Goal: Task Accomplishment & Management: Complete application form

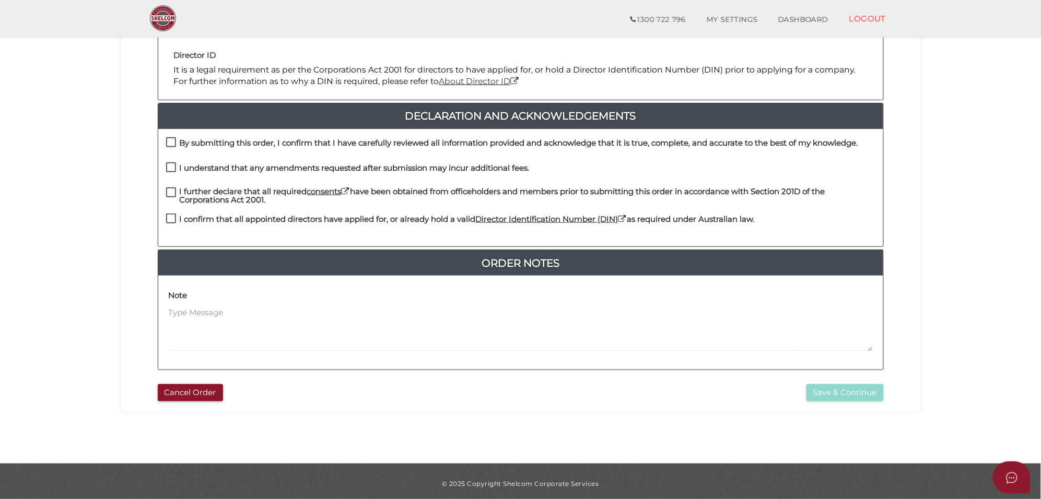
scroll to position [218, 0]
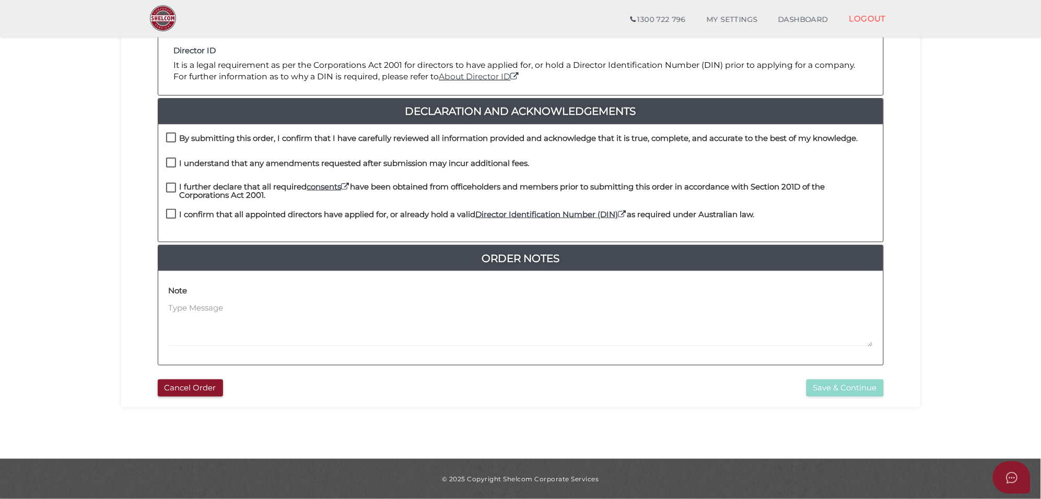
drag, startPoint x: 173, startPoint y: 136, endPoint x: 171, endPoint y: 147, distance: 11.1
click at [173, 136] on label "By submitting this order, I confirm that I have carefully reviewed all informat…" at bounding box center [512, 140] width 692 height 13
checkbox input "true"
click at [169, 166] on label "I understand that any amendments requested after submission may incur additiona…" at bounding box center [347, 165] width 363 height 13
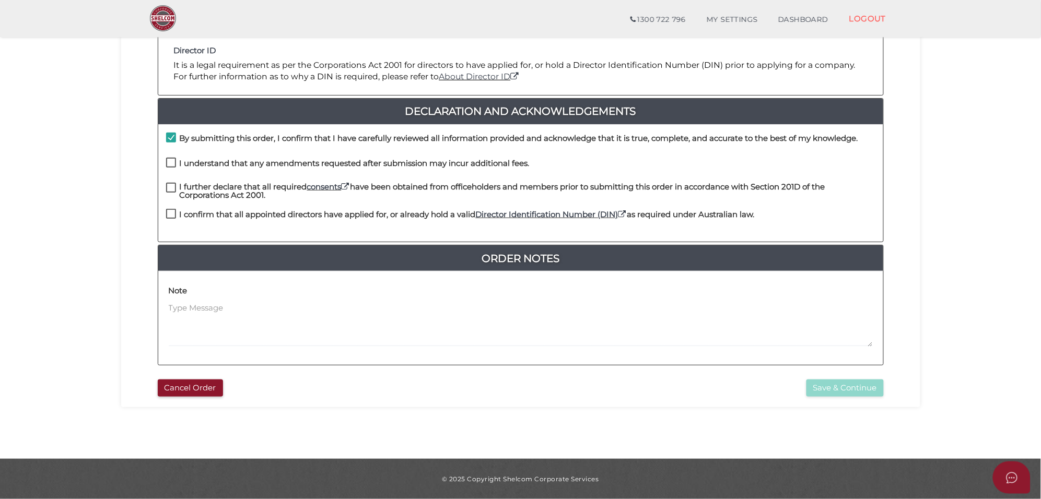
checkbox input "true"
click at [175, 188] on label "I further declare that all required consents have been obtained from officehold…" at bounding box center [520, 189] width 709 height 13
checkbox input "true"
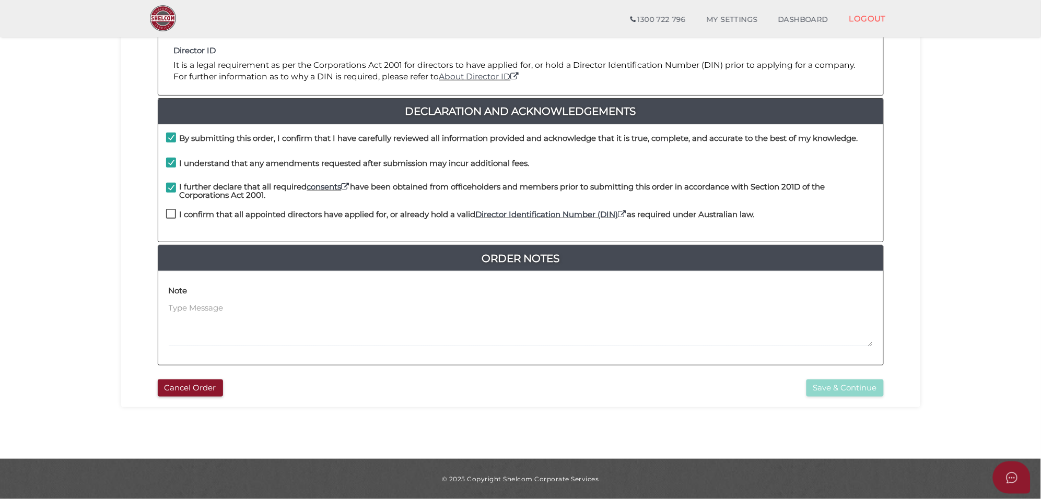
click at [169, 217] on label "I confirm that all appointed directors have applied for, or already hold a vali…" at bounding box center [460, 216] width 589 height 13
checkbox input "true"
click at [838, 380] on button "Save & Continue" at bounding box center [844, 388] width 77 height 17
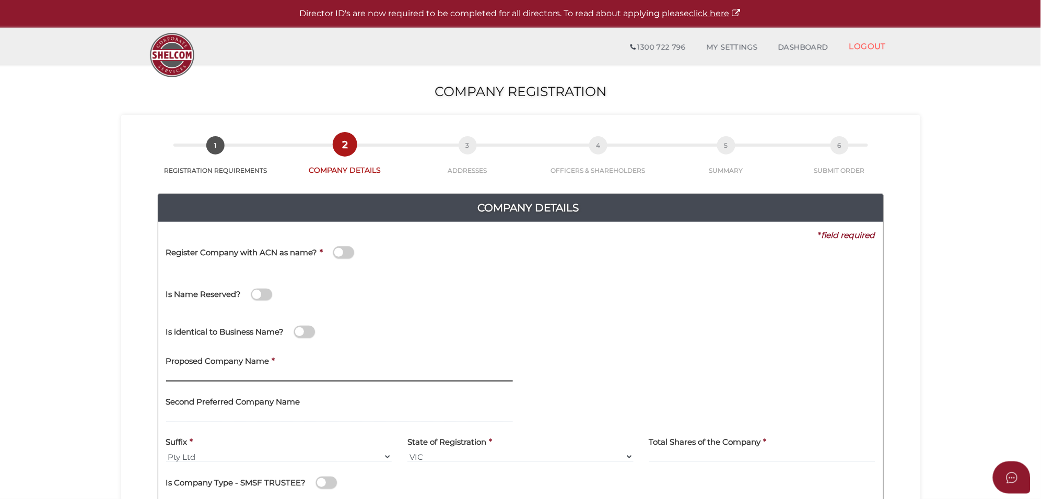
click at [213, 375] on input "text" at bounding box center [339, 375] width 347 height 11
paste input "Moe medical centre"
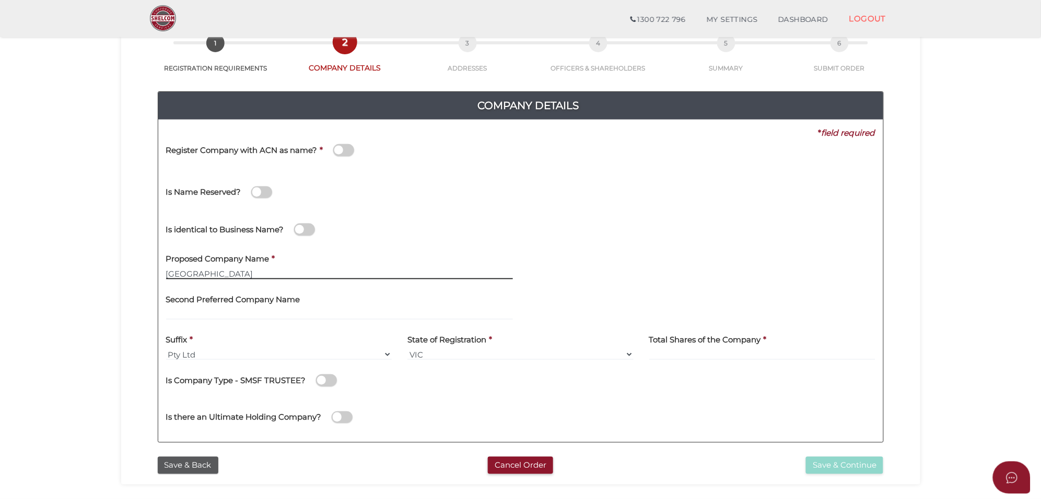
scroll to position [131, 0]
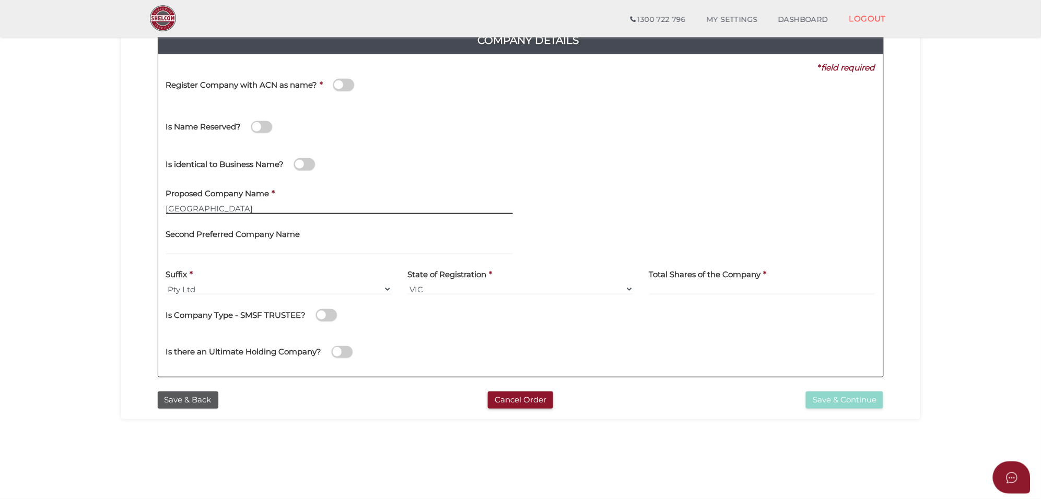
type input "Moe medical centre"
click at [662, 288] on input at bounding box center [762, 289] width 226 height 11
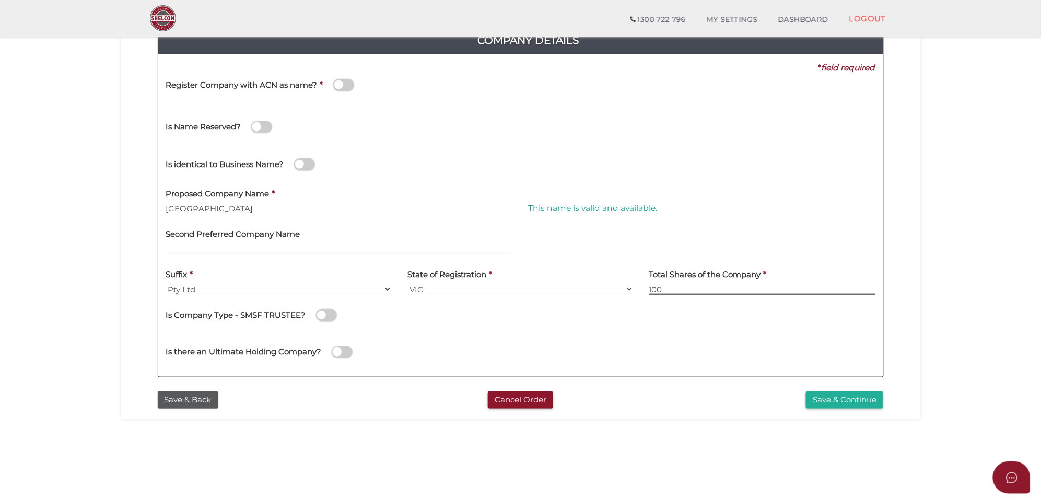
type input "100"
click at [852, 393] on button "Save & Continue" at bounding box center [844, 400] width 77 height 17
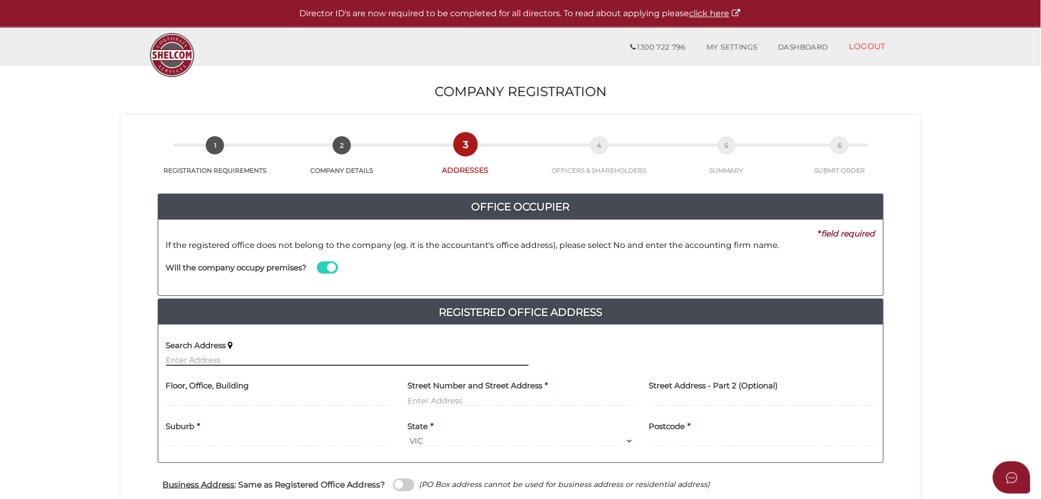
click at [179, 357] on input "text" at bounding box center [347, 360] width 362 height 11
paste input "[STREET_ADDRESS][PERSON_NAME]"
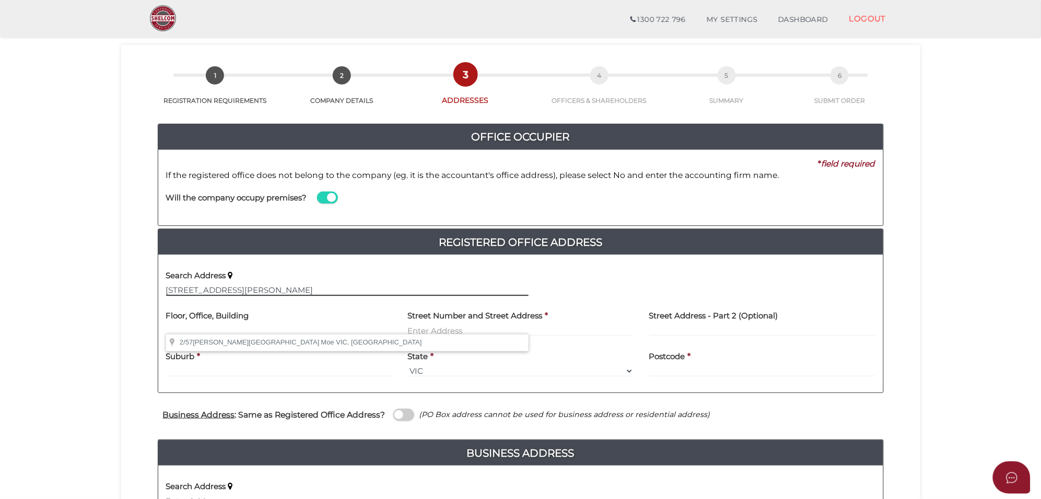
scroll to position [65, 0]
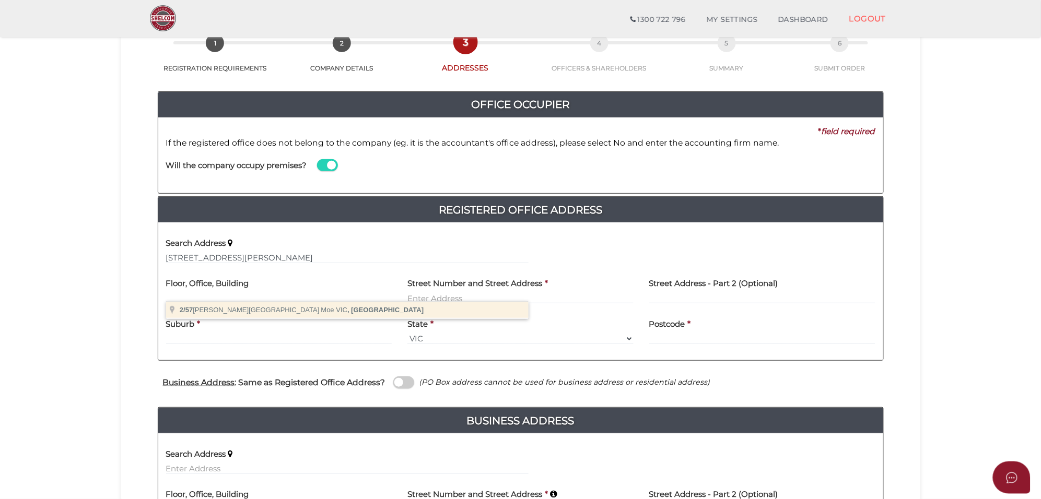
type input "[STREET_ADDRESS][PERSON_NAME][PERSON_NAME]"
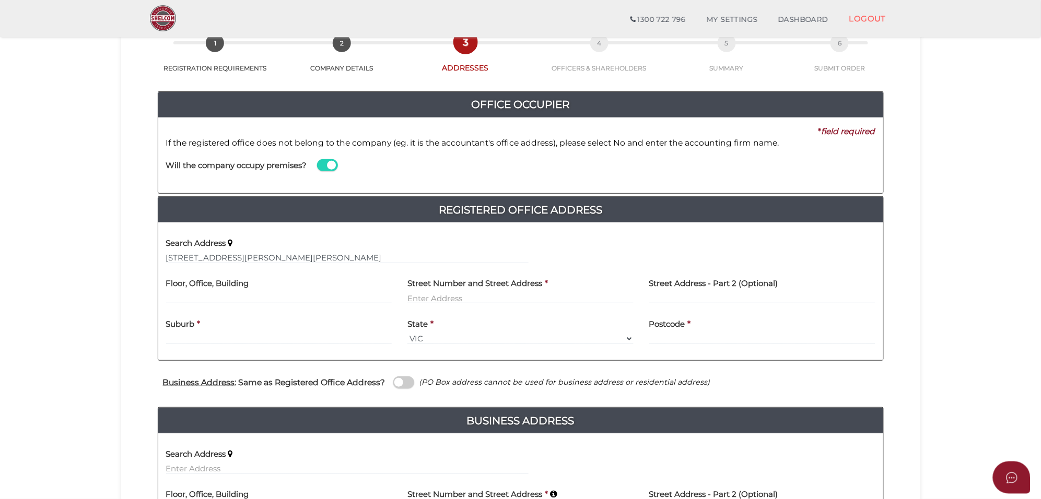
type input "2"
type input "[STREET_ADDRESS][PERSON_NAME]"
type input "Moe"
select select "VIC"
type input "3825"
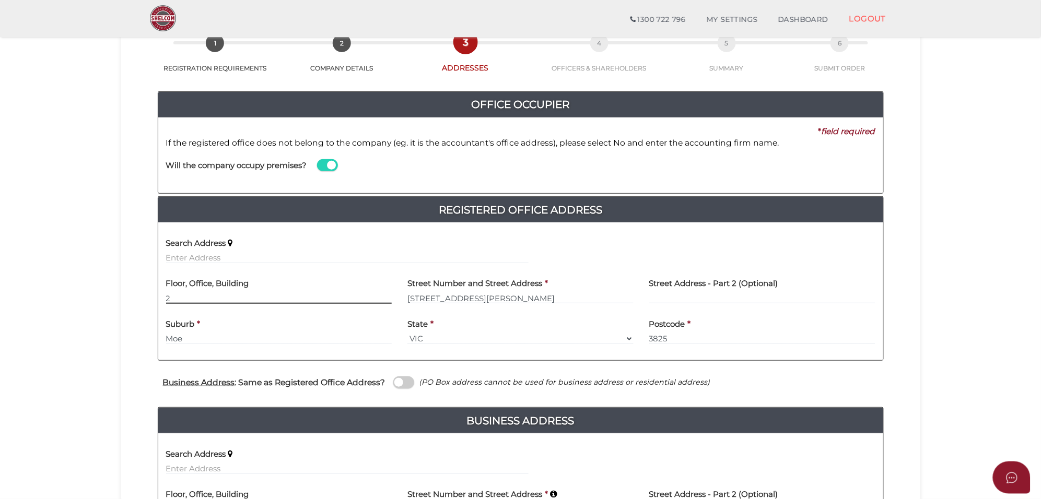
click at [192, 298] on input "2" at bounding box center [279, 297] width 226 height 11
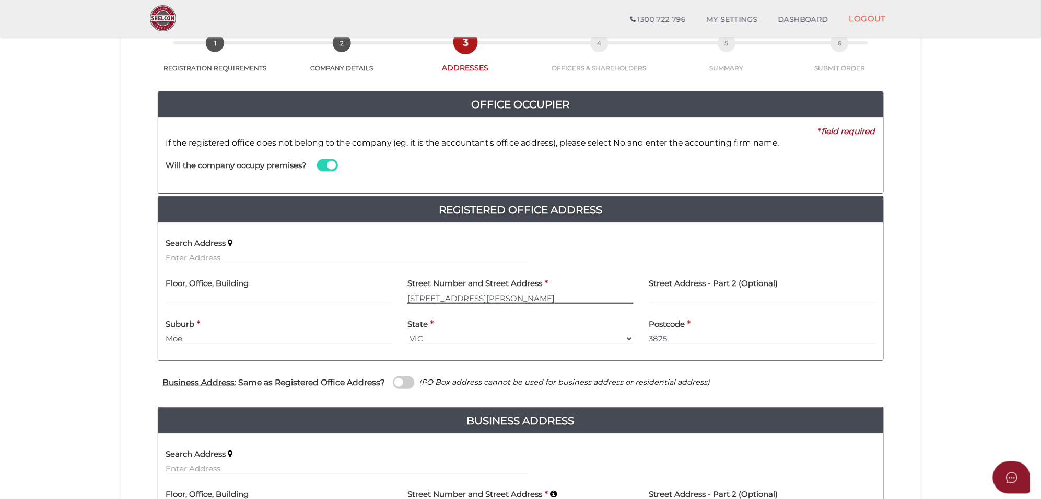
click at [409, 300] on input "57 Lloyd Street" at bounding box center [520, 297] width 226 height 11
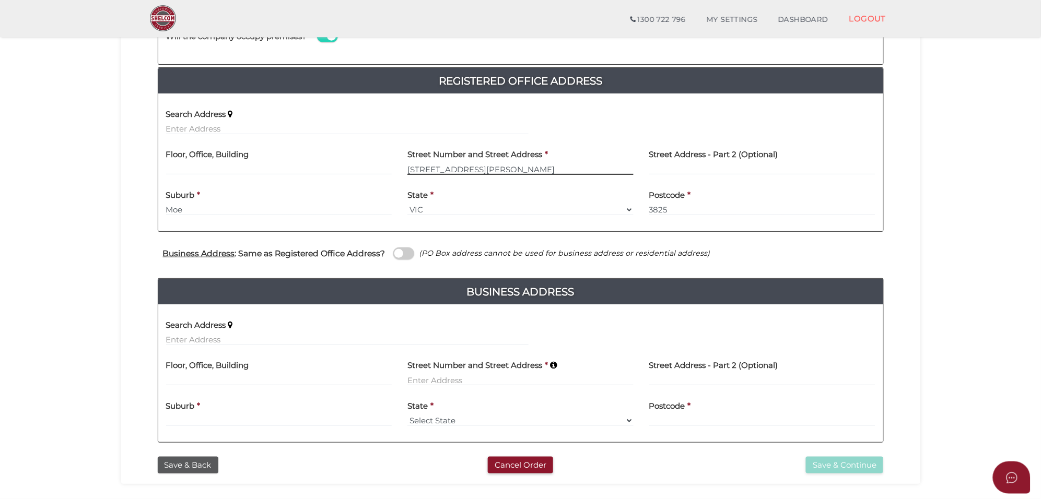
scroll to position [196, 0]
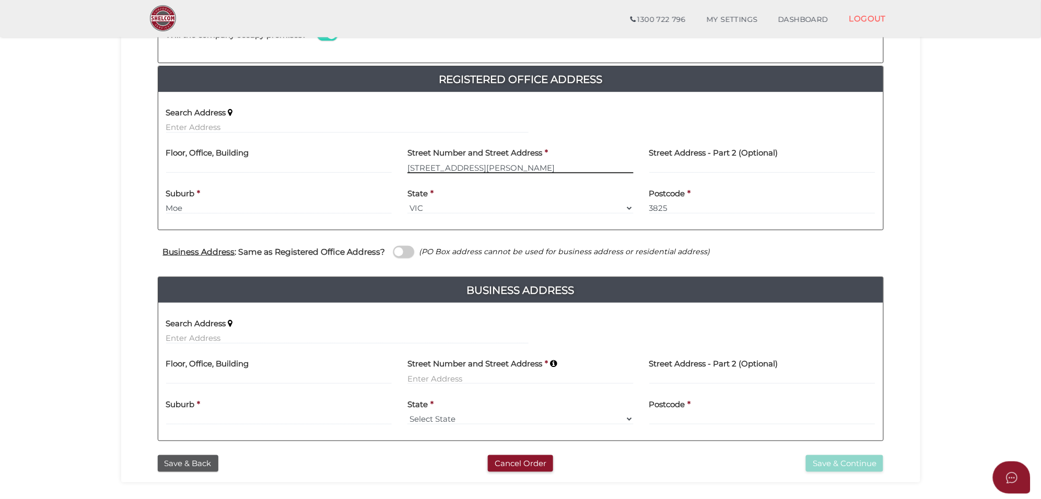
type input "2/57 Lloyd Street"
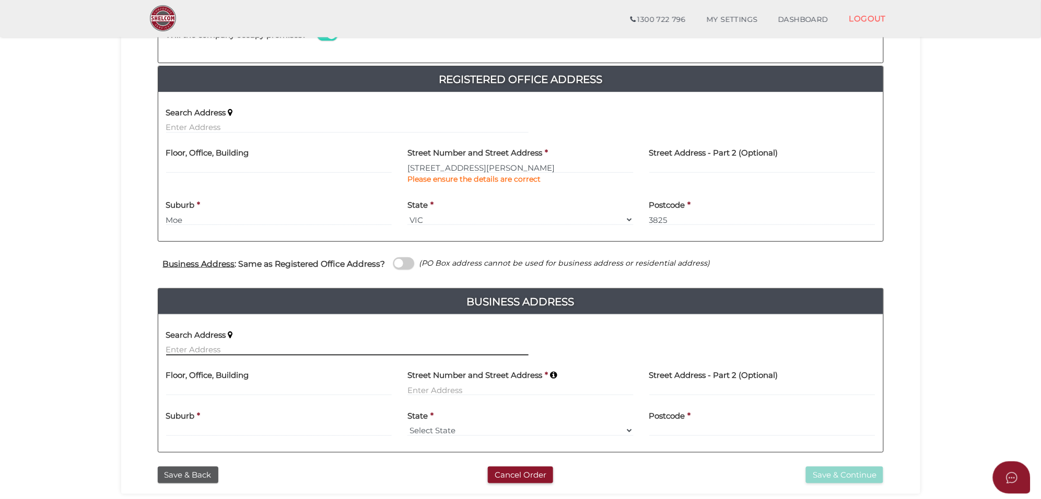
click at [193, 338] on div "Search Address" at bounding box center [347, 339] width 362 height 33
paste input "2/57 Lloyd Street, Moe, VIC"
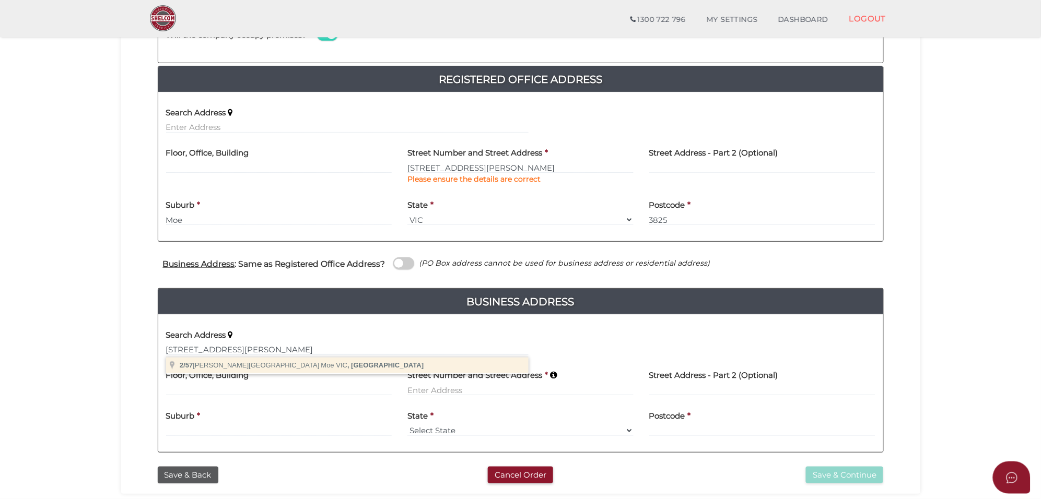
type input "2/57 Lloyd Street, Moe VIC, Australia"
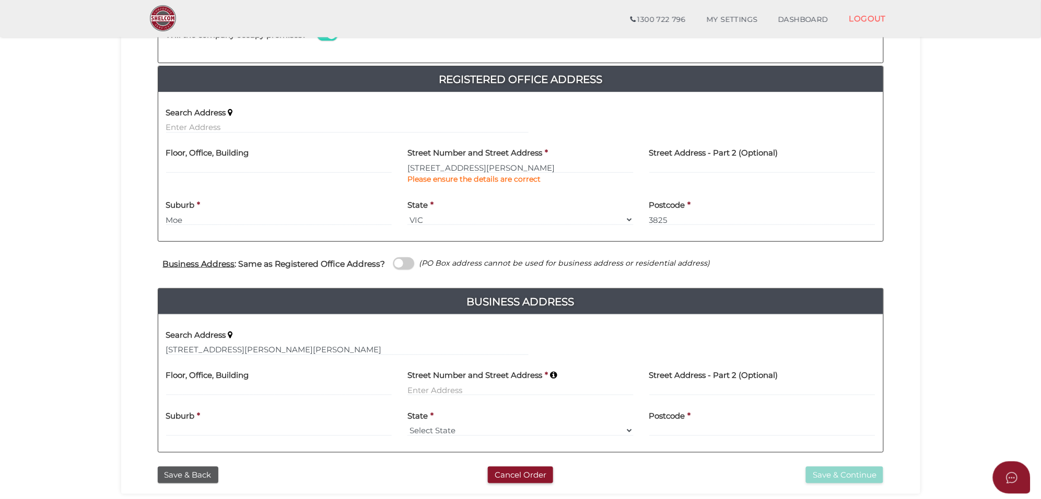
type input "2"
type input "57 Lloyd Street"
type input "Moe"
select select "VIC"
type input "3825"
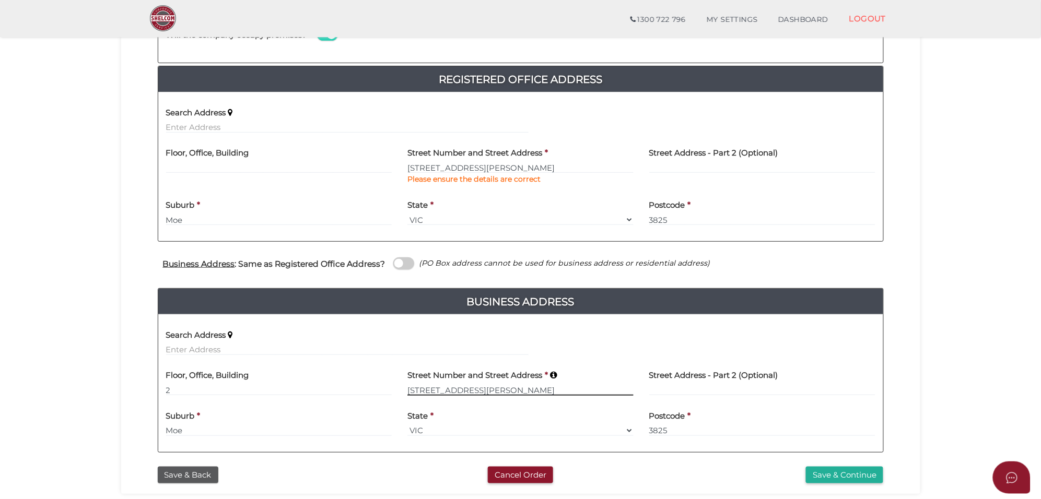
click at [408, 393] on input "57 Lloyd Street" at bounding box center [520, 389] width 226 height 11
type input "2/57 Lloyd Street"
click at [871, 479] on button "Save & Continue" at bounding box center [844, 475] width 77 height 17
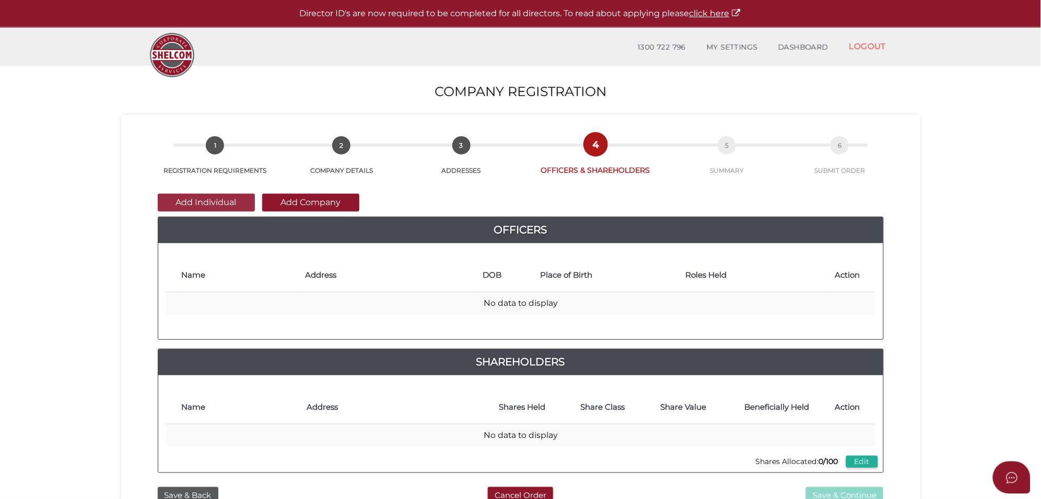
click at [223, 205] on button "Add Individual" at bounding box center [206, 203] width 97 height 18
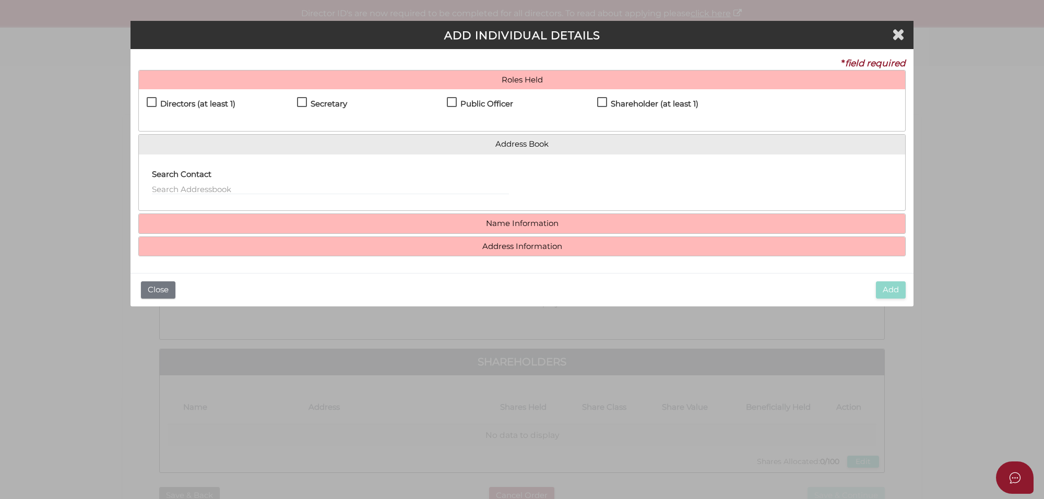
click at [149, 102] on label "Directors (at least 1)" at bounding box center [191, 106] width 89 height 13
checkbox input "true"
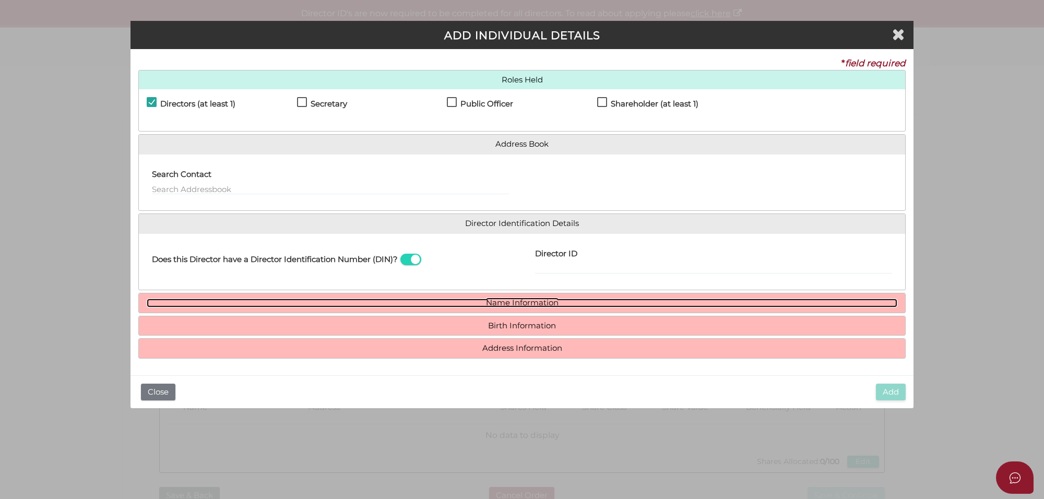
click at [525, 304] on link "Name Information" at bounding box center [522, 303] width 751 height 9
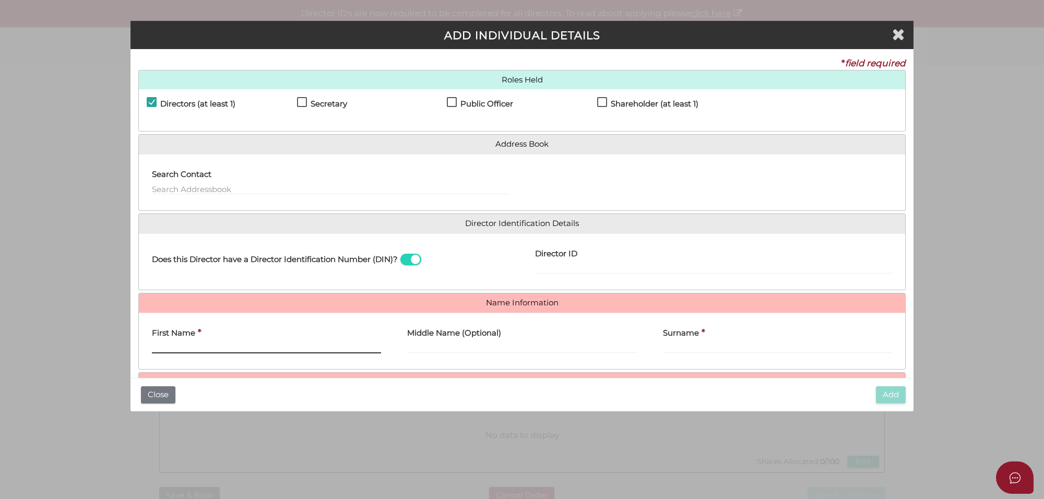
click at [222, 345] on input "First Name" at bounding box center [266, 347] width 229 height 11
paste input "Siva Sandeep Kumar"
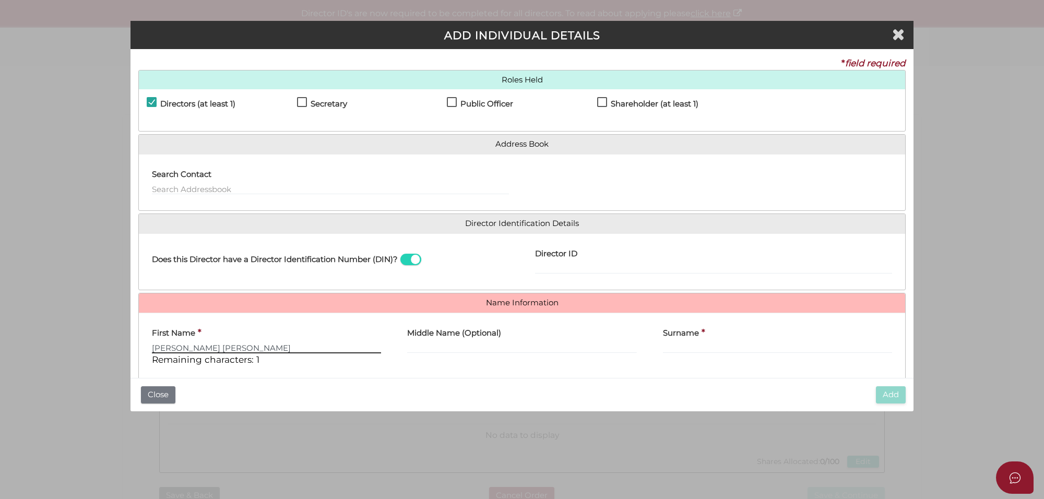
type input "Siva Sandeep Kumar"
click at [704, 346] on input "Surname" at bounding box center [777, 347] width 229 height 11
paste input "Kanteti"
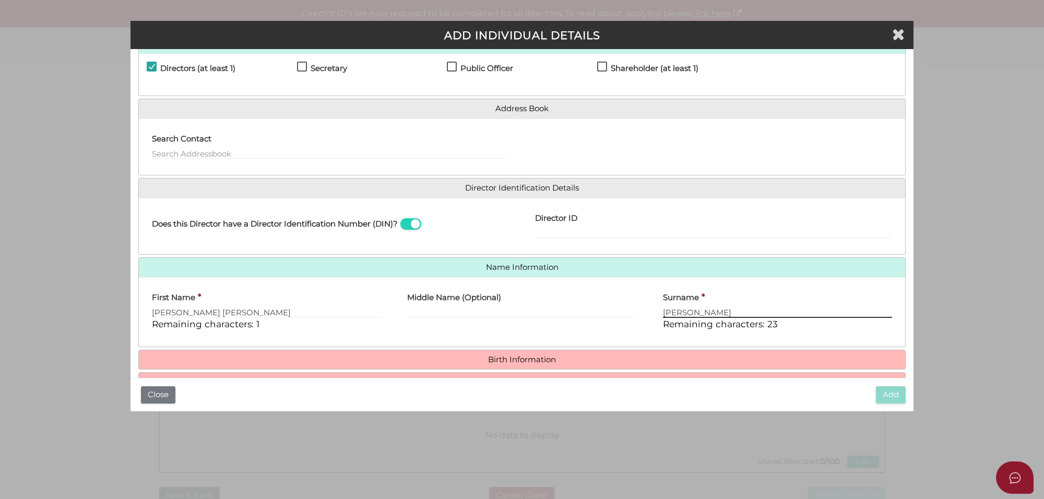
scroll to position [68, 0]
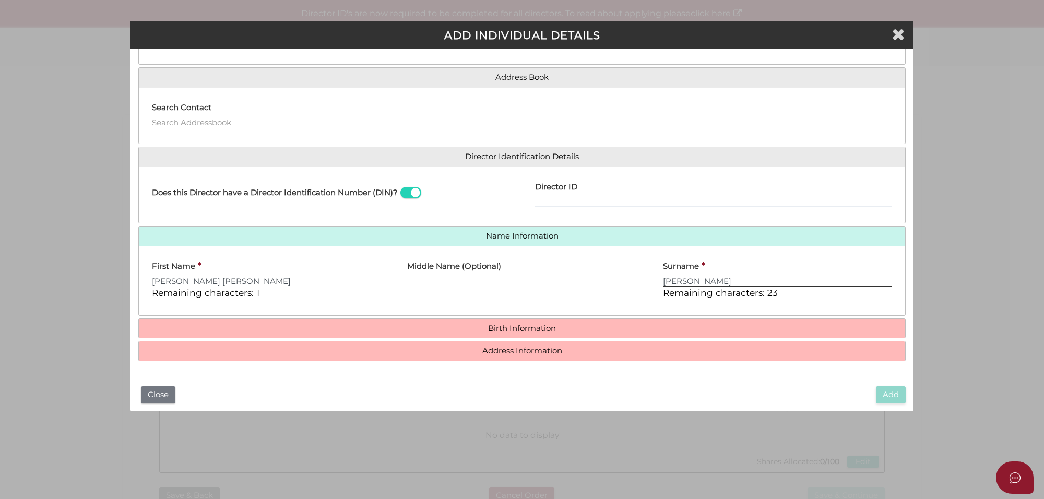
type input "Kanteti"
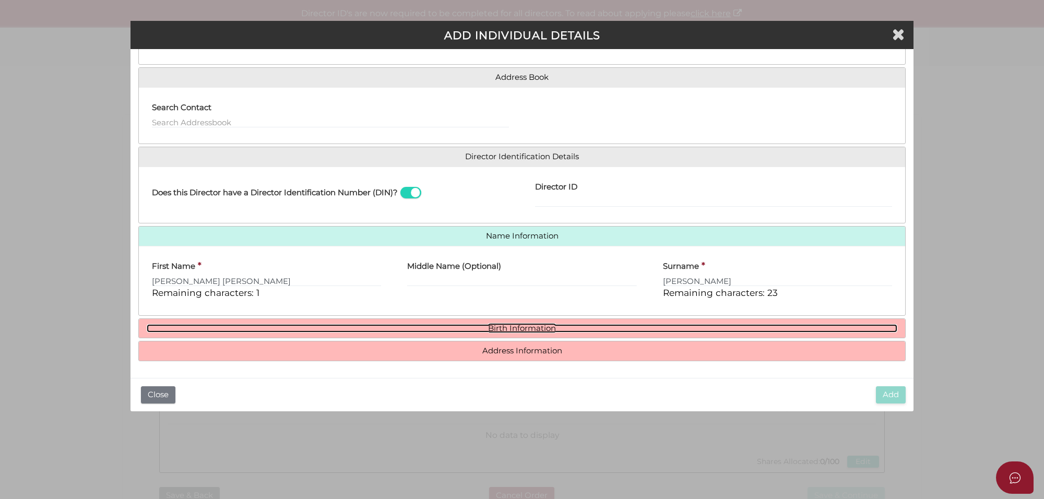
click at [499, 327] on link "Birth Information" at bounding box center [522, 328] width 751 height 9
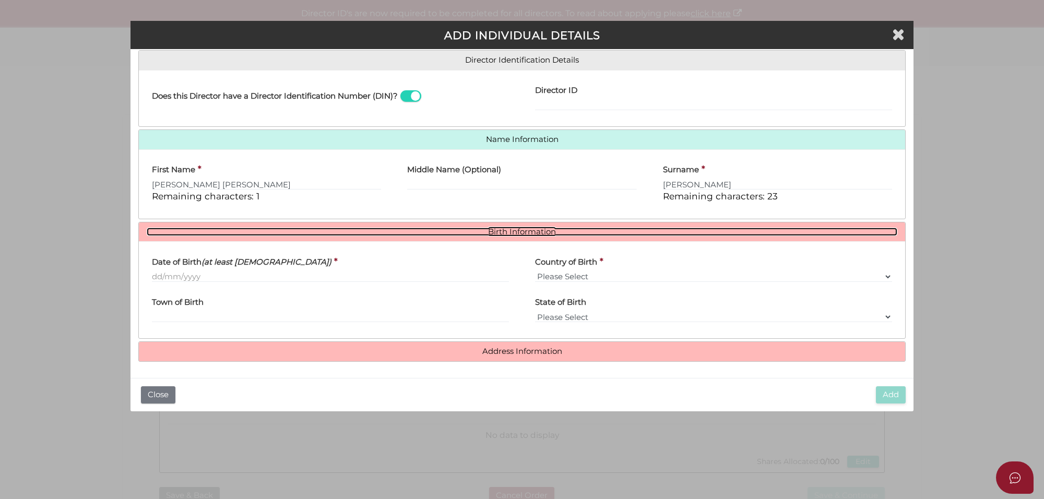
scroll to position [165, 0]
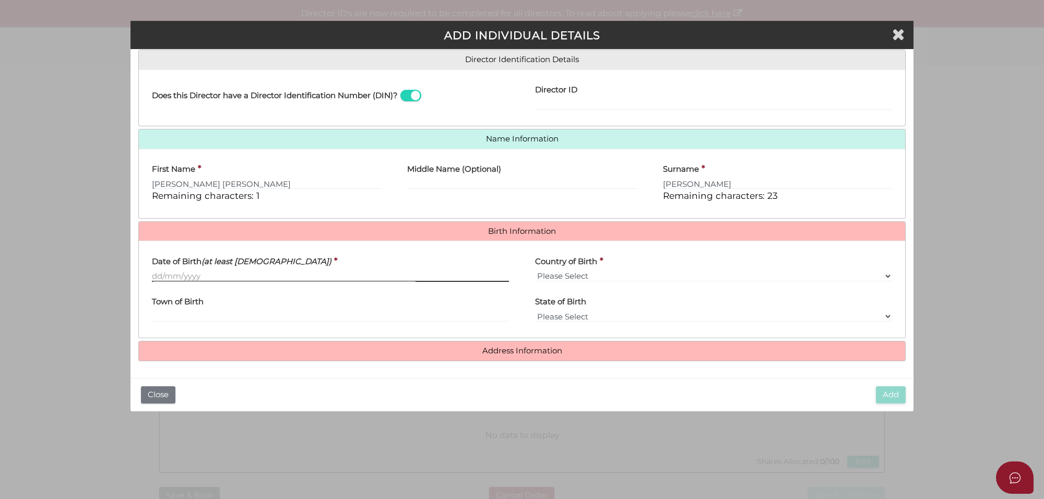
click at [156, 273] on input "Date of Birth (at least 18 years old)" at bounding box center [330, 276] width 357 height 11
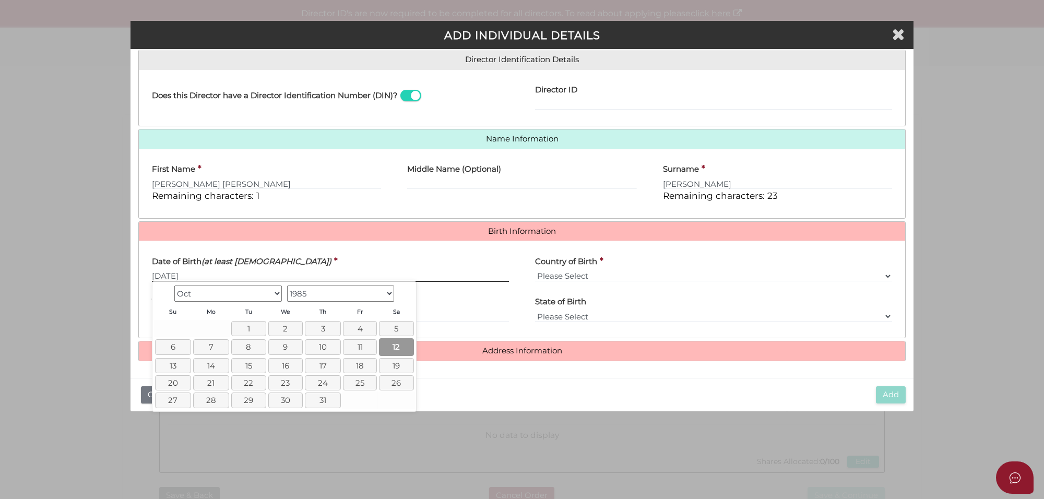
type input "12/10/1985"
click at [397, 351] on link "12" at bounding box center [396, 346] width 35 height 17
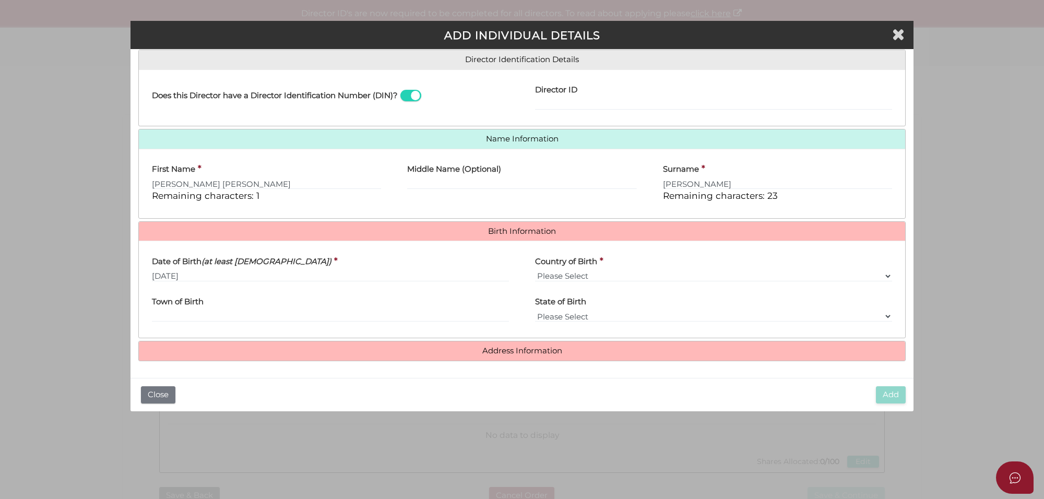
scroll to position [218, 0]
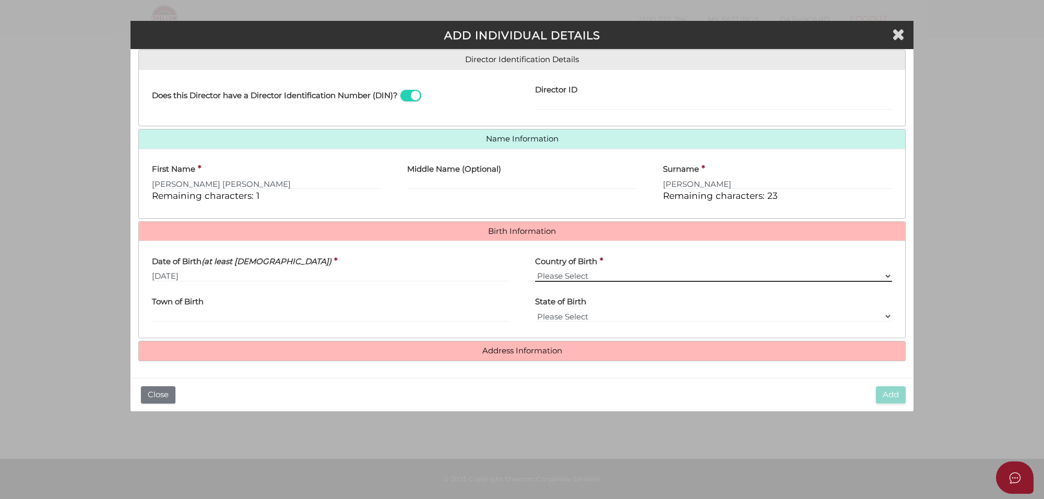
click at [597, 278] on select "Please Select v Australia Afghanistan Albania Algeria American Samoa Andorra An…" at bounding box center [713, 276] width 357 height 11
select select "[GEOGRAPHIC_DATA]"
click at [535, 271] on select "Please Select v Australia Afghanistan Albania Algeria American Samoa Andorra An…" at bounding box center [713, 276] width 357 height 11
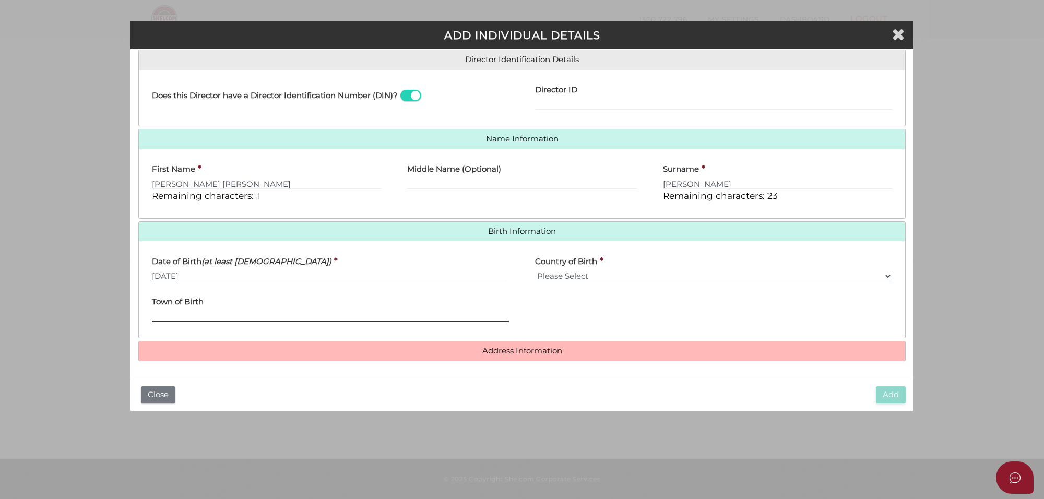
click at [210, 318] on input "Town of Birth" at bounding box center [330, 316] width 357 height 11
paste input "ijayawada"
click at [152, 315] on input "ijayawada" at bounding box center [330, 316] width 357 height 11
type input "Vijayawada"
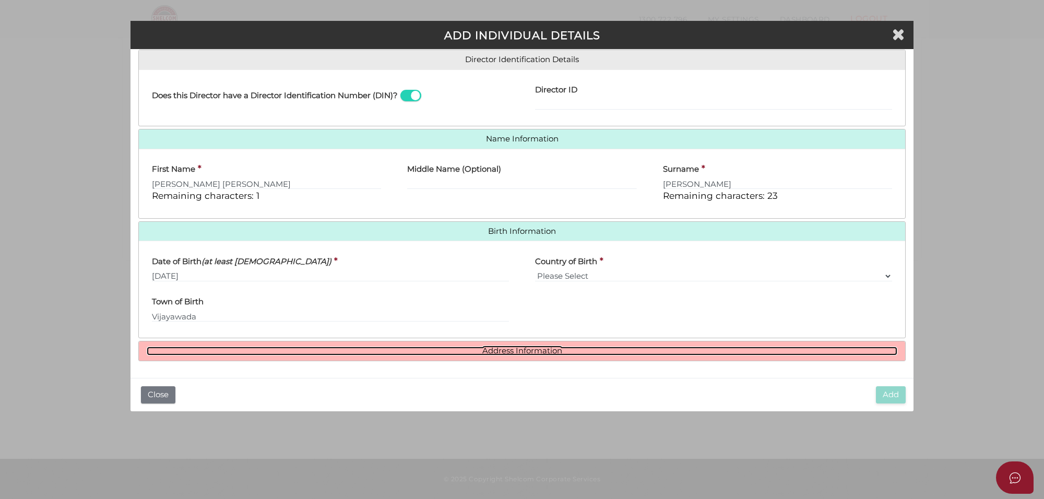
click at [502, 350] on link "Address Information" at bounding box center [522, 351] width 751 height 9
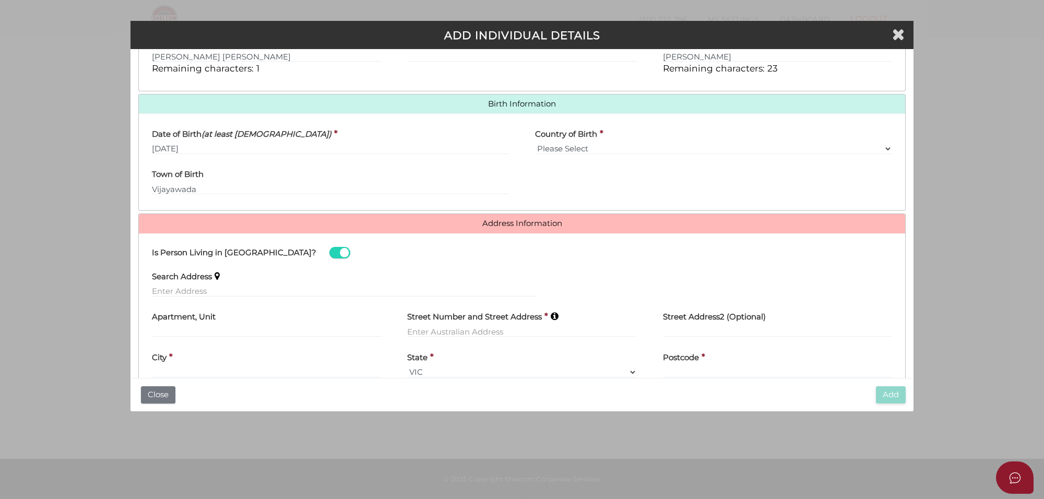
scroll to position [296, 0]
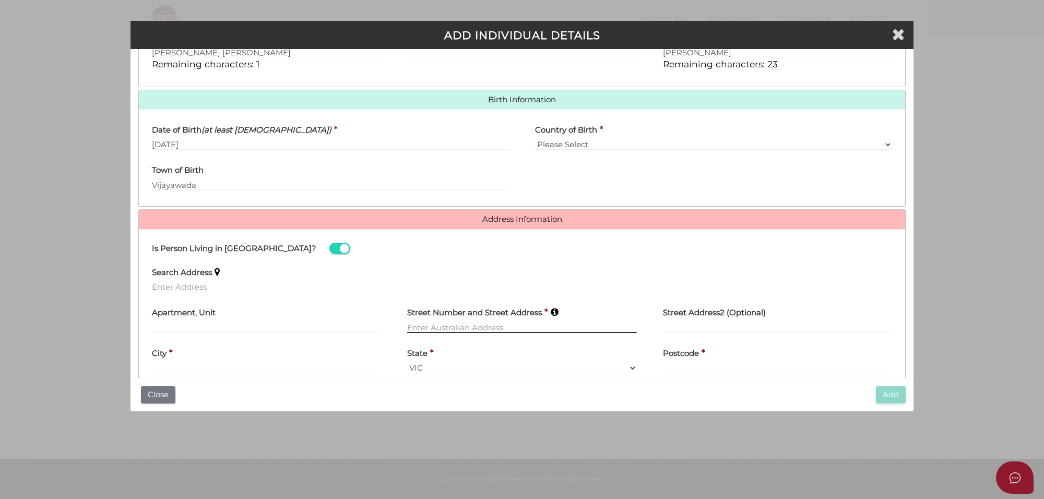
click at [436, 328] on input "text" at bounding box center [521, 327] width 229 height 11
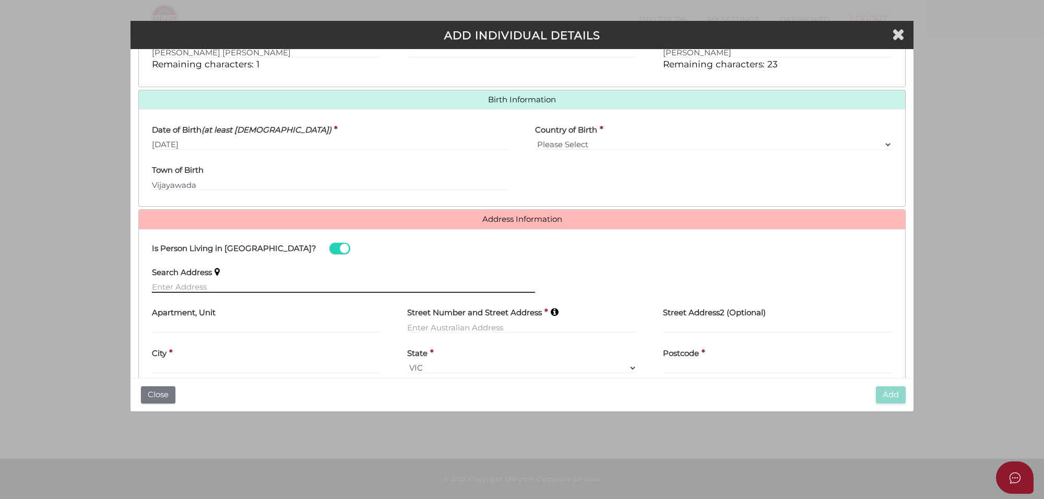
click at [179, 289] on input "text" at bounding box center [343, 286] width 383 height 11
paste input "38 ellaroo cct , Clyde north ,3978"
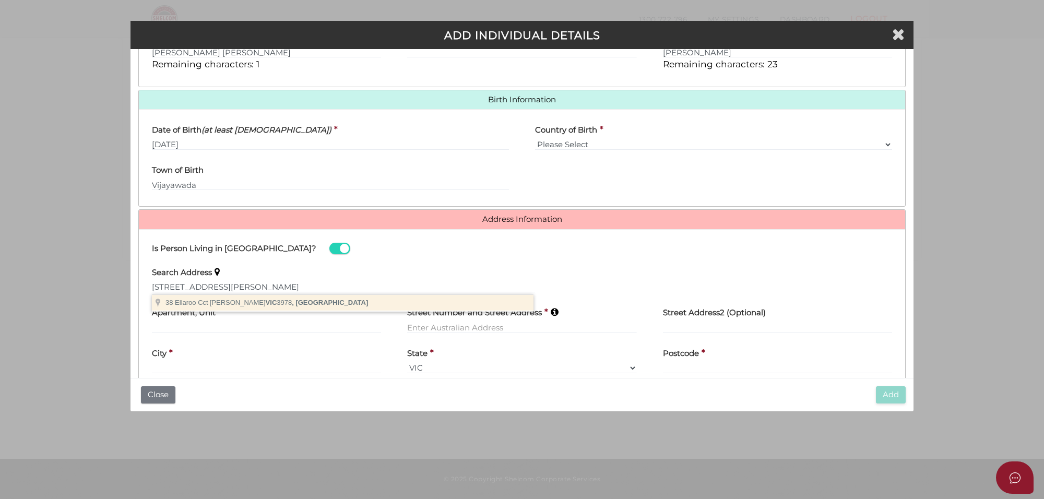
type input "38 Ellaroo Cct, Clyde North VIC 3978, Australia"
type input "38 Ellaroo Circuit"
type input "Clyde North"
select select "VIC"
type input "3978"
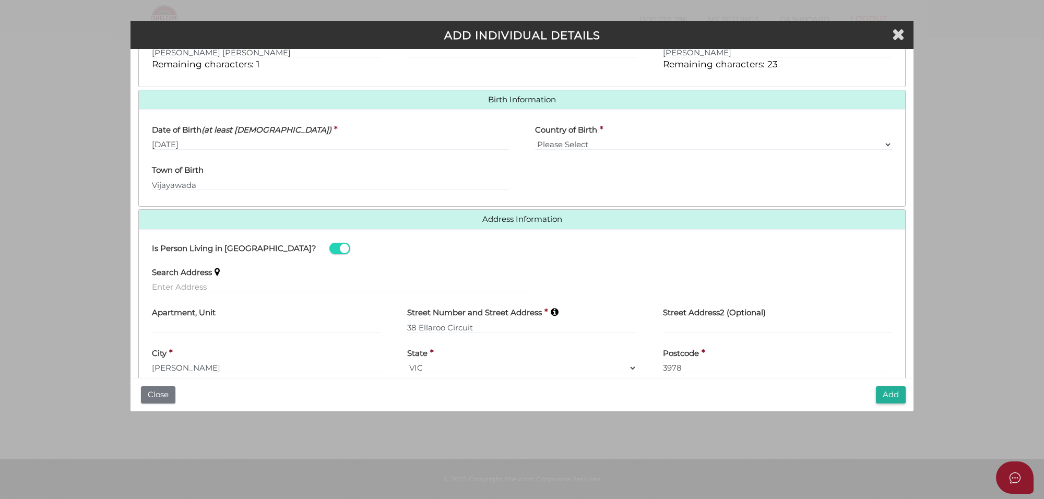
scroll to position [325, 0]
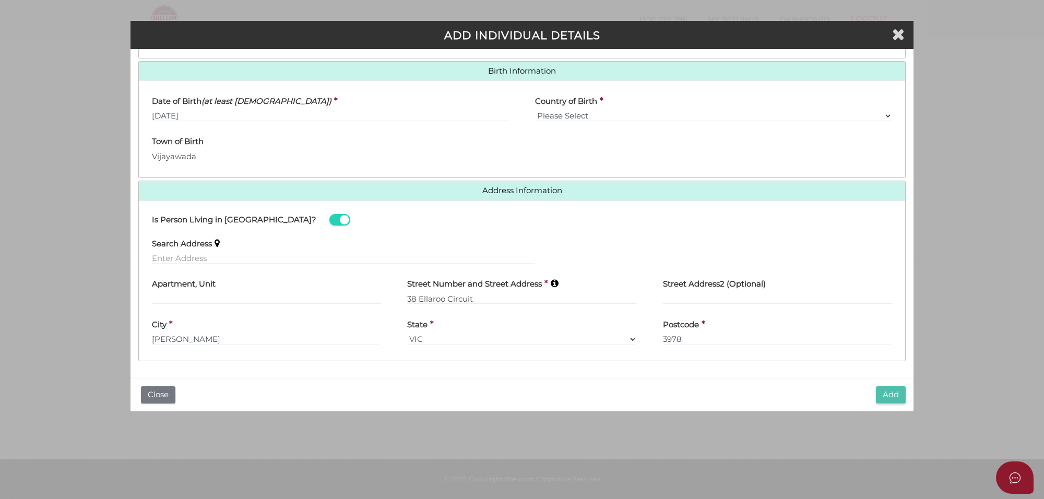
click at [897, 392] on button "Add" at bounding box center [891, 394] width 30 height 17
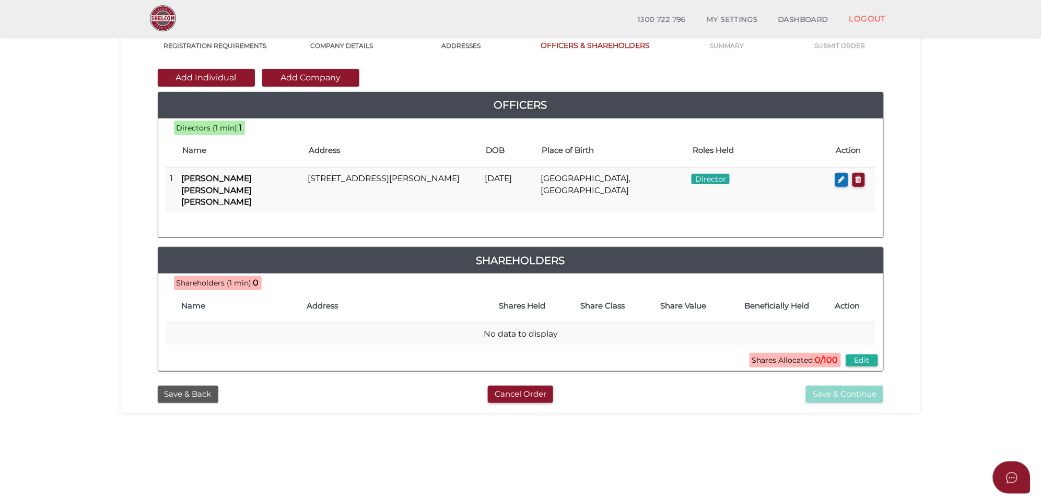
scroll to position [87, 0]
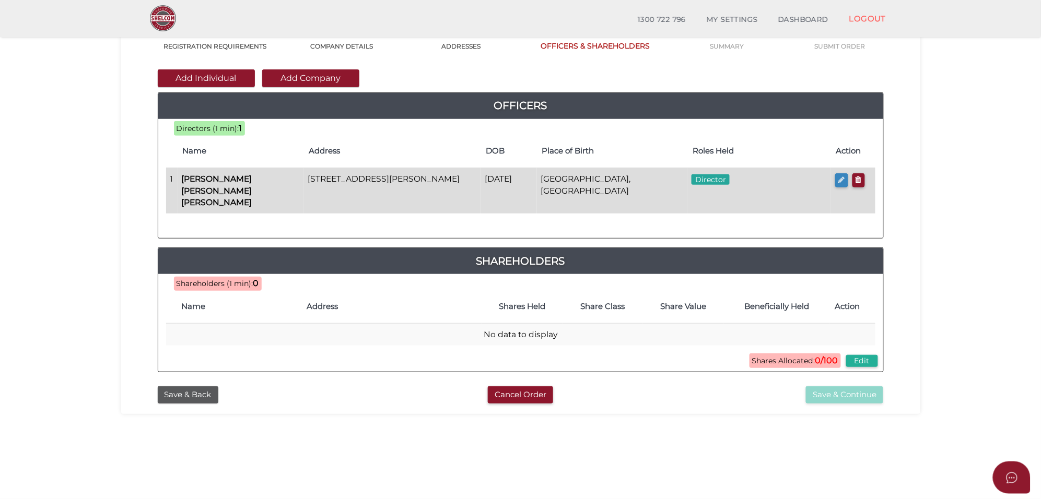
click at [842, 179] on icon "button" at bounding box center [841, 180] width 7 height 8
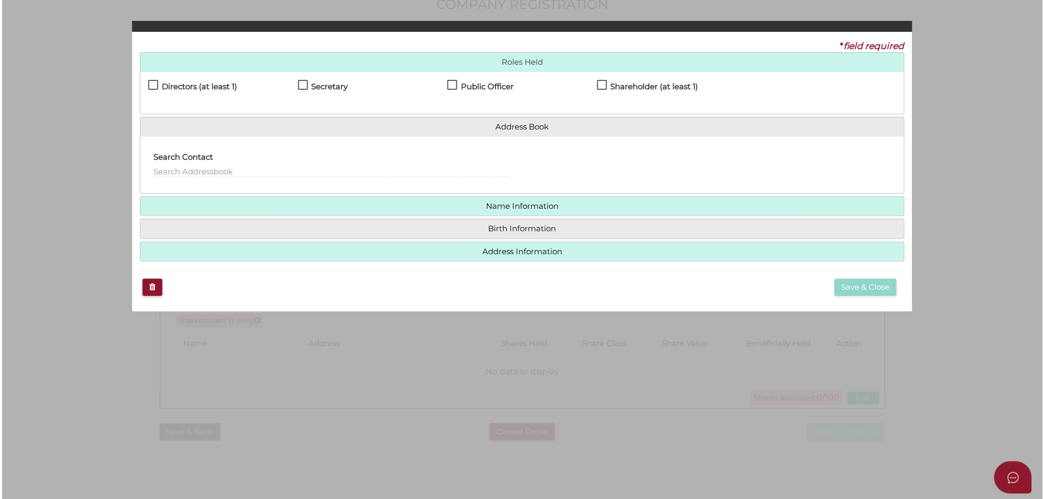
scroll to position [0, 0]
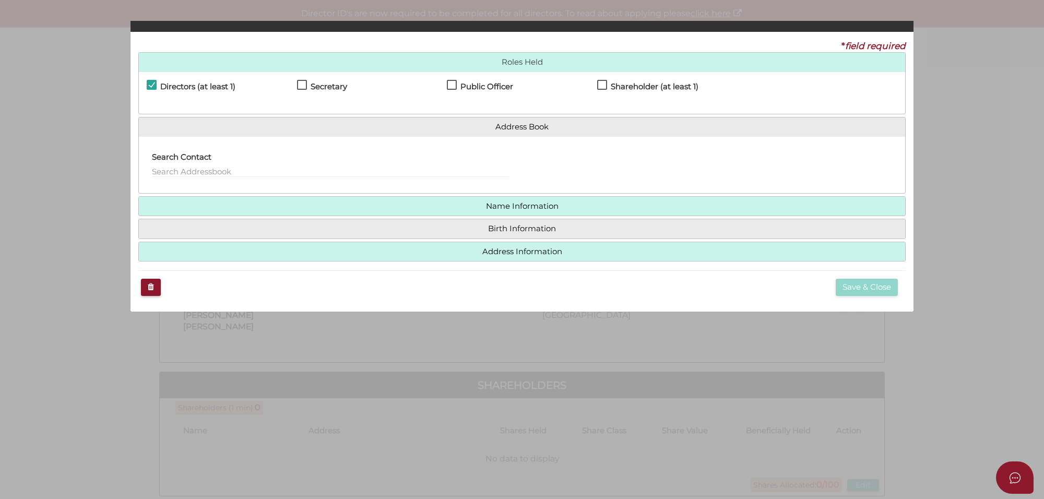
checkbox input "true"
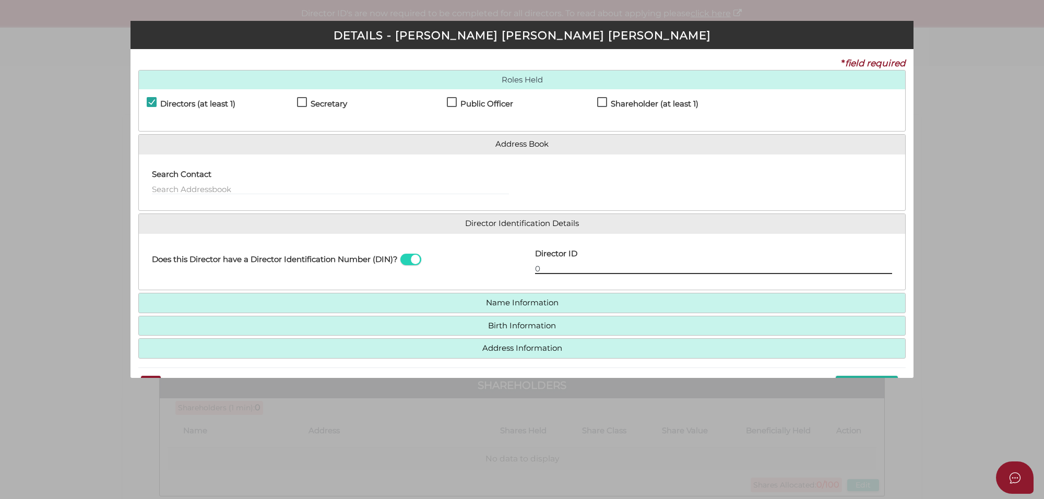
click at [564, 265] on input "0" at bounding box center [713, 268] width 357 height 11
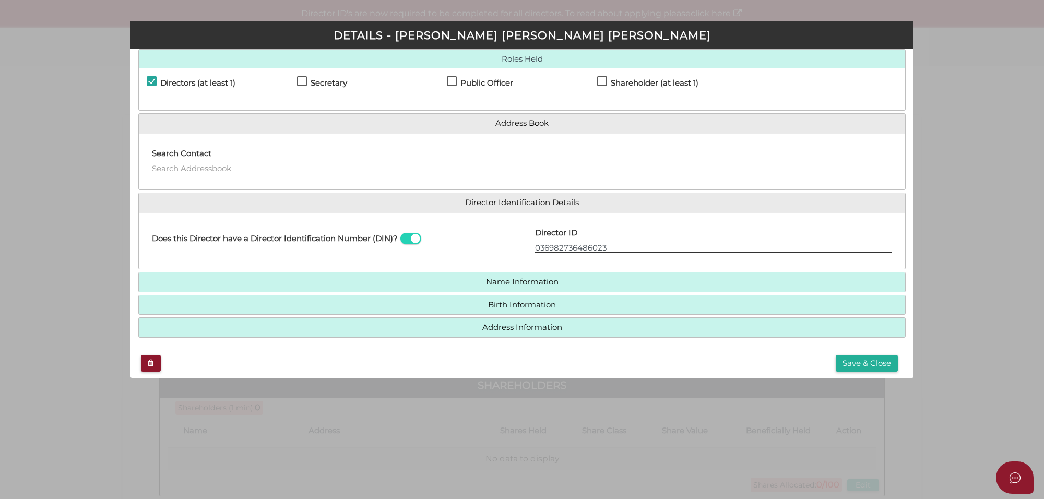
scroll to position [32, 0]
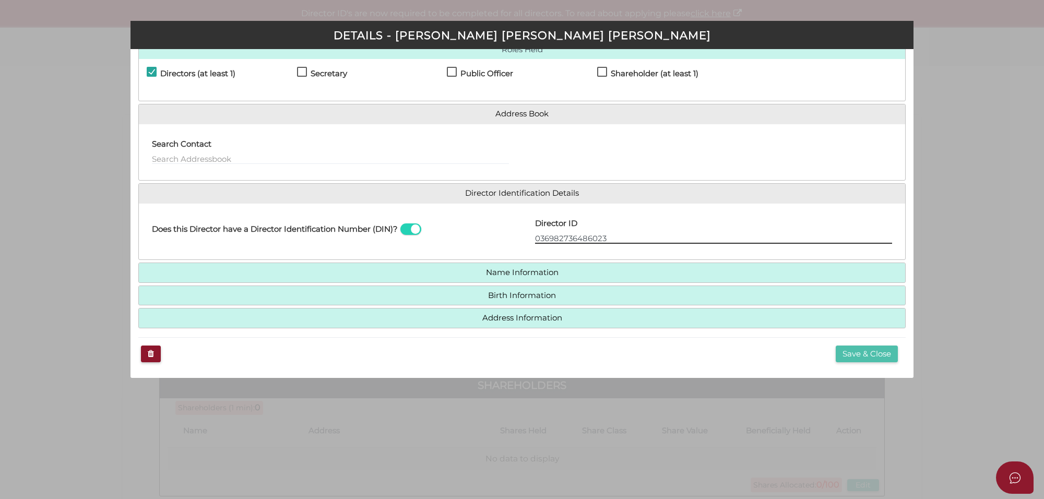
type input "036982736486023"
click at [857, 354] on button "Save & Close" at bounding box center [867, 354] width 62 height 17
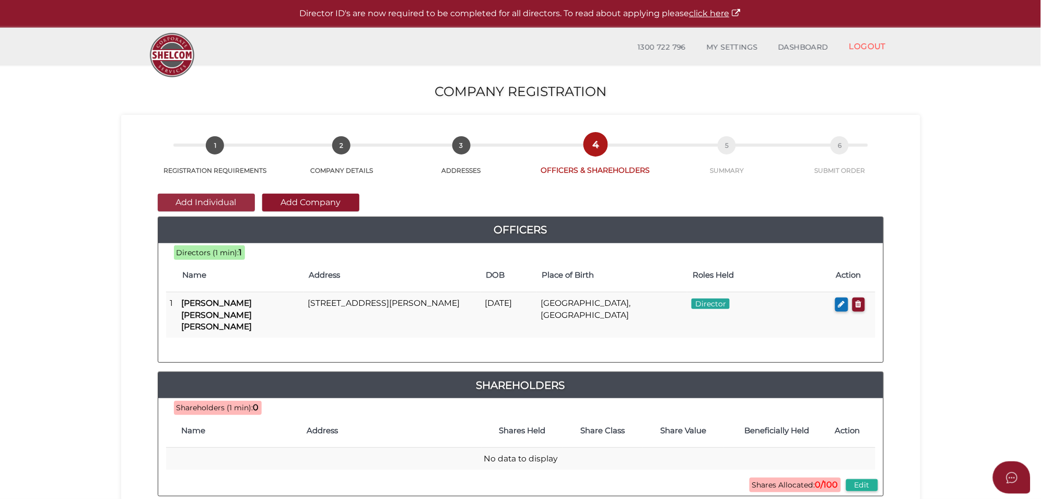
click at [217, 206] on button "Add Individual" at bounding box center [206, 203] width 97 height 18
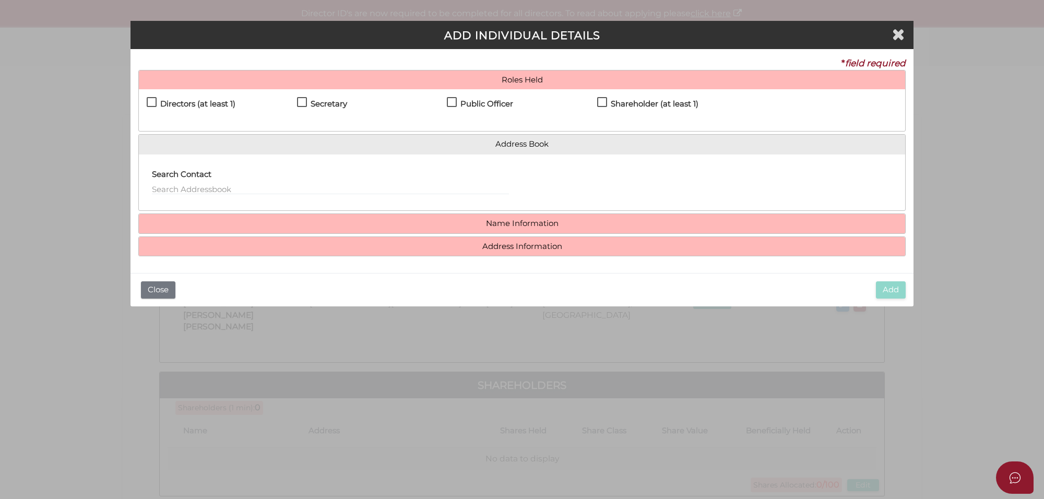
click at [151, 101] on label "Directors (at least 1)" at bounding box center [191, 106] width 89 height 13
checkbox input "true"
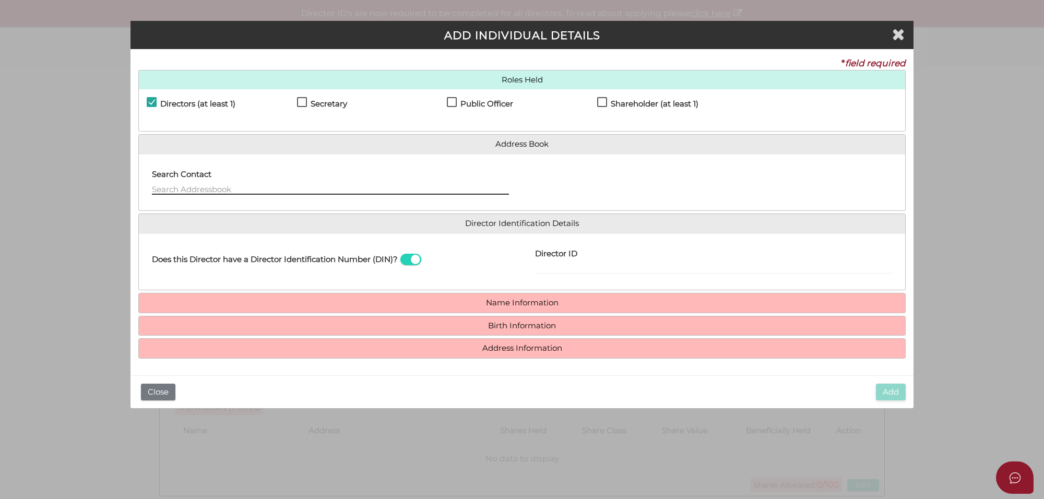
click at [206, 185] on input "text" at bounding box center [330, 188] width 357 height 11
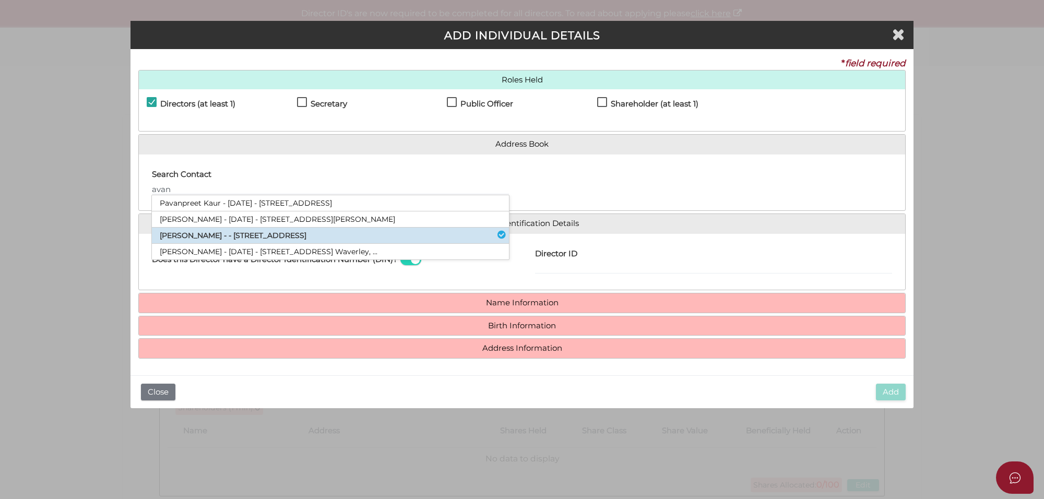
click at [199, 236] on li "Avantika Mishra - - 2 Fortuna Avenue, Balwyn North, VIC, 3104" at bounding box center [330, 236] width 357 height 16
type input "Avantika"
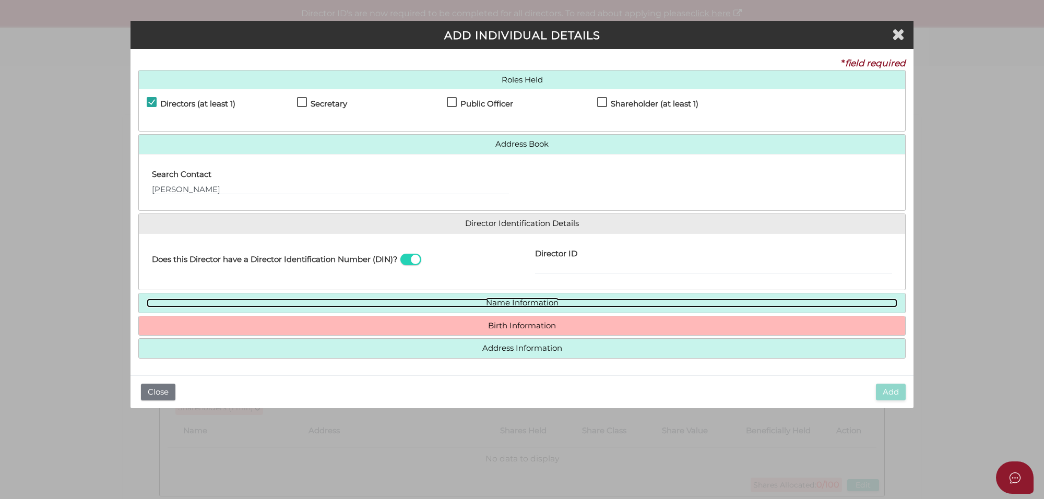
click at [504, 303] on link "Name Information" at bounding box center [522, 303] width 751 height 9
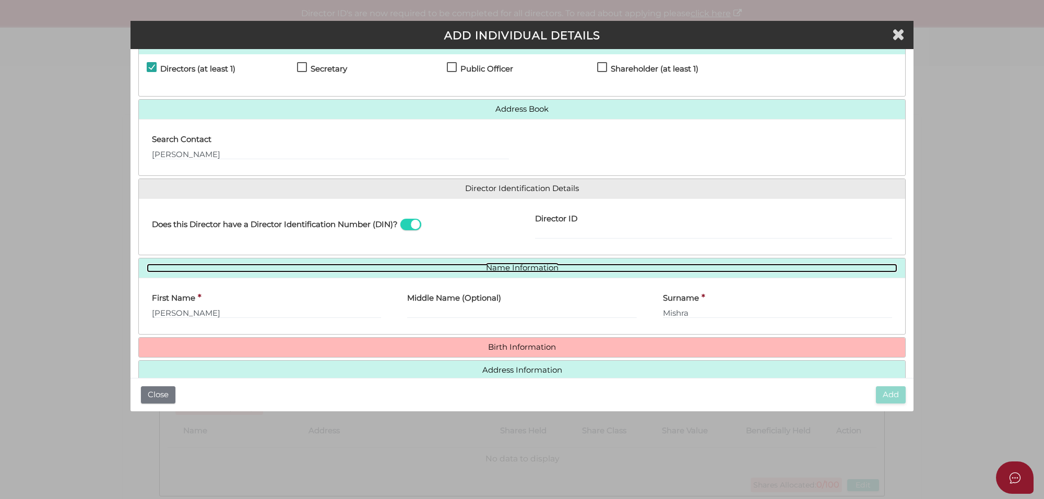
scroll to position [55, 0]
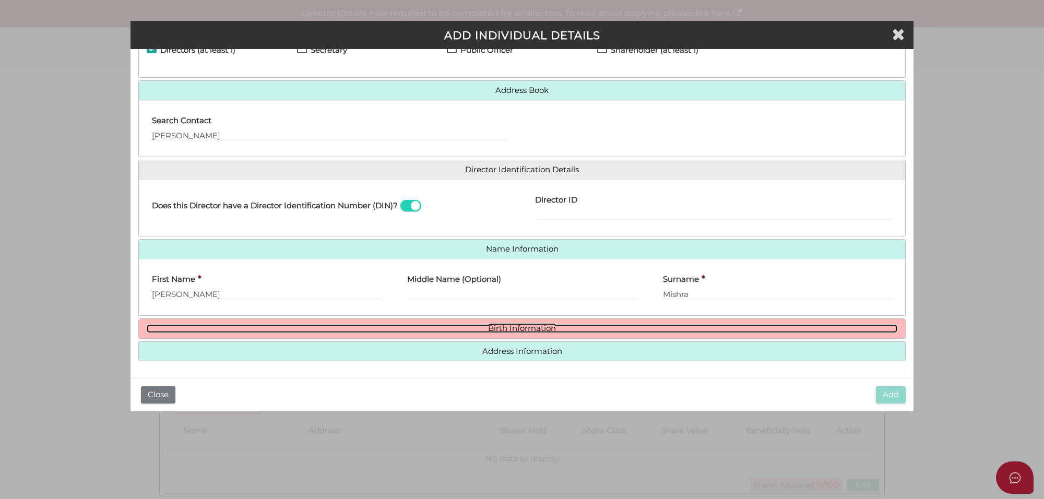
click at [520, 331] on link "Birth Information" at bounding box center [522, 328] width 751 height 9
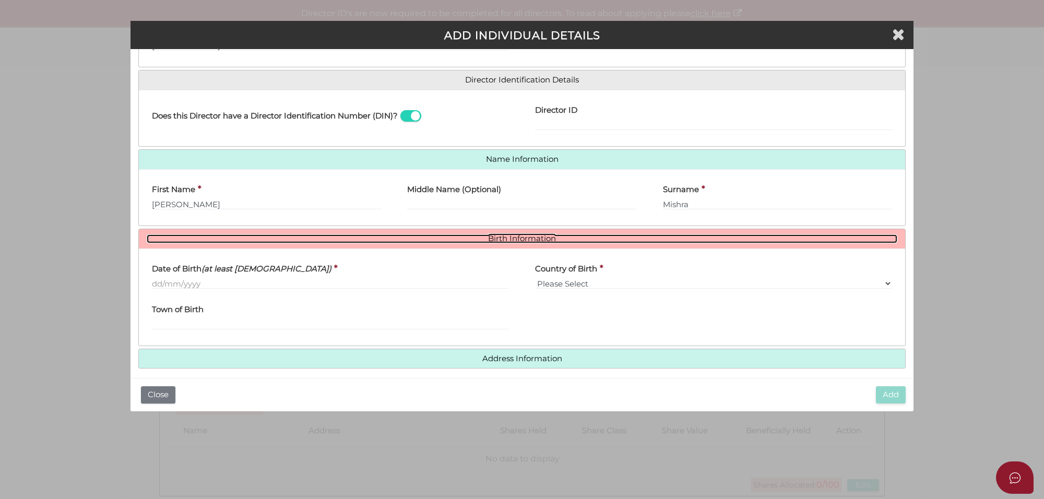
scroll to position [152, 0]
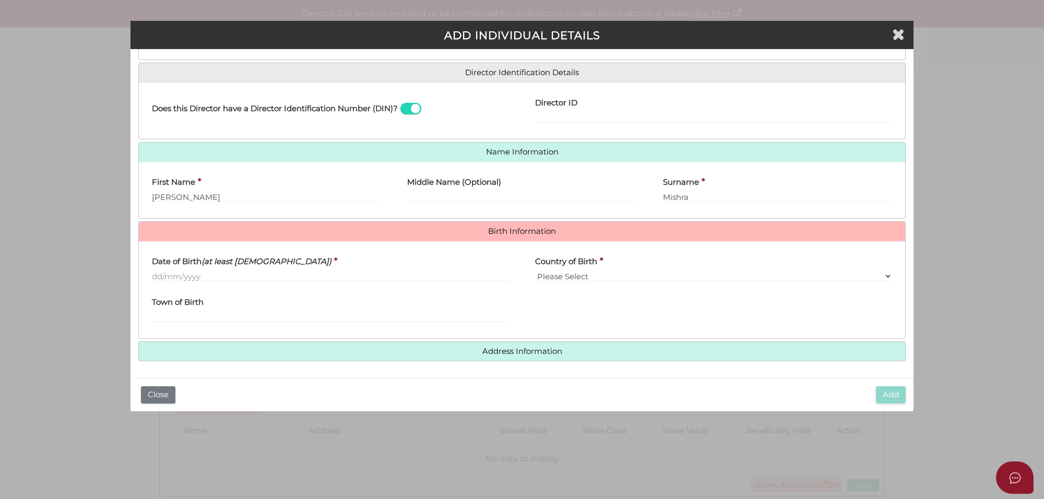
click at [153, 270] on label "Date of Birth (at least 18 years old)" at bounding box center [242, 260] width 180 height 21
click at [153, 271] on input "Date of Birth (at least 18 years old)" at bounding box center [330, 276] width 357 height 11
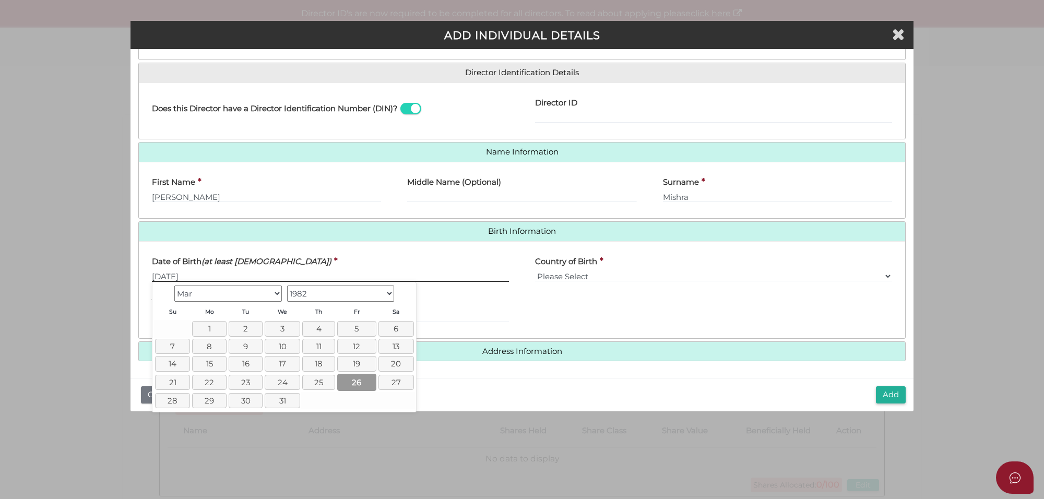
type input "[DATE]"
click at [360, 385] on link "26" at bounding box center [356, 382] width 39 height 17
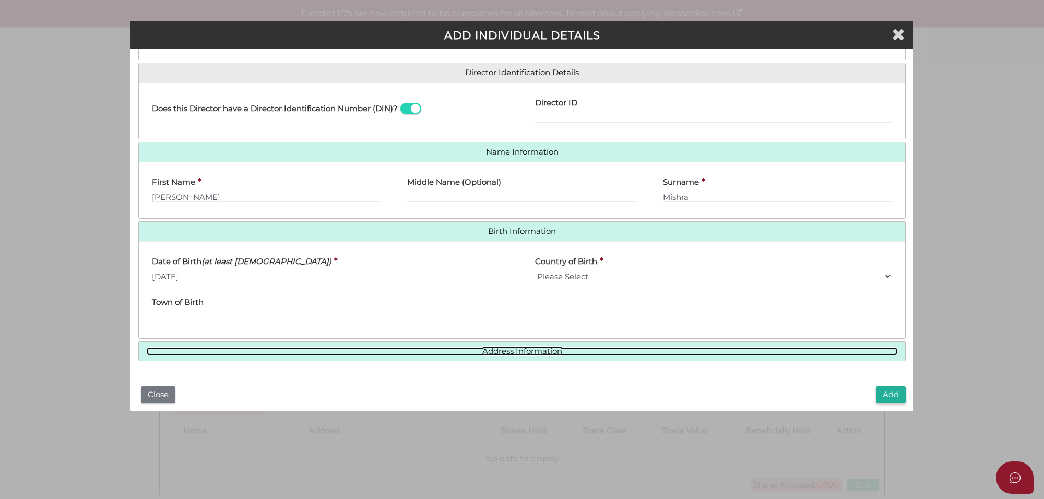
click at [512, 351] on link "Address Information" at bounding box center [522, 351] width 751 height 9
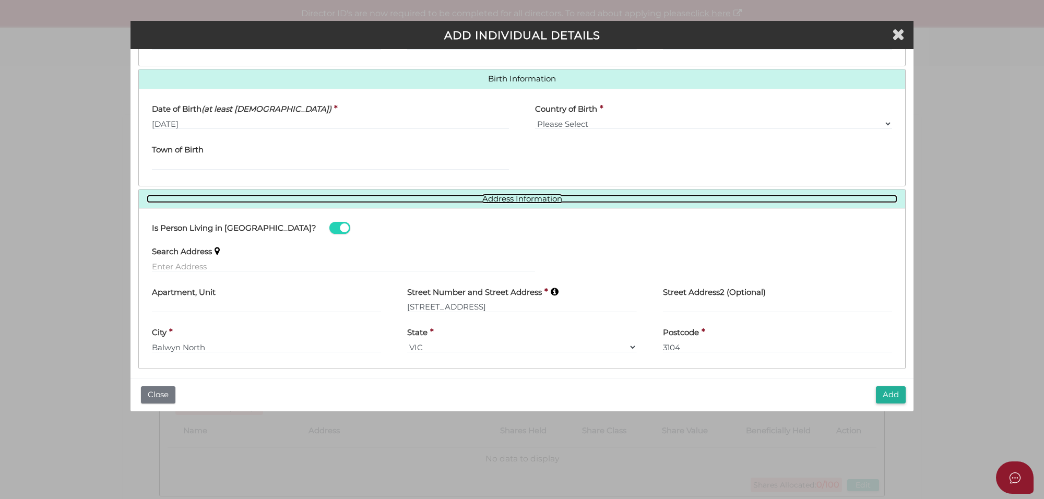
scroll to position [312, 0]
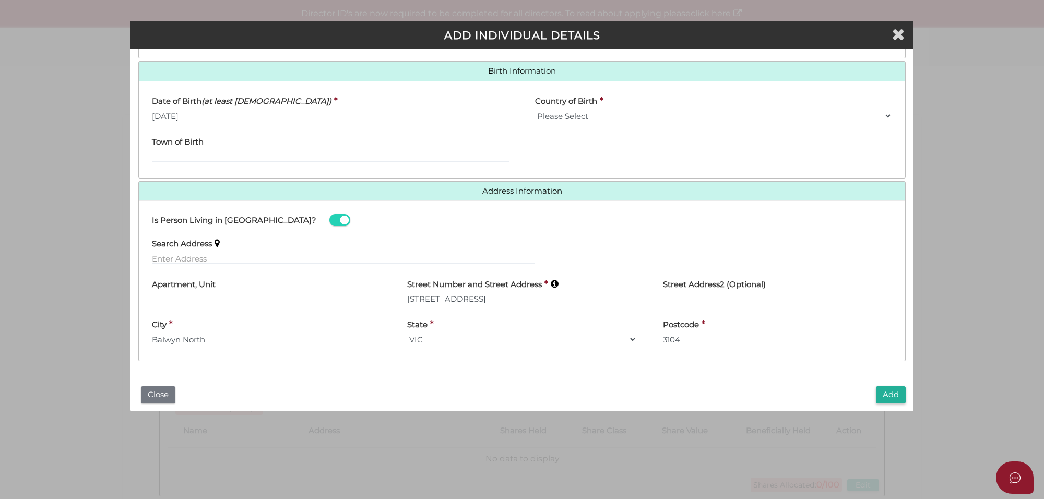
click at [873, 392] on div "Add Close" at bounding box center [522, 394] width 783 height 33
click at [893, 395] on button "Add" at bounding box center [891, 394] width 30 height 17
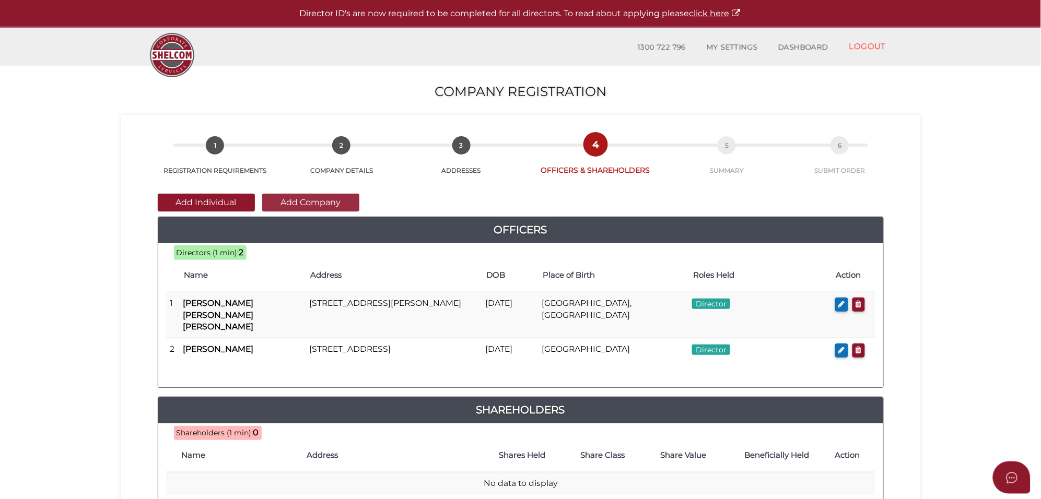
click at [288, 201] on button "Add Company" at bounding box center [310, 203] width 97 height 18
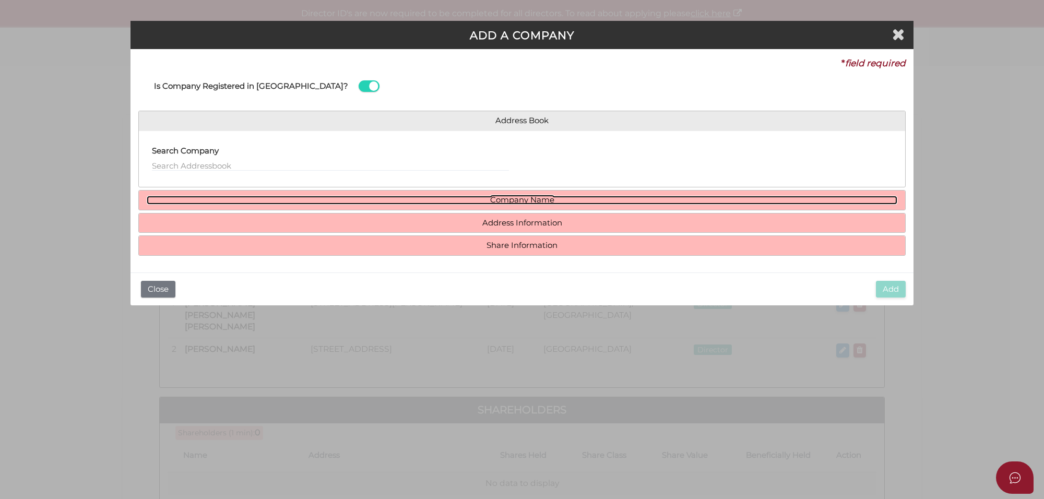
click at [515, 196] on link "Company Name" at bounding box center [522, 200] width 751 height 9
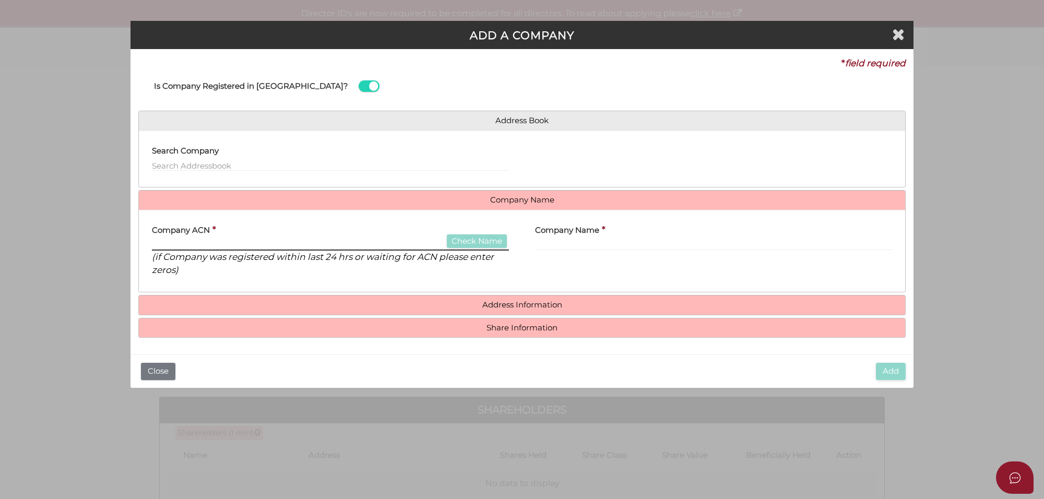
click at [174, 247] on input "text" at bounding box center [330, 244] width 357 height 11
type input "623314689"
click at [494, 244] on button "Check Name" at bounding box center [477, 241] width 60 height 14
type input "MISHRA GROUP OF COMPANIES PTY LTD"
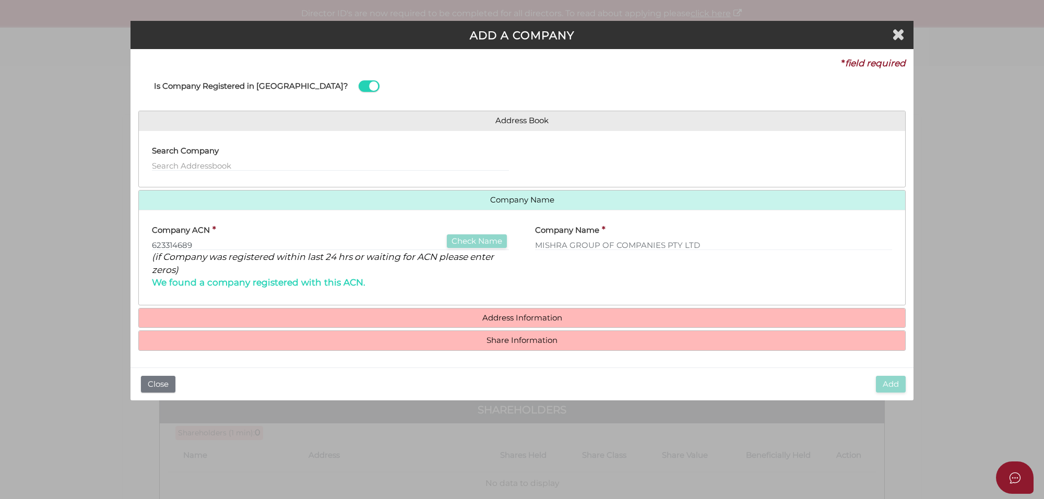
click at [520, 313] on h4 "Address Information" at bounding box center [522, 318] width 767 height 19
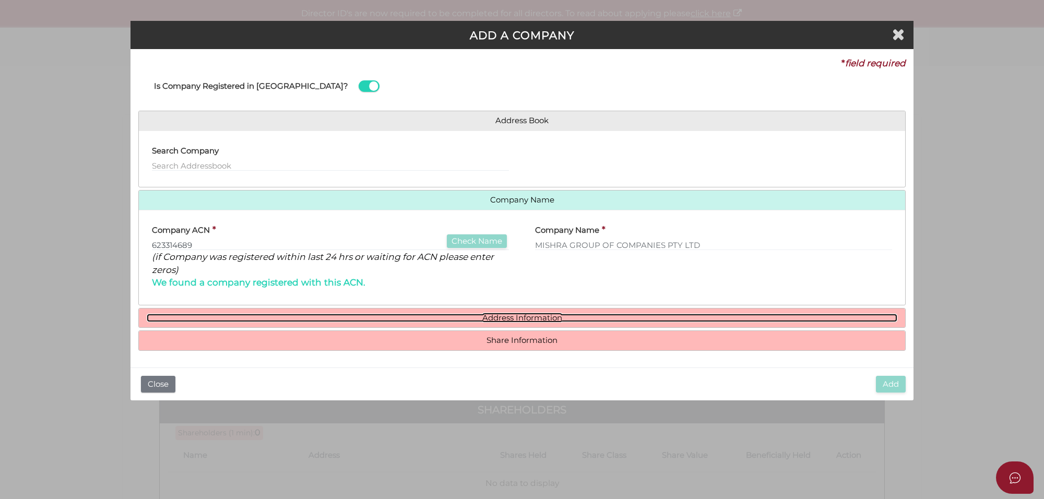
click at [515, 322] on link "Address Information" at bounding box center [522, 318] width 751 height 9
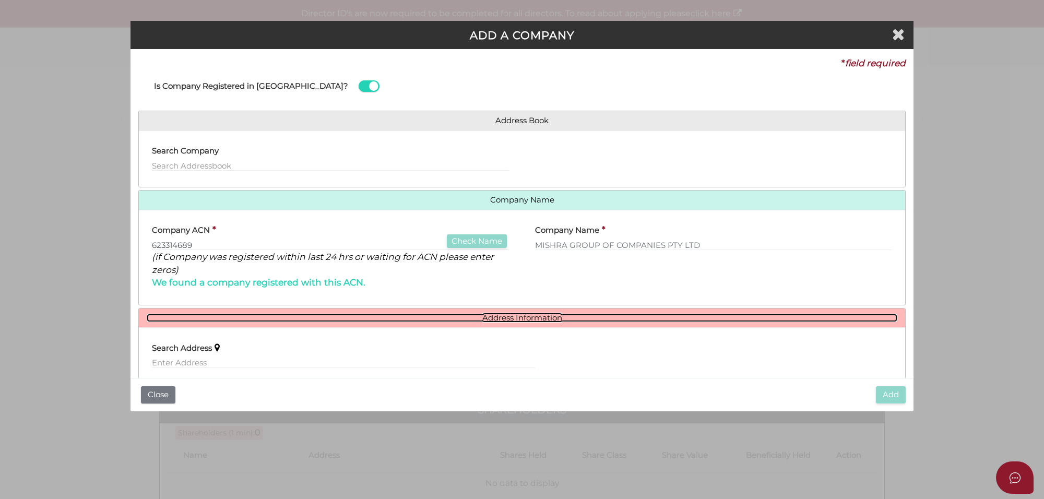
scroll to position [128, 0]
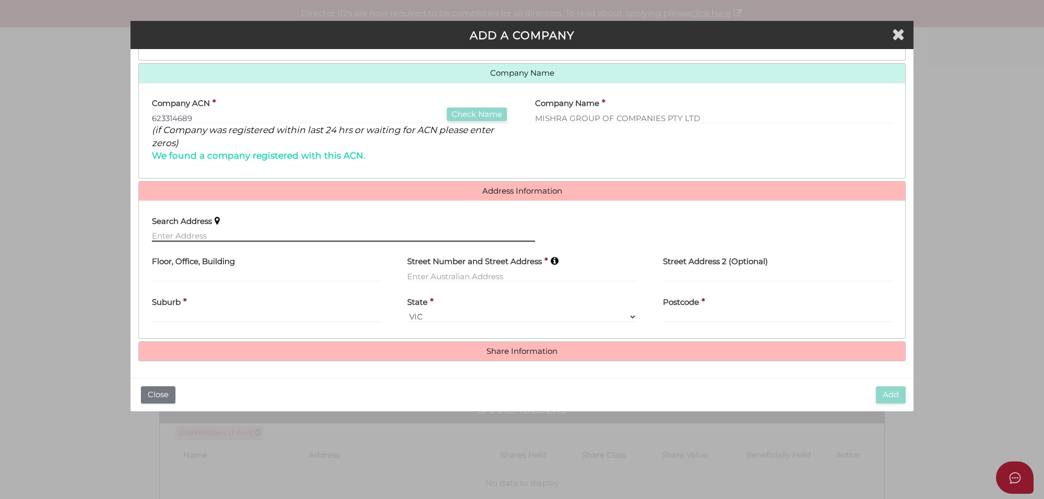
click at [190, 237] on input "text" at bounding box center [343, 235] width 383 height 11
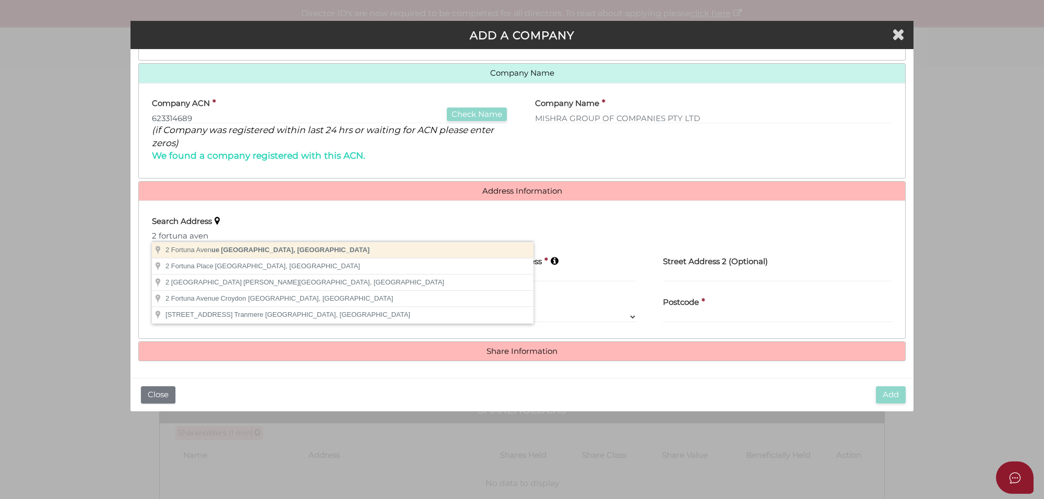
type input "2 Fortuna Avenue, Balwyn North VIC, Australia"
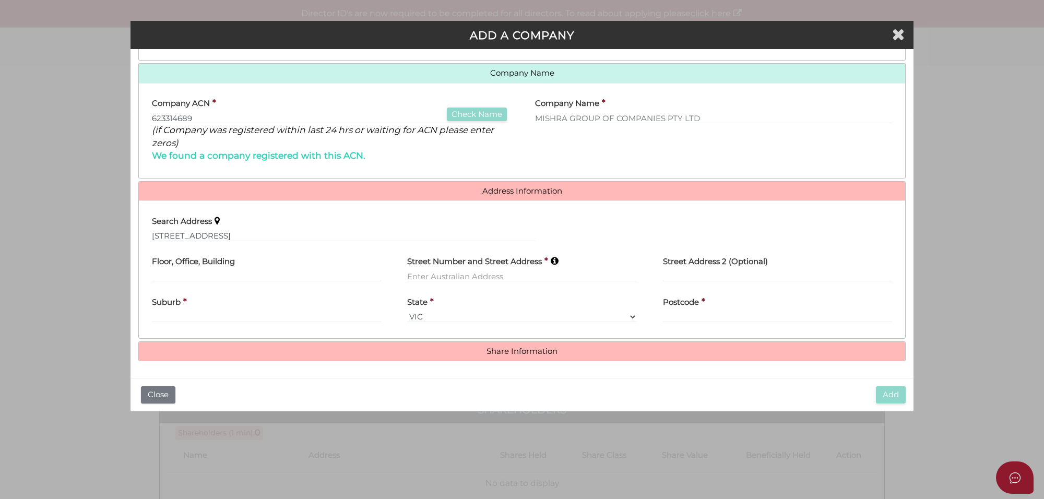
type input "2 Fortuna Avenue"
type input "Balwyn North"
select select "VIC"
type input "3104"
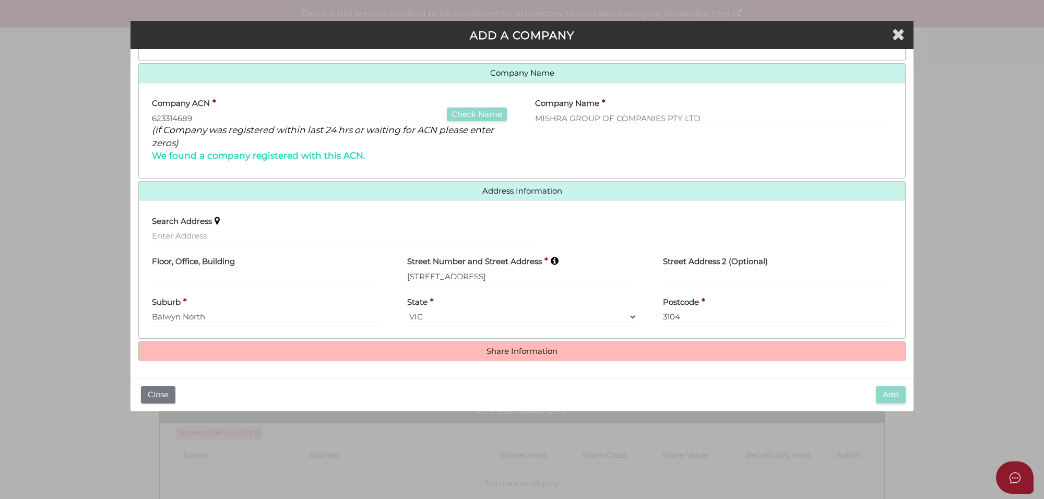
click at [525, 356] on h4 "Share Information" at bounding box center [522, 351] width 767 height 19
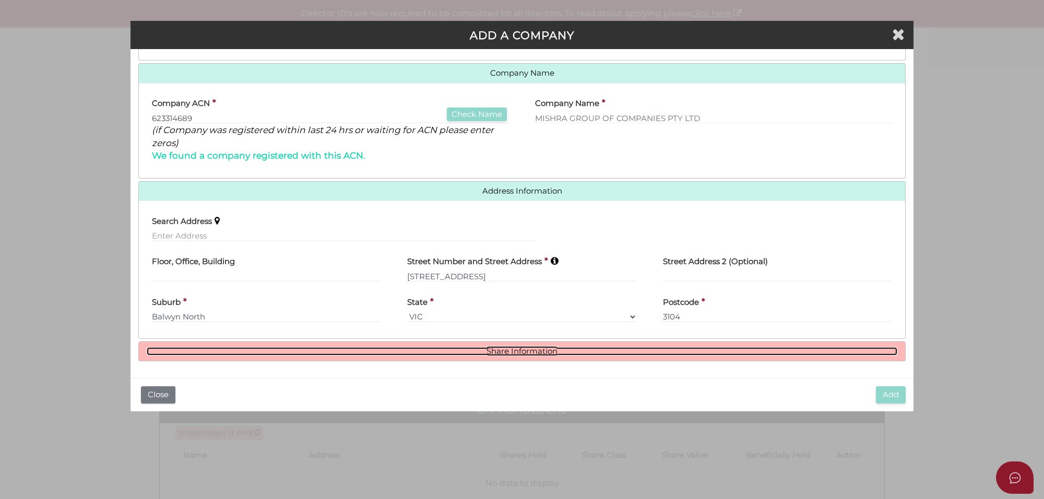
click at [526, 348] on link "Share Information" at bounding box center [522, 351] width 751 height 9
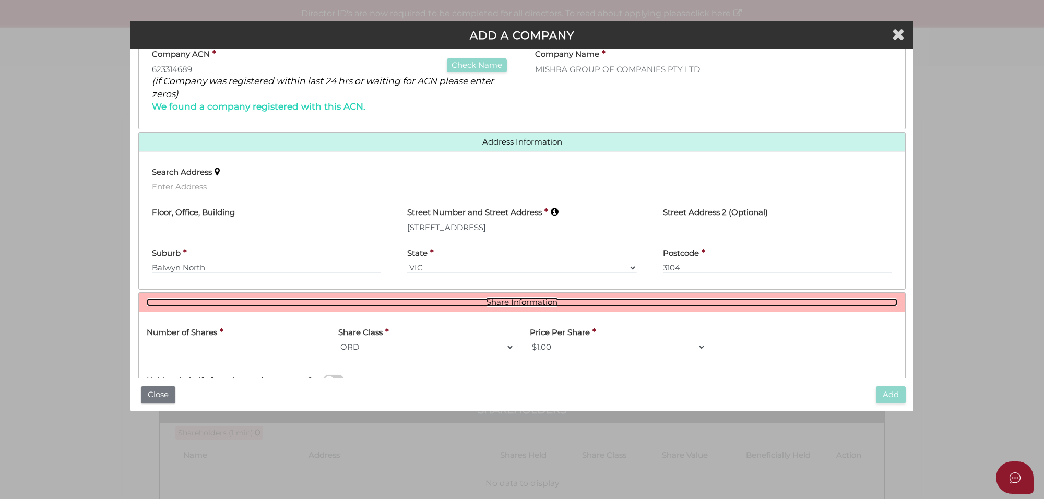
scroll to position [255, 0]
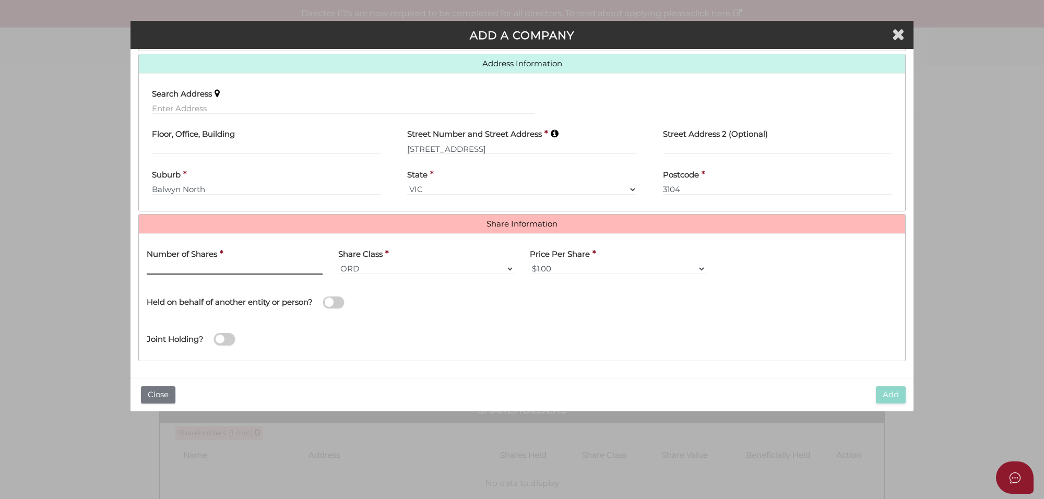
click at [181, 264] on input "text" at bounding box center [235, 268] width 176 height 11
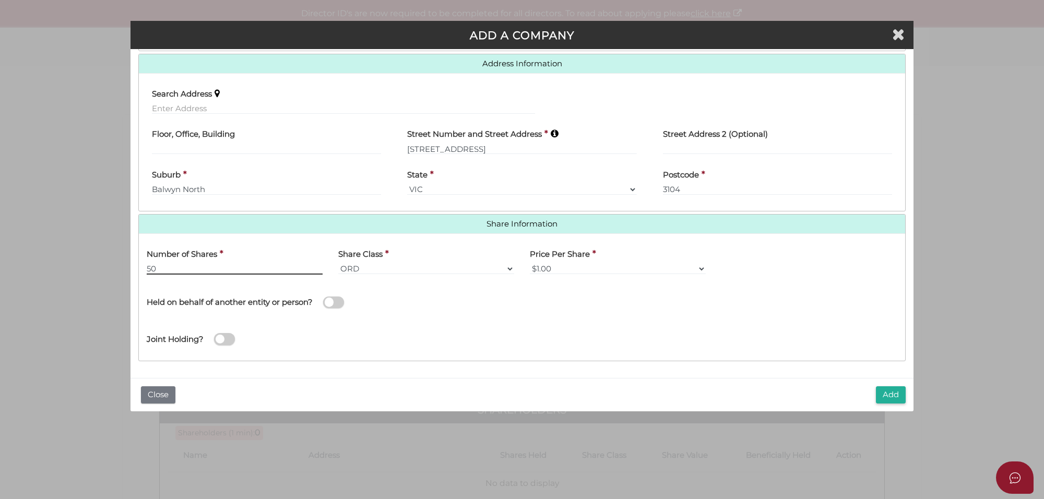
type input "50"
click at [338, 301] on span at bounding box center [333, 303] width 21 height 12
click at [0, 0] on input "checkbox" at bounding box center [0, 0] width 0 height 0
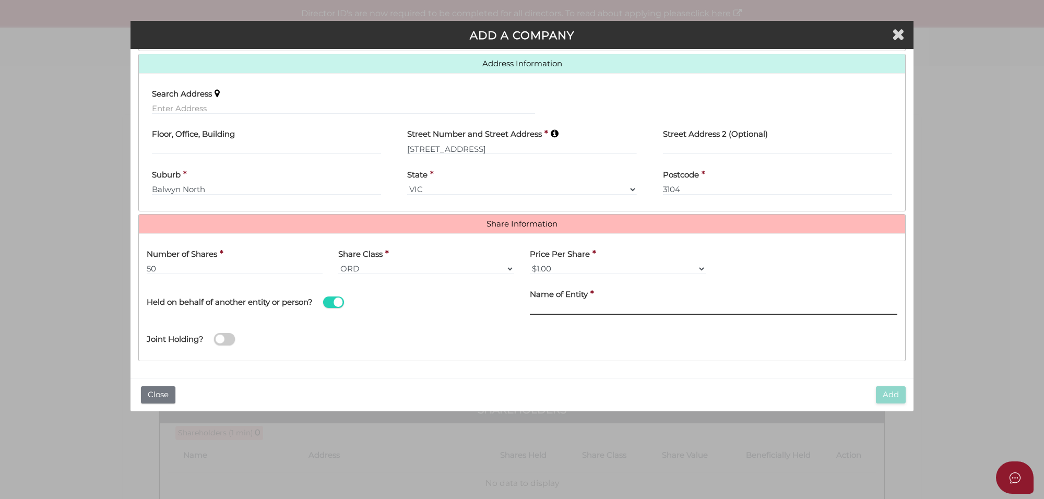
click at [555, 309] on input "text" at bounding box center [714, 308] width 368 height 11
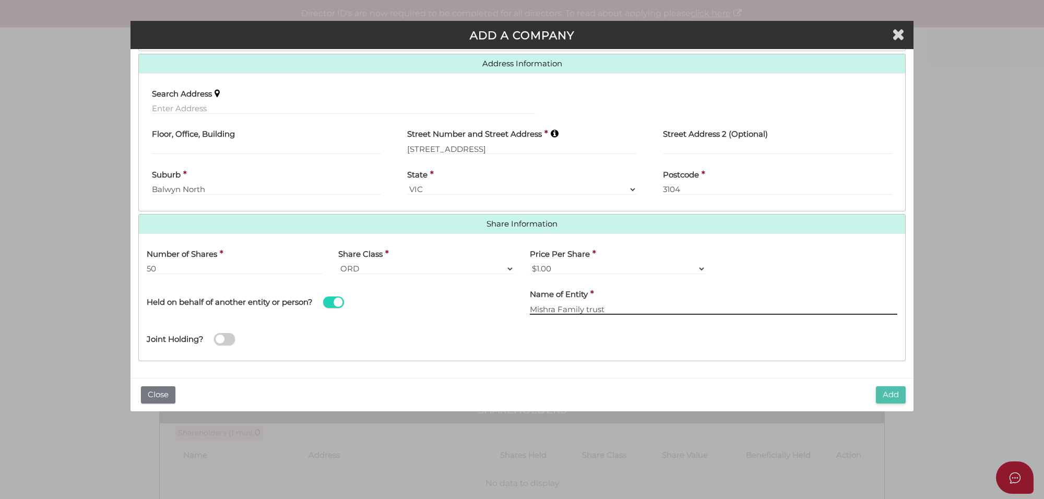
type input "Mishra Family trust"
click at [899, 393] on button "Add" at bounding box center [891, 394] width 30 height 17
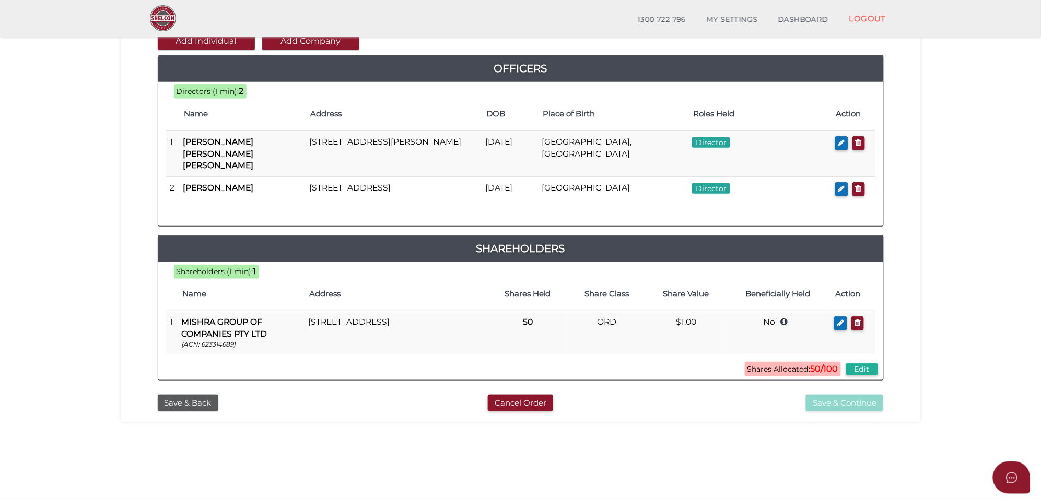
scroll to position [131, 0]
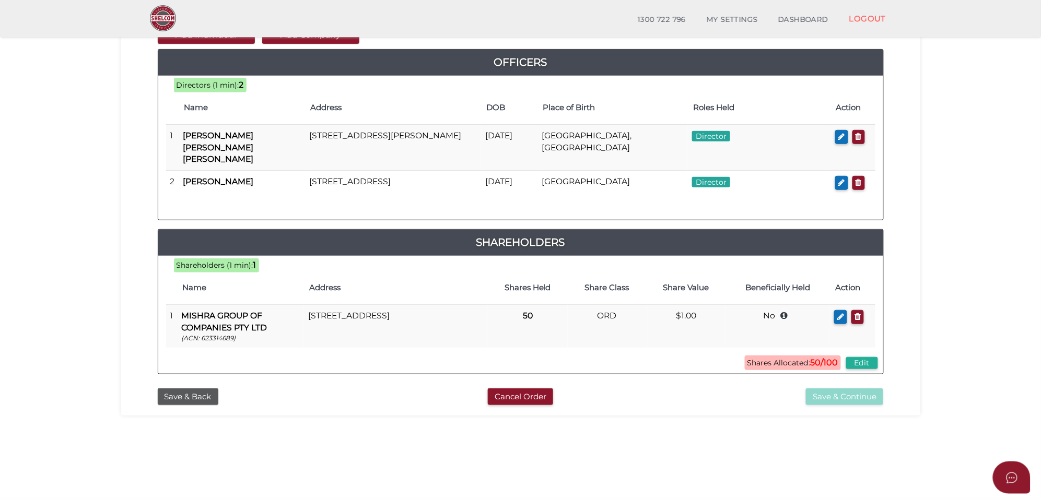
drag, startPoint x: 189, startPoint y: 400, endPoint x: 190, endPoint y: 411, distance: 11.0
click at [189, 400] on button "Save & Back" at bounding box center [188, 397] width 61 height 17
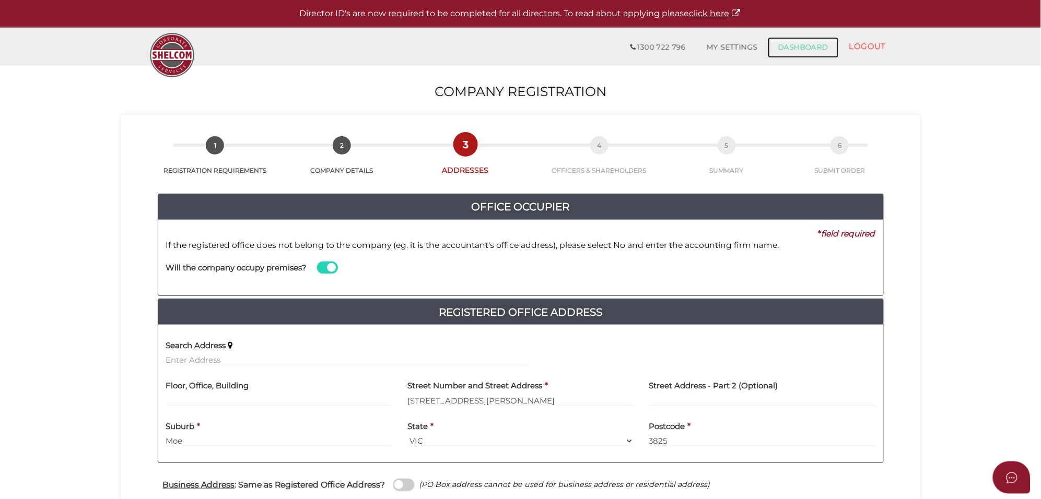
click at [812, 47] on link "DASHBOARD" at bounding box center [803, 47] width 71 height 21
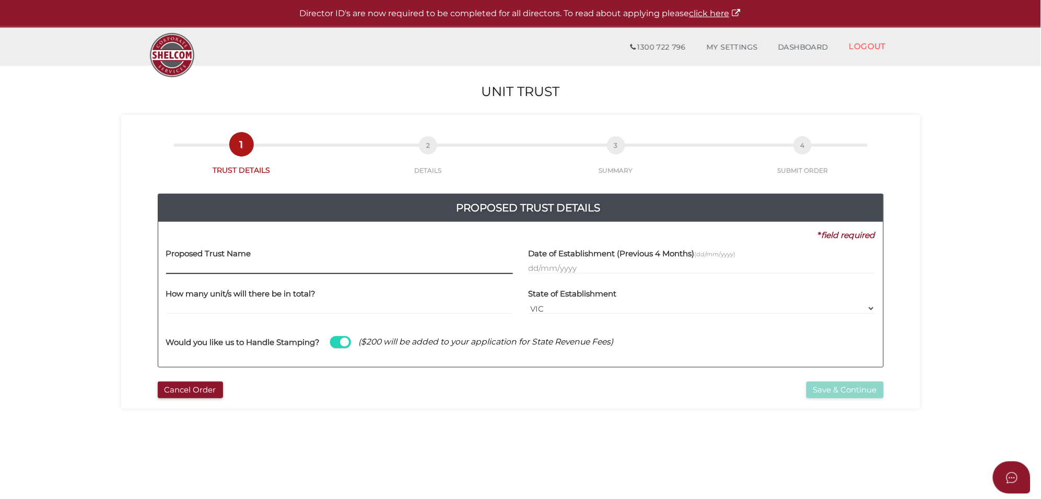
click at [213, 265] on input "text" at bounding box center [339, 268] width 347 height 11
paste input "Moe medical centre trust"
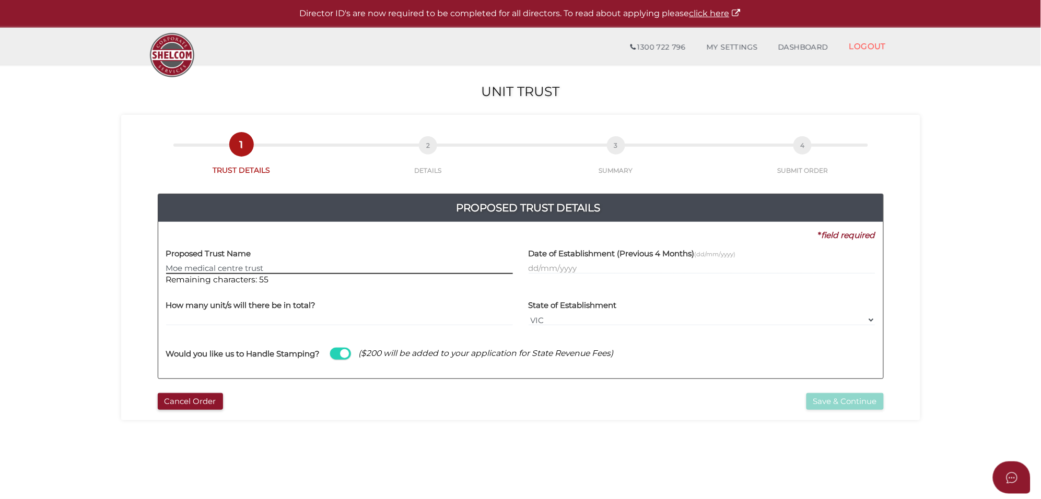
click at [249, 270] on input "Moe medical centre trust" at bounding box center [339, 268] width 347 height 11
click at [223, 269] on input "Moe medical centre Trust" at bounding box center [339, 268] width 347 height 11
click at [193, 267] on input "Moe medical Centre Trust" at bounding box center [339, 268] width 347 height 11
type input "Moe Medical Centre Trust"
click at [547, 271] on input "text" at bounding box center [701, 268] width 347 height 11
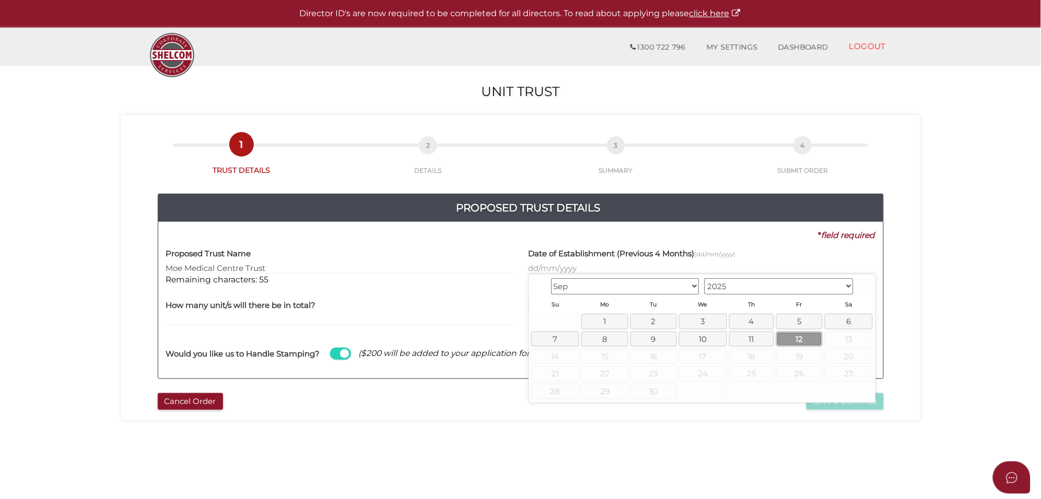
click at [800, 336] on link "12" at bounding box center [799, 339] width 46 height 15
type input "12/09/2025"
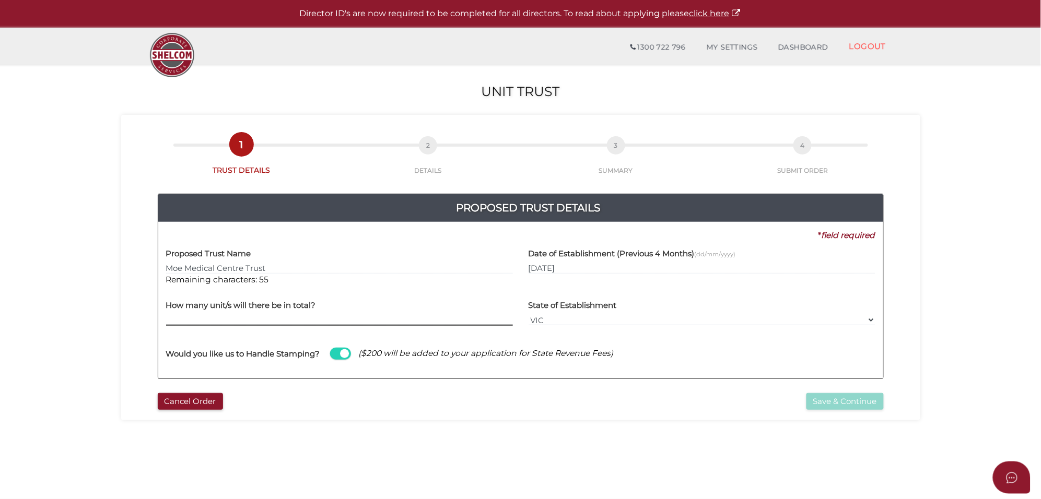
click at [190, 320] on input "text" at bounding box center [339, 319] width 347 height 11
type input "100"
click at [334, 353] on span at bounding box center [340, 354] width 21 height 12
click at [0, 0] on input "checkbox" at bounding box center [0, 0] width 0 height 0
click at [832, 397] on button "Save & Continue" at bounding box center [844, 401] width 77 height 17
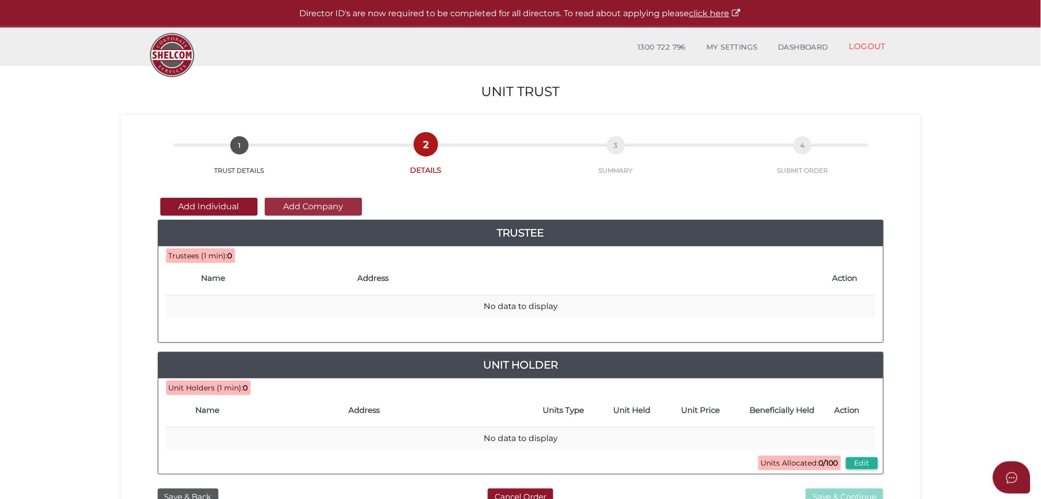
click at [306, 209] on button "Add Company" at bounding box center [313, 207] width 97 height 18
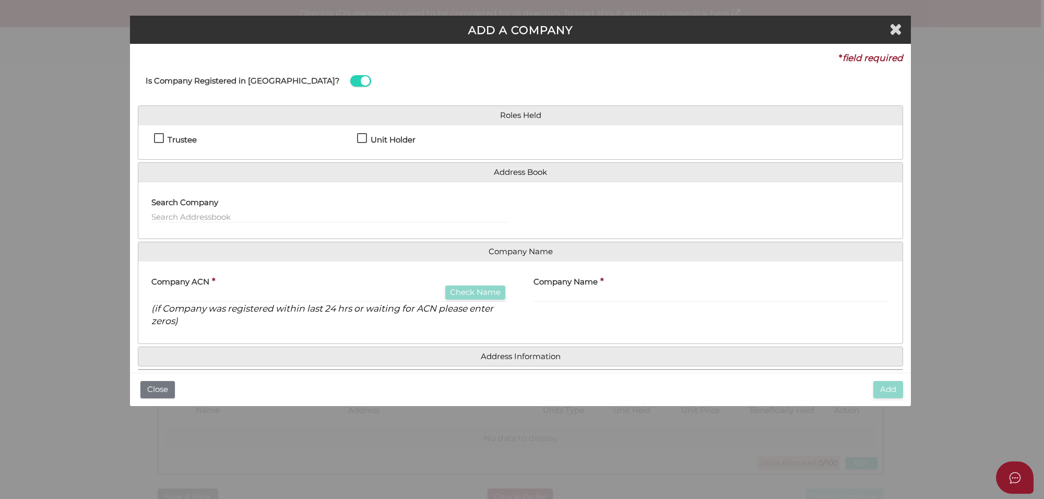
click at [156, 139] on label "Trustee" at bounding box center [175, 142] width 43 height 13
checkbox input "true"
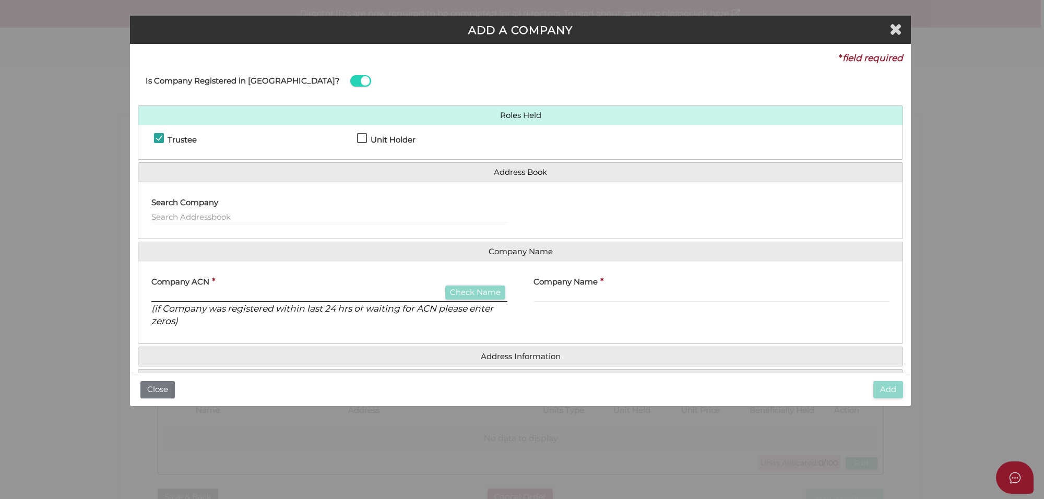
click at [175, 291] on input "text" at bounding box center [329, 296] width 356 height 11
type input "000000000"
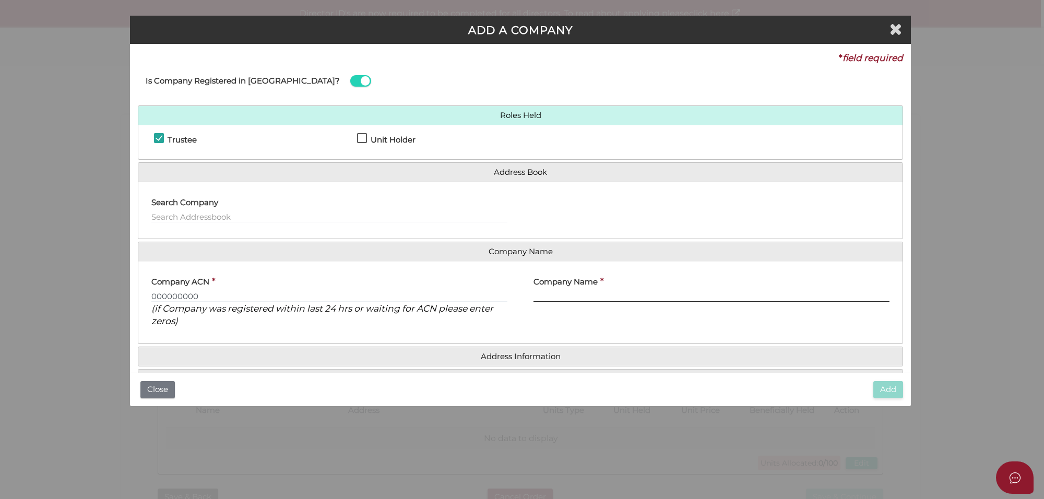
click at [569, 293] on input "text" at bounding box center [712, 296] width 356 height 11
paste input "[GEOGRAPHIC_DATA]"
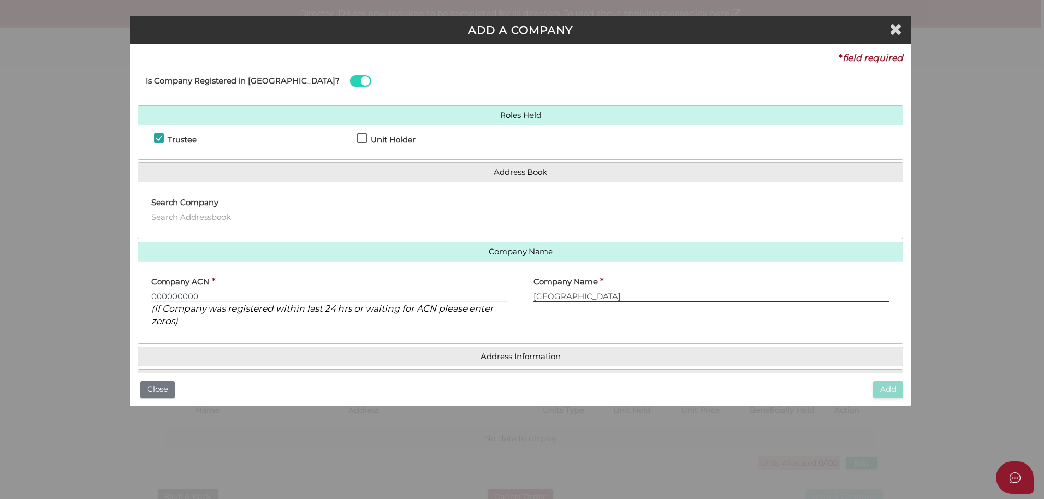
type input "[GEOGRAPHIC_DATA]"
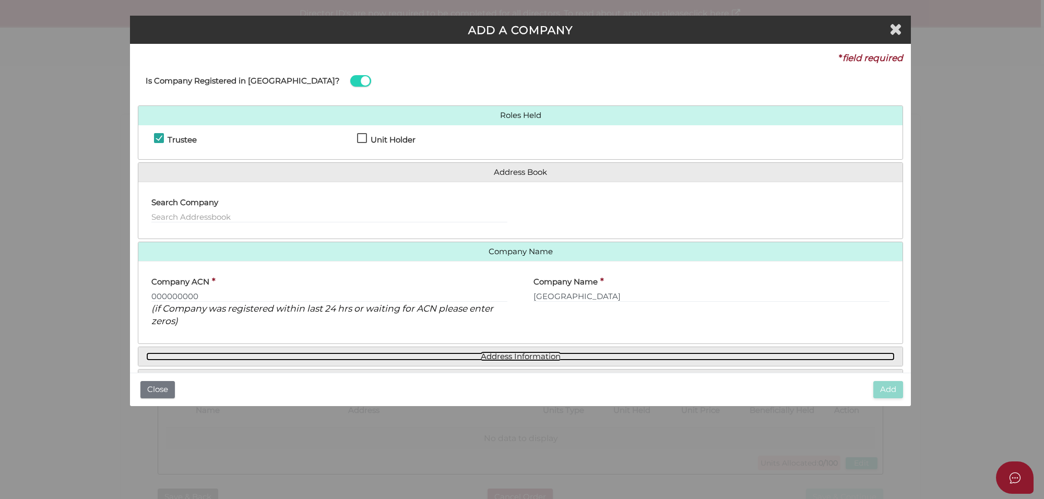
click at [515, 359] on link "Address Information" at bounding box center [520, 357] width 749 height 9
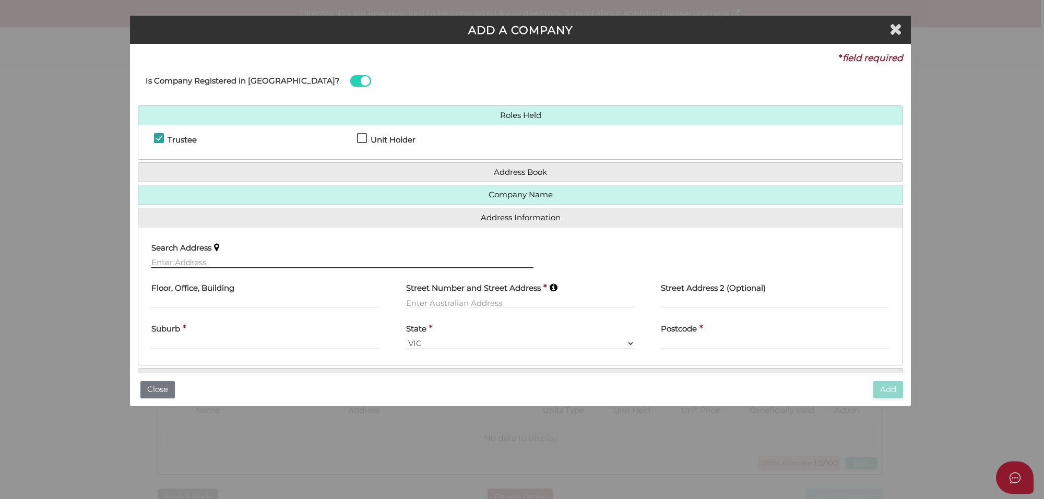
click at [167, 257] on input "text" at bounding box center [342, 262] width 382 height 11
paste input "- 2/57 Lloyd Street, Moe"
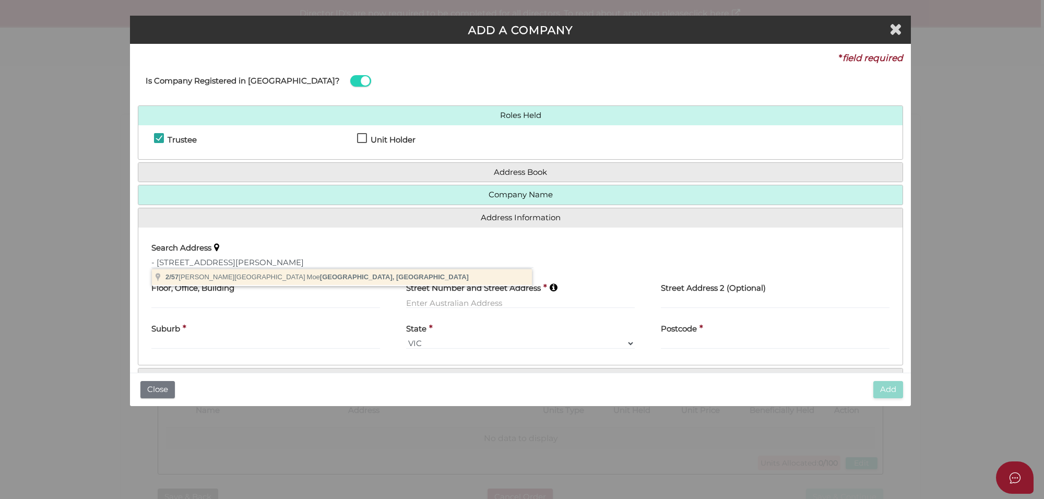
type input "2/57 Lloyd Street, Moe VIC, Australia"
type input "2"
type input "57 Lloyd Street"
type input "Moe"
select select "VIC"
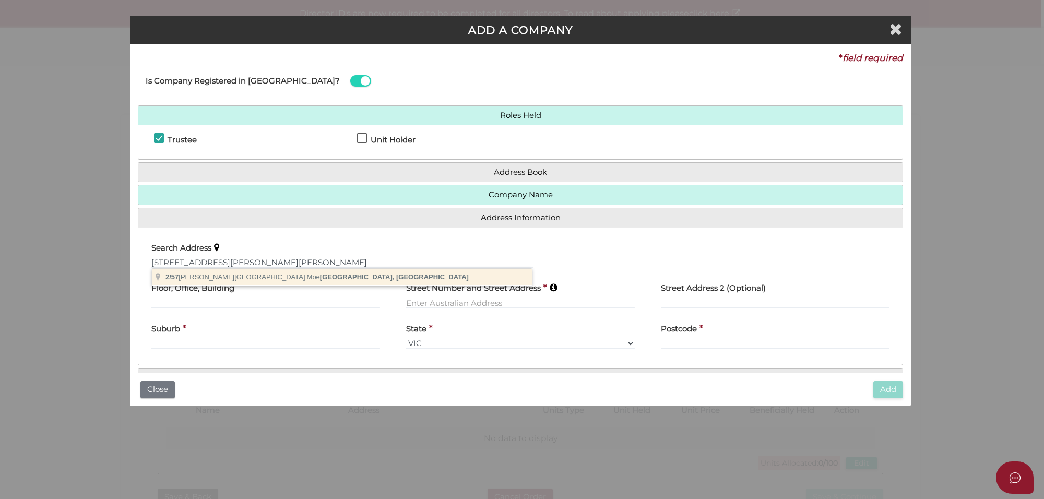
type input "3825"
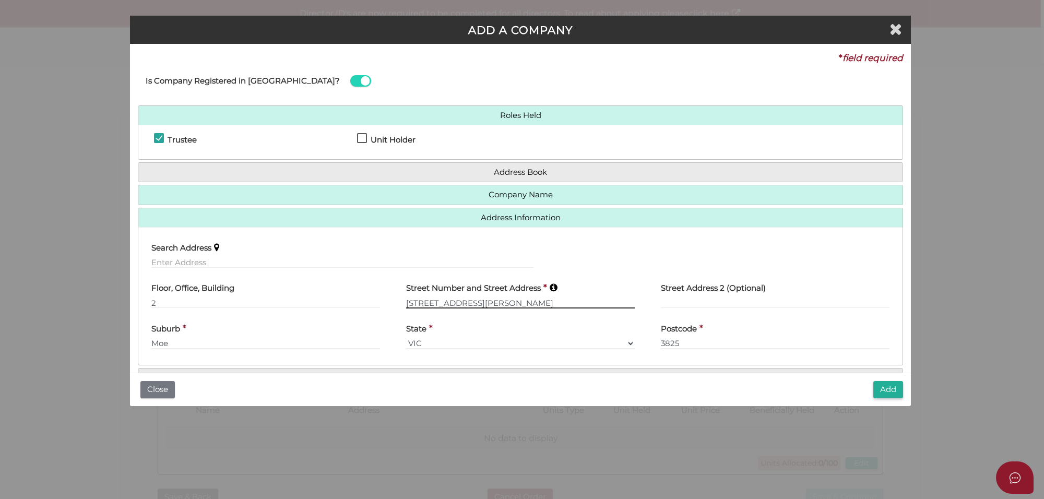
click at [406, 306] on input "57 Lloyd Street" at bounding box center [520, 302] width 229 height 11
type input "[STREET_ADDRESS][PERSON_NAME]"
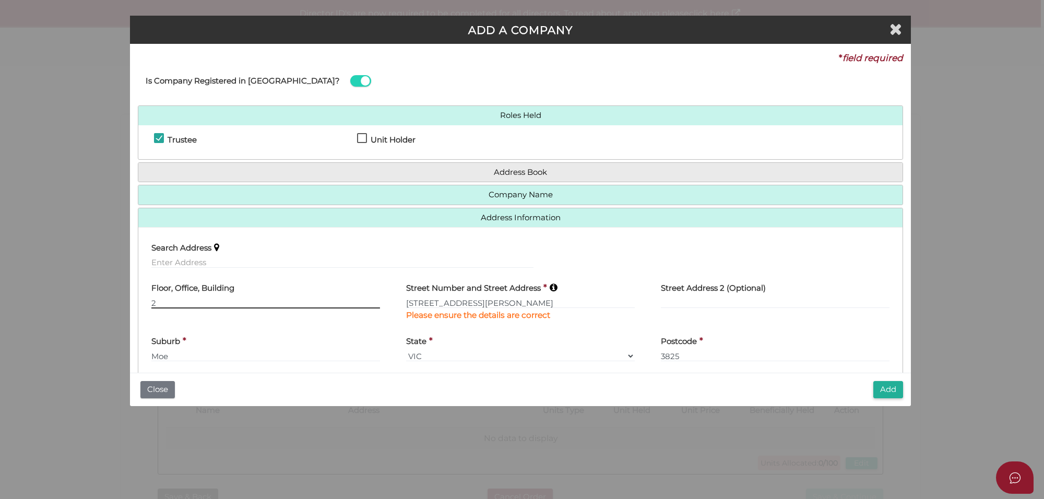
drag, startPoint x: 205, startPoint y: 304, endPoint x: 126, endPoint y: 301, distance: 78.9
click at [126, 301] on div "ADD A COMPANY * field required Is Company Registered in Australia? Roles Held T…" at bounding box center [522, 249] width 1044 height 499
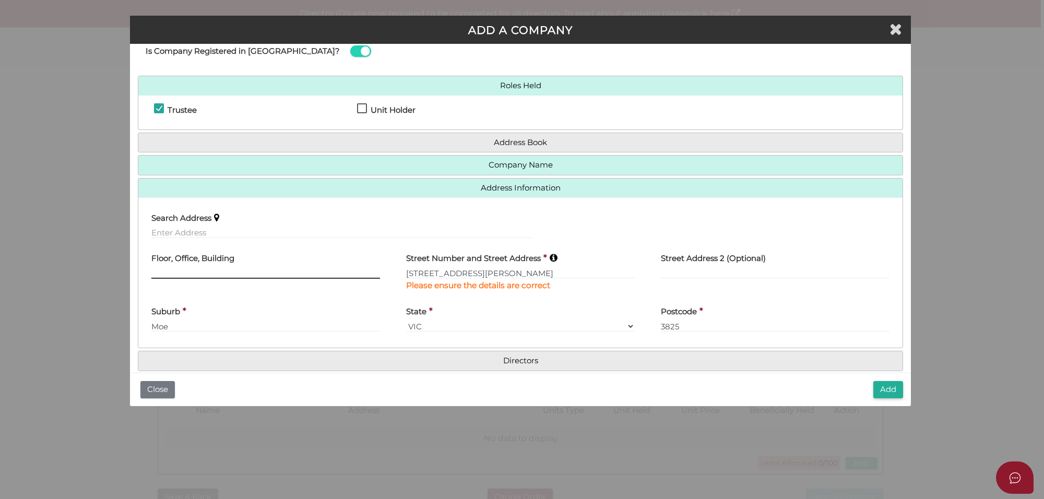
scroll to position [45, 0]
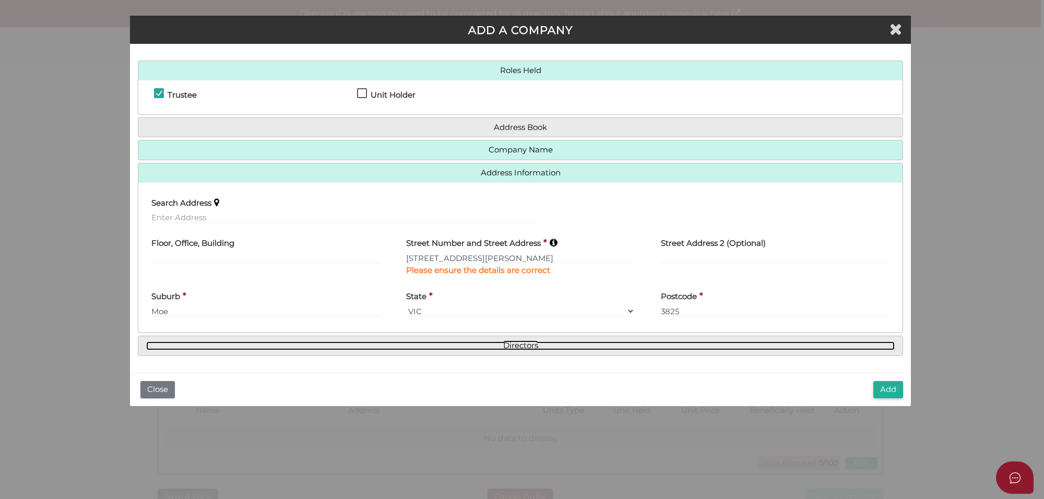
click at [528, 342] on link "Directors" at bounding box center [520, 346] width 749 height 9
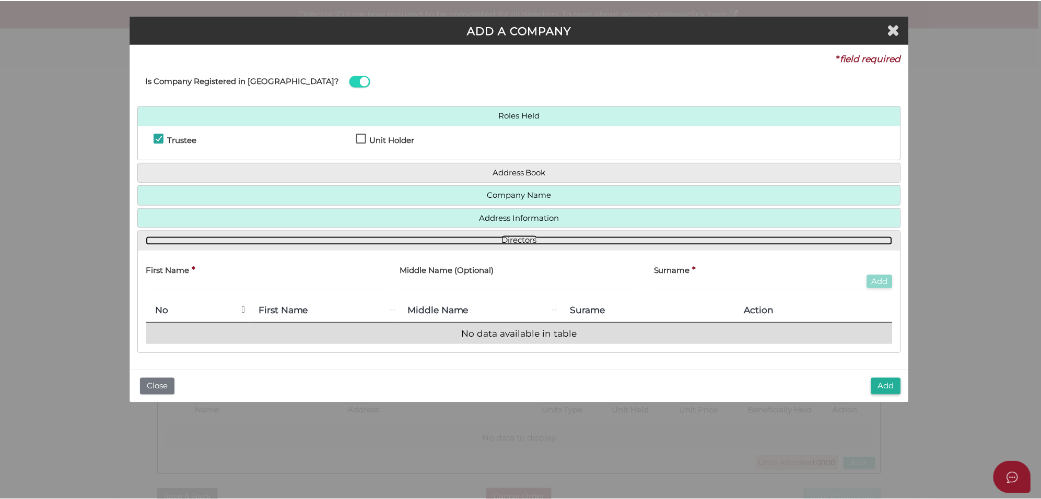
scroll to position [0, 0]
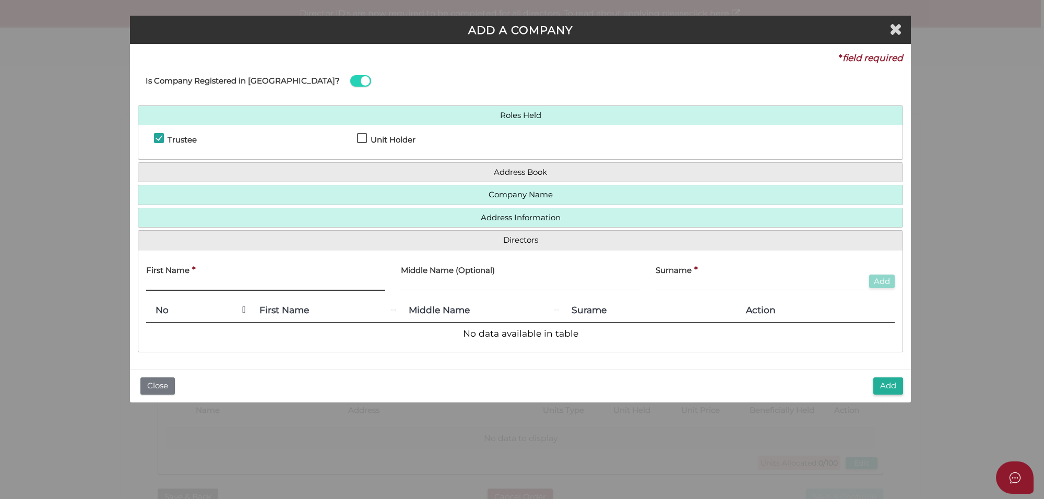
click at [177, 284] on input "text" at bounding box center [265, 284] width 239 height 11
type input "Avantika"
type input "Mishra"
click at [878, 285] on button "Add" at bounding box center [883, 282] width 26 height 14
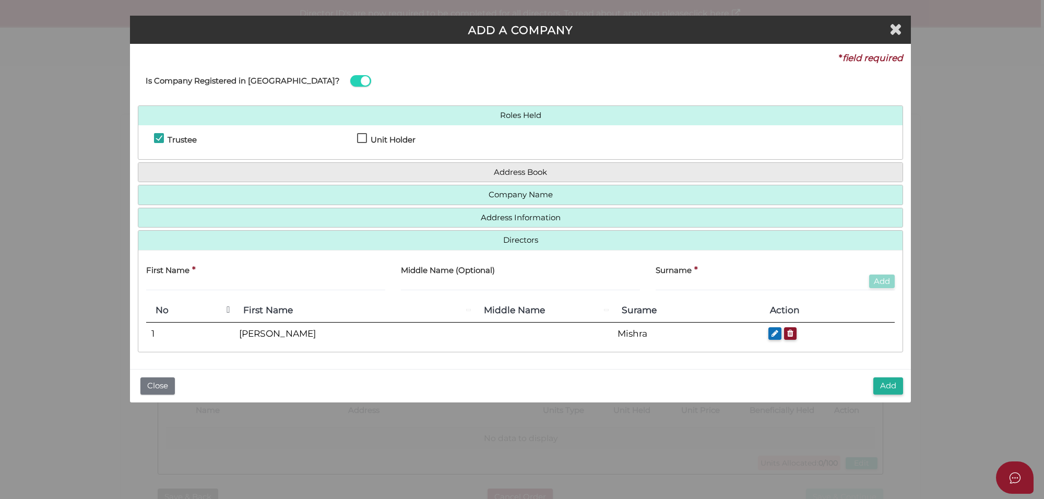
drag, startPoint x: 897, startPoint y: 387, endPoint x: 883, endPoint y: 382, distance: 14.5
click at [897, 387] on button "Add" at bounding box center [889, 386] width 30 height 17
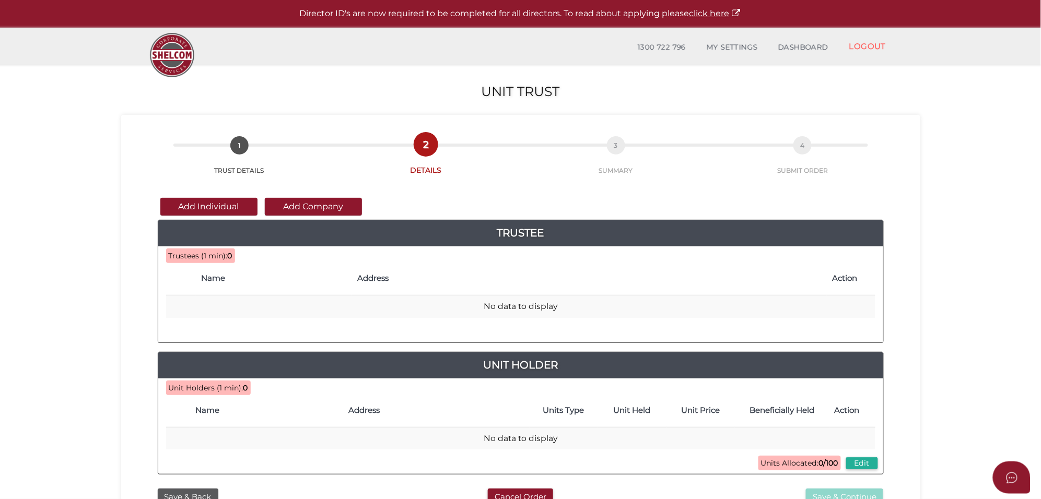
scroll to position [24, 0]
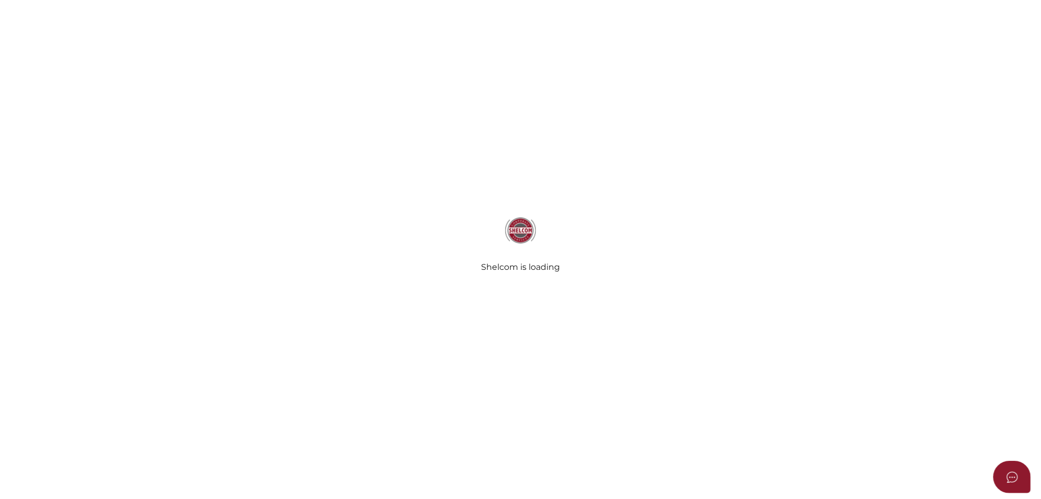
scroll to position [160, 0]
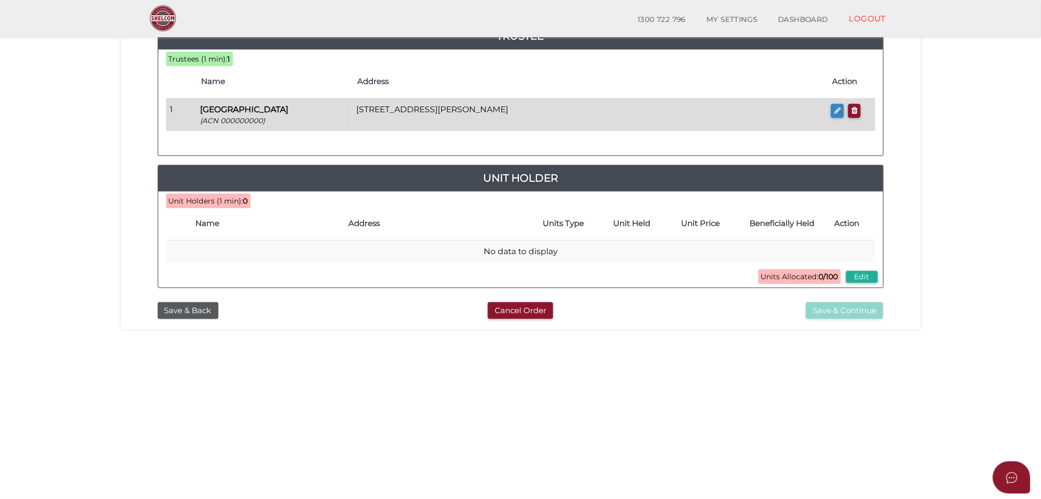
click at [835, 111] on icon "button" at bounding box center [837, 111] width 7 height 8
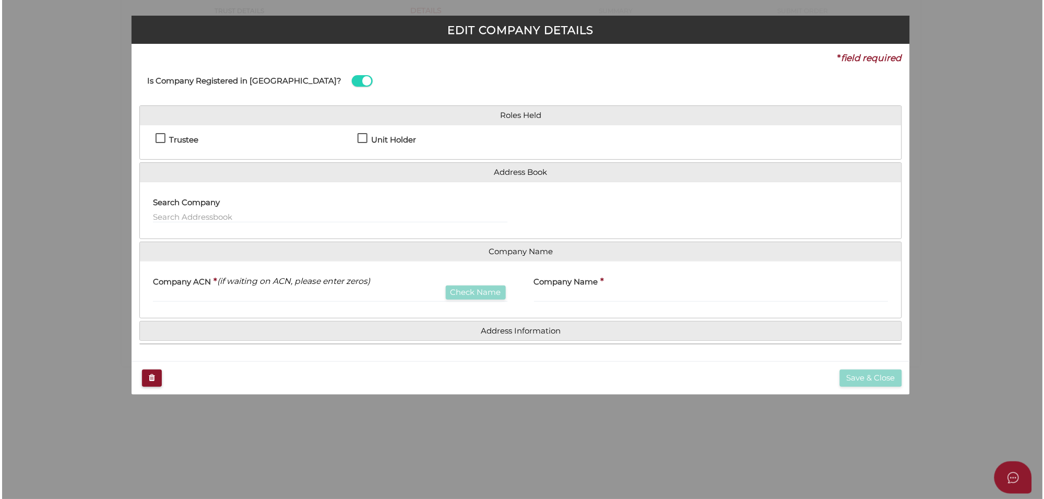
scroll to position [0, 0]
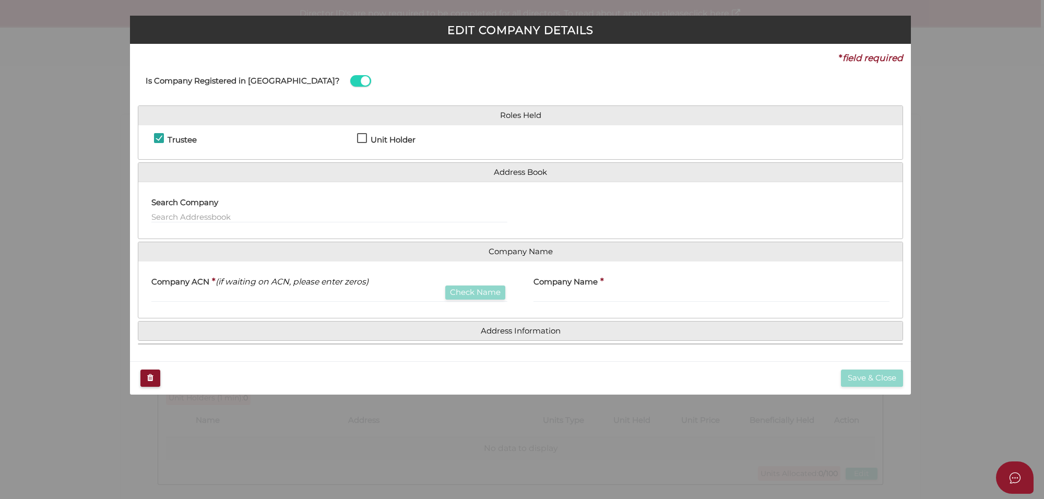
checkbox input "true"
type input "000000000"
type input "[GEOGRAPHIC_DATA]"
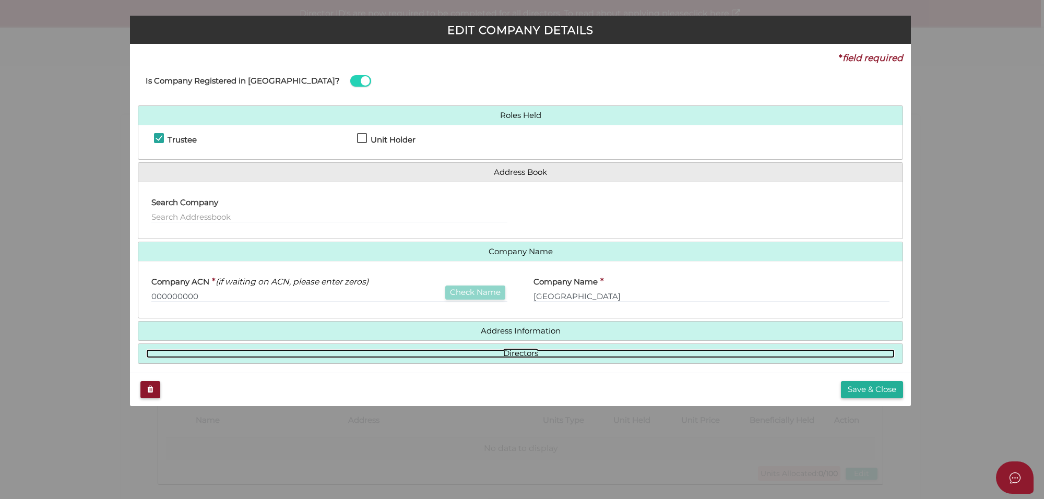
click at [525, 356] on link "Directors" at bounding box center [520, 353] width 749 height 9
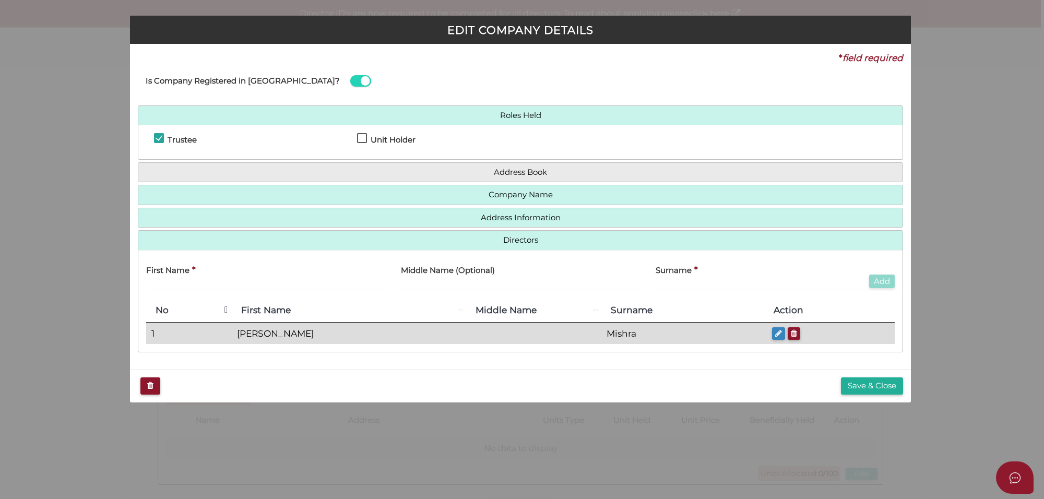
click at [772, 338] on button "button" at bounding box center [778, 333] width 13 height 13
type input "[PERSON_NAME]"
type input "Mishra"
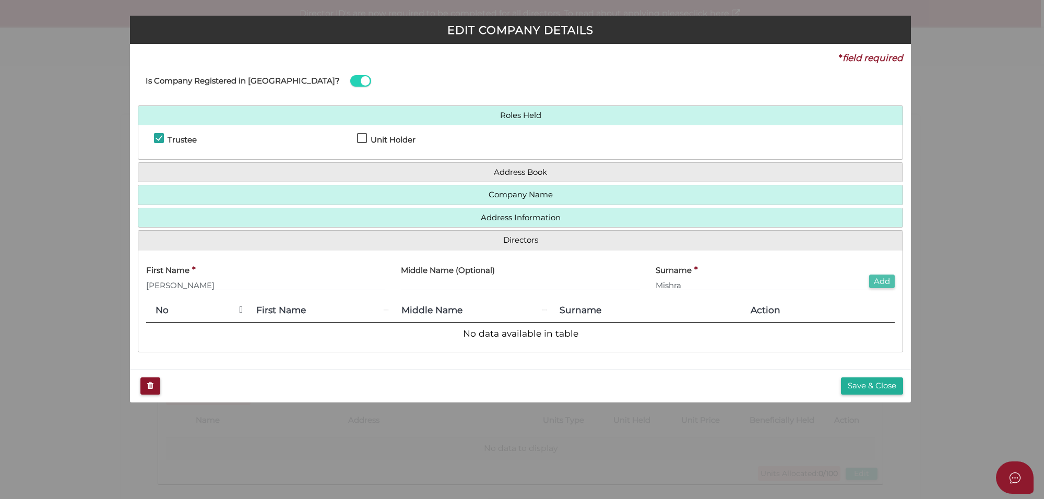
click at [875, 284] on button "Add" at bounding box center [883, 282] width 26 height 14
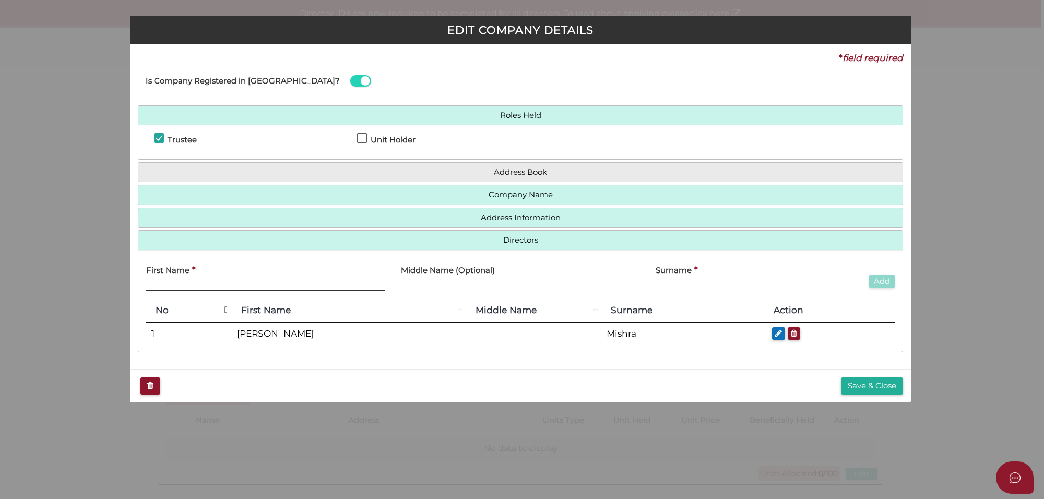
click at [199, 281] on input "text" at bounding box center [265, 284] width 239 height 11
paste input "[PERSON_NAME] [PERSON_NAME]"
type input "[PERSON_NAME] [PERSON_NAME]"
click at [678, 286] on input "text" at bounding box center [775, 284] width 239 height 11
paste input "[PERSON_NAME]"
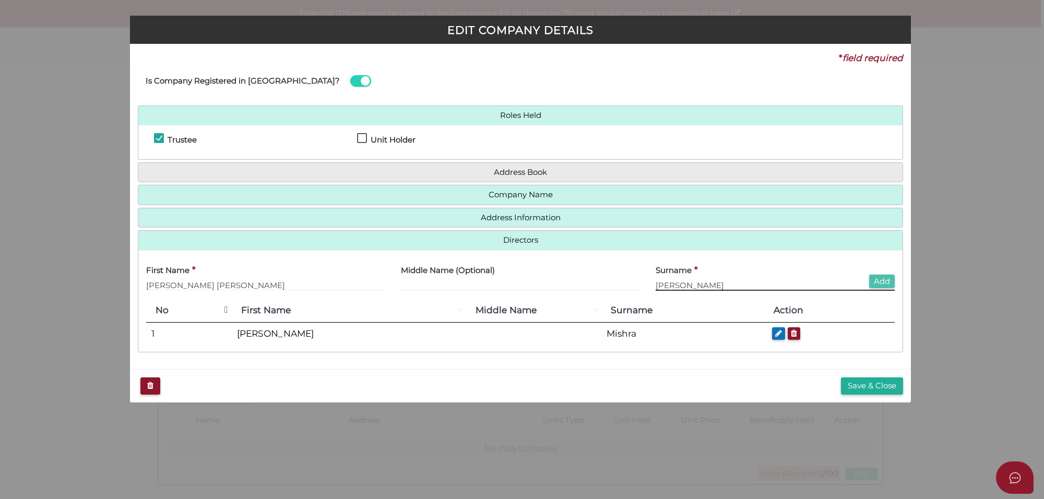
type input "[PERSON_NAME]"
click at [890, 282] on button "Add" at bounding box center [883, 282] width 26 height 14
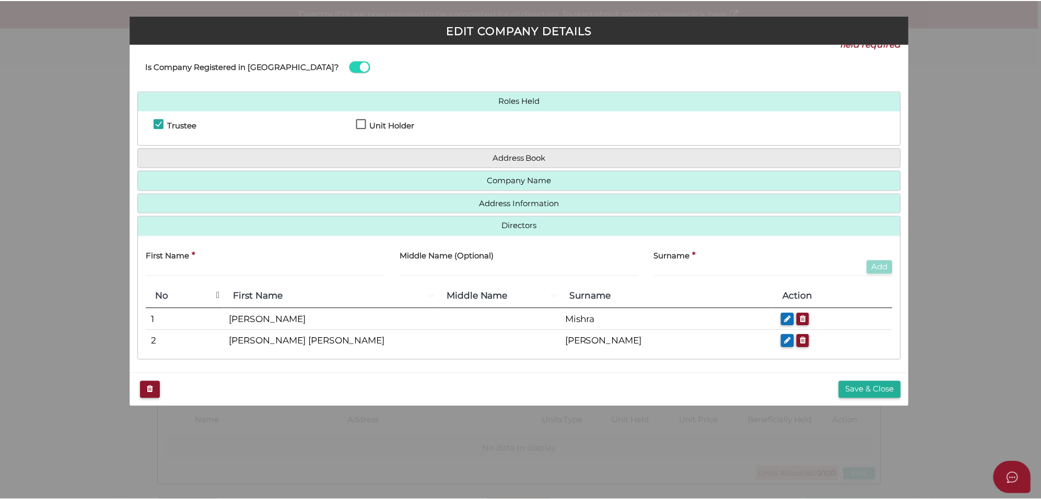
scroll to position [19, 0]
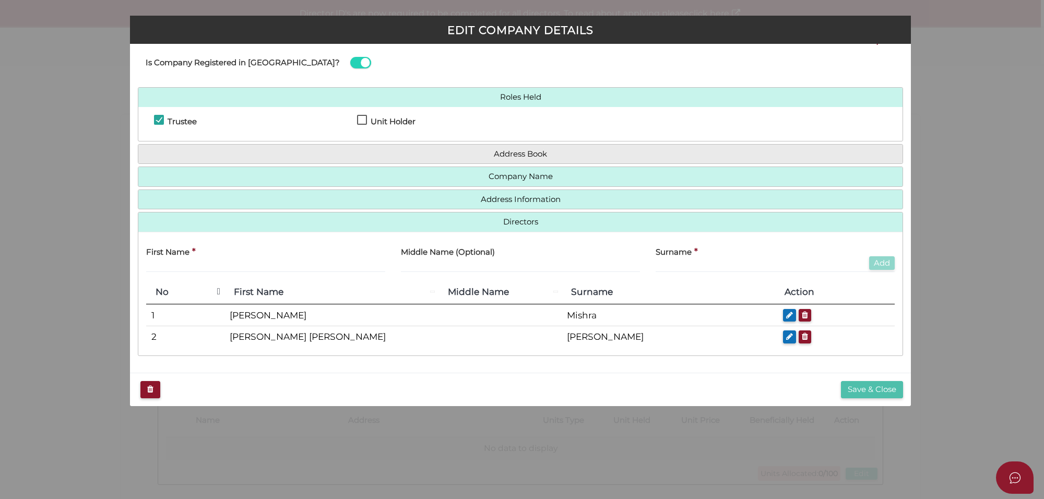
click at [857, 390] on button "Save & Close" at bounding box center [872, 389] width 62 height 17
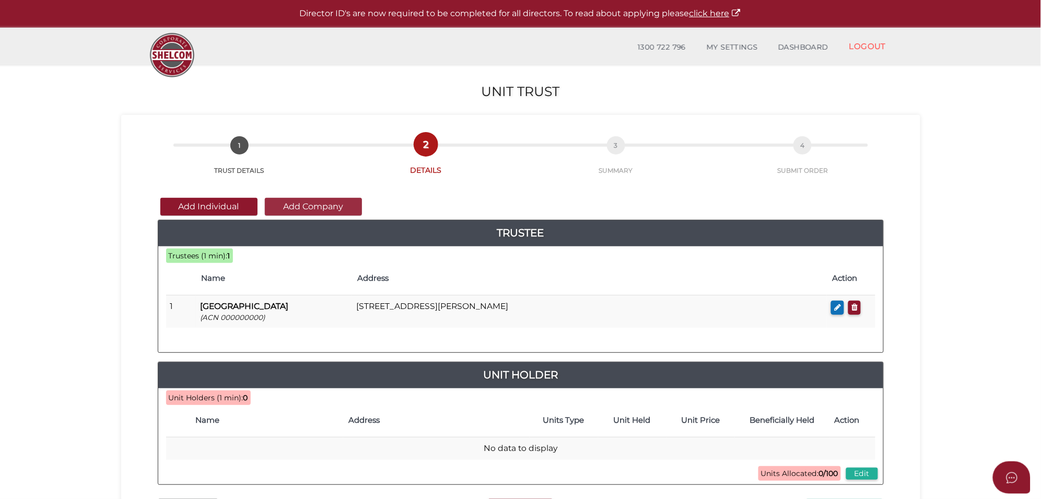
click at [327, 207] on button "Add Company" at bounding box center [313, 207] width 97 height 18
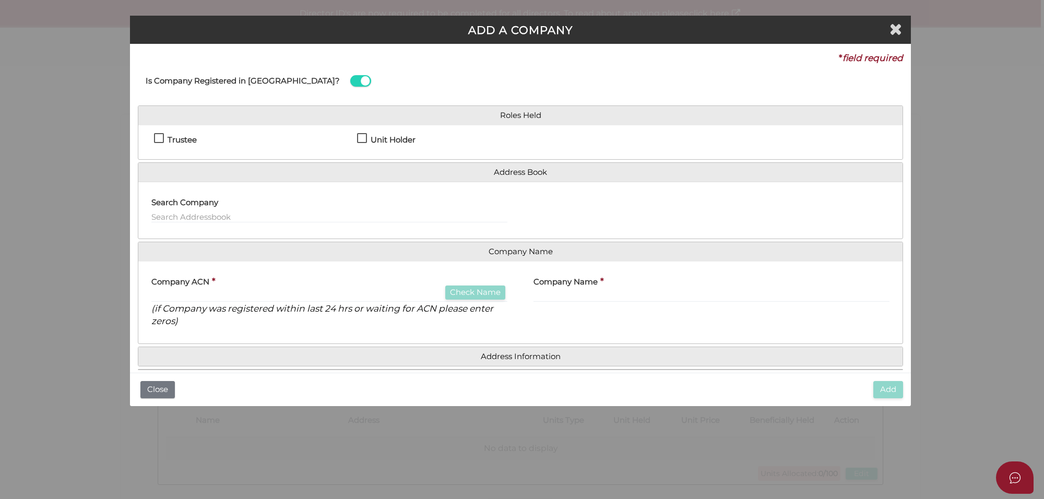
click at [357, 136] on label "Unit Holder" at bounding box center [386, 142] width 58 height 13
checkbox input "true"
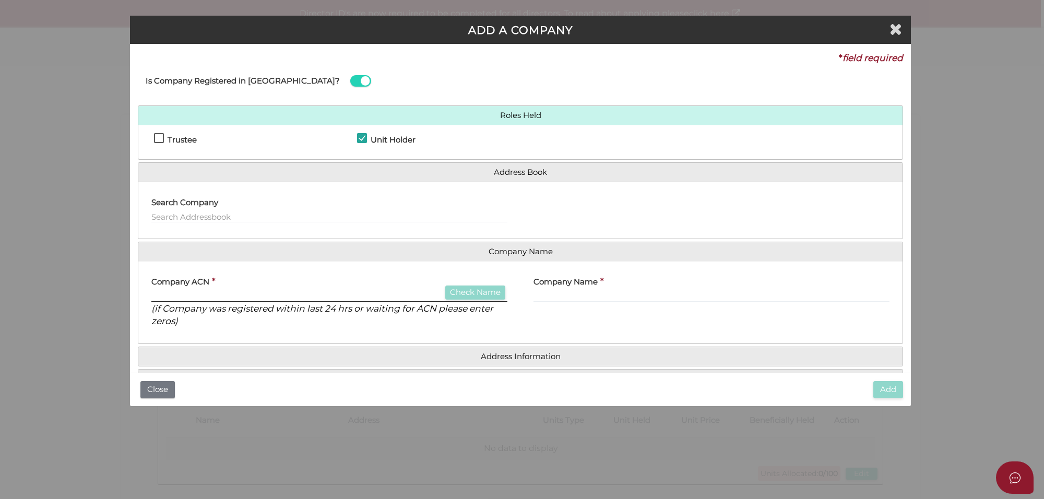
click at [183, 293] on input "text" at bounding box center [329, 296] width 356 height 11
type input "623314689"
click at [462, 293] on button "Check Name" at bounding box center [475, 293] width 60 height 14
type input "MISHRA GROUP OF COMPANIES PTY LTD"
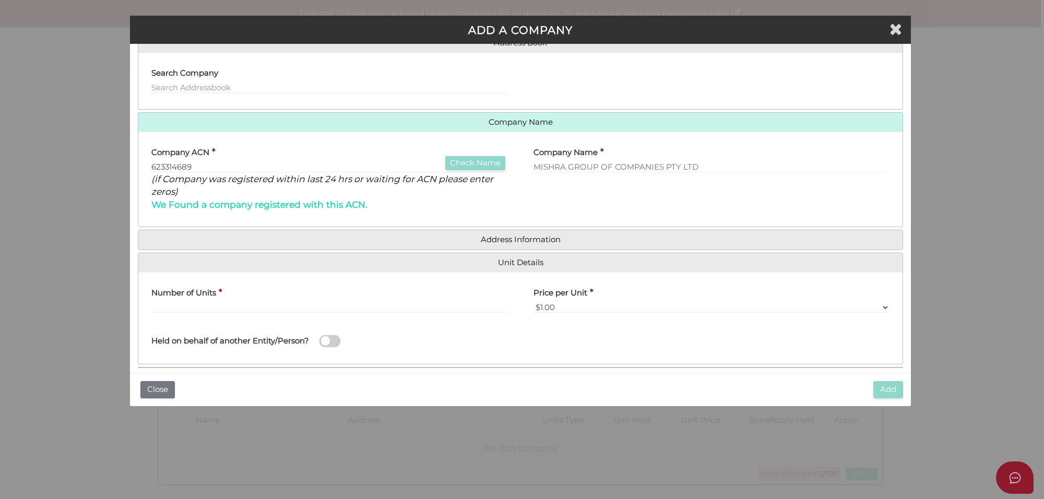
scroll to position [131, 0]
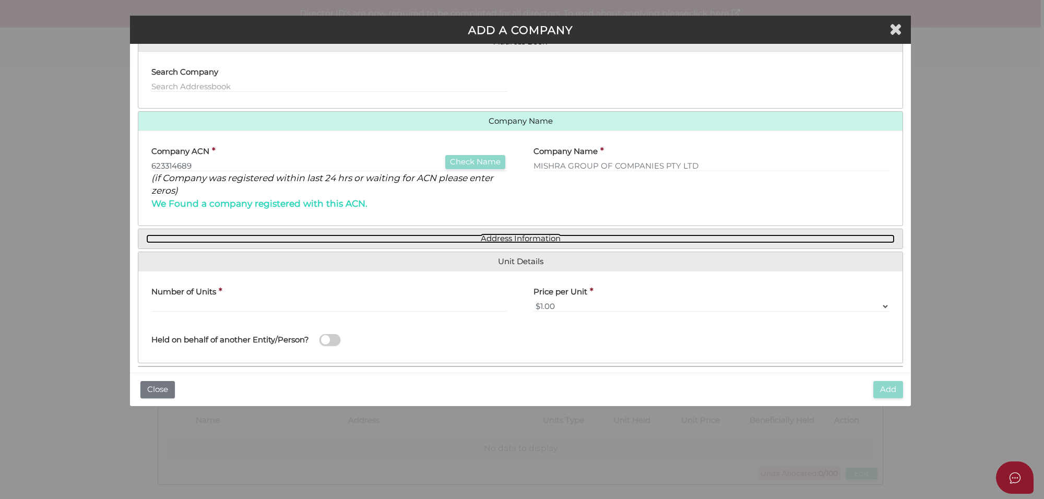
drag, startPoint x: 501, startPoint y: 241, endPoint x: 522, endPoint y: 252, distance: 23.6
click at [501, 241] on link "Address Information" at bounding box center [520, 238] width 749 height 9
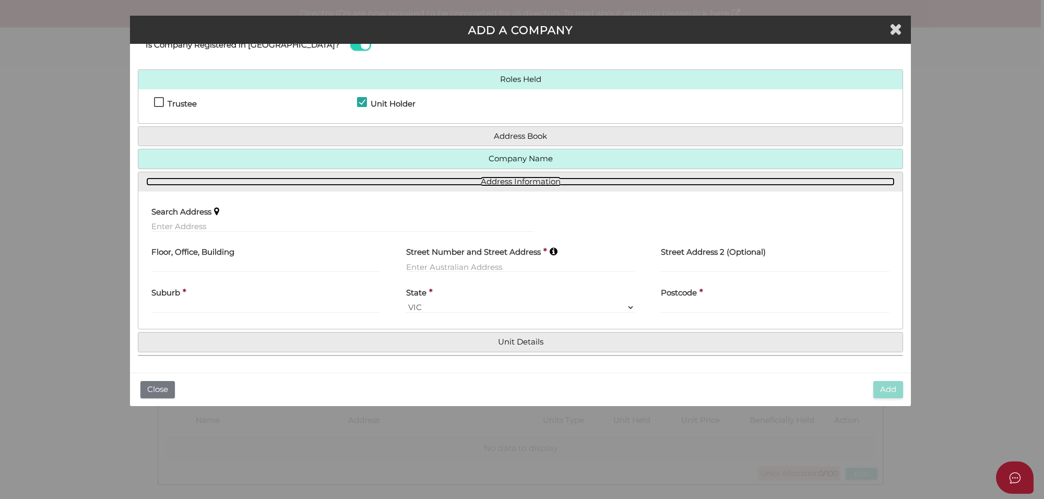
scroll to position [37, 0]
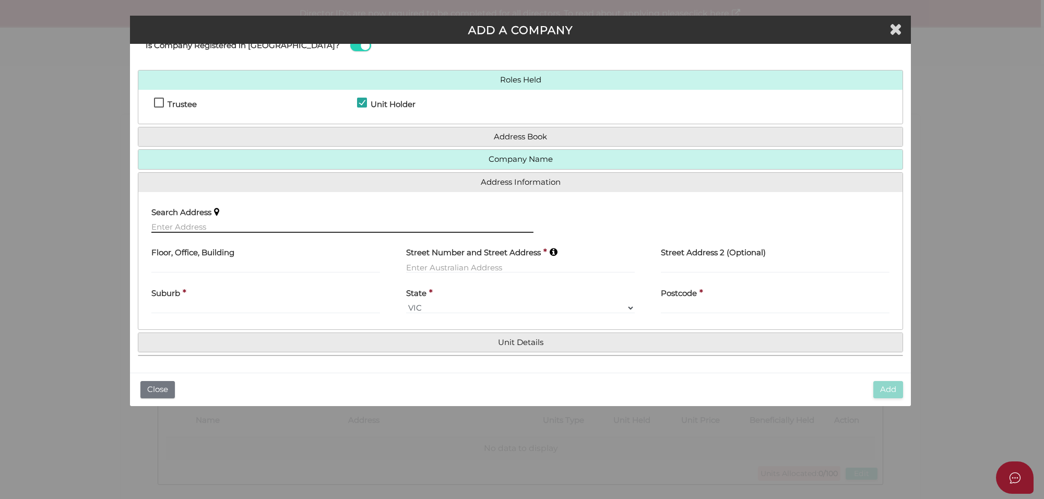
click at [178, 226] on input "text" at bounding box center [342, 226] width 382 height 11
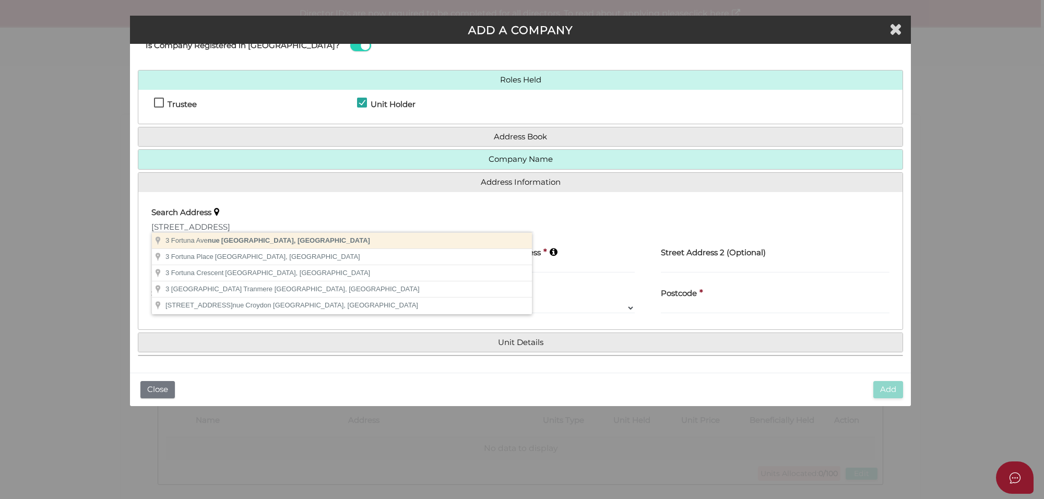
type input "[STREET_ADDRESS]"
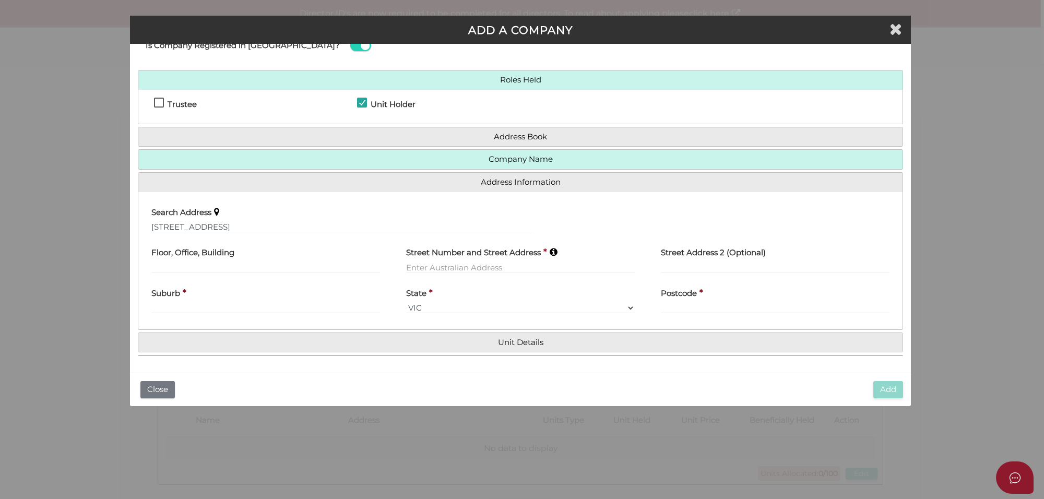
type input "[STREET_ADDRESS]"
type input "Balwyn North"
select select "VIC"
type input "3104"
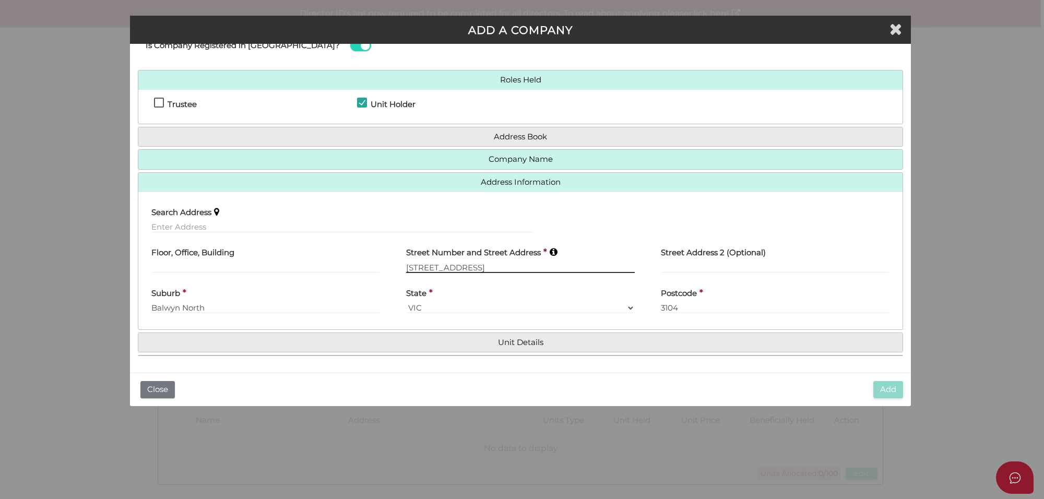
click at [411, 266] on input "[STREET_ADDRESS]" at bounding box center [520, 267] width 229 height 11
type input "[STREET_ADDRESS]"
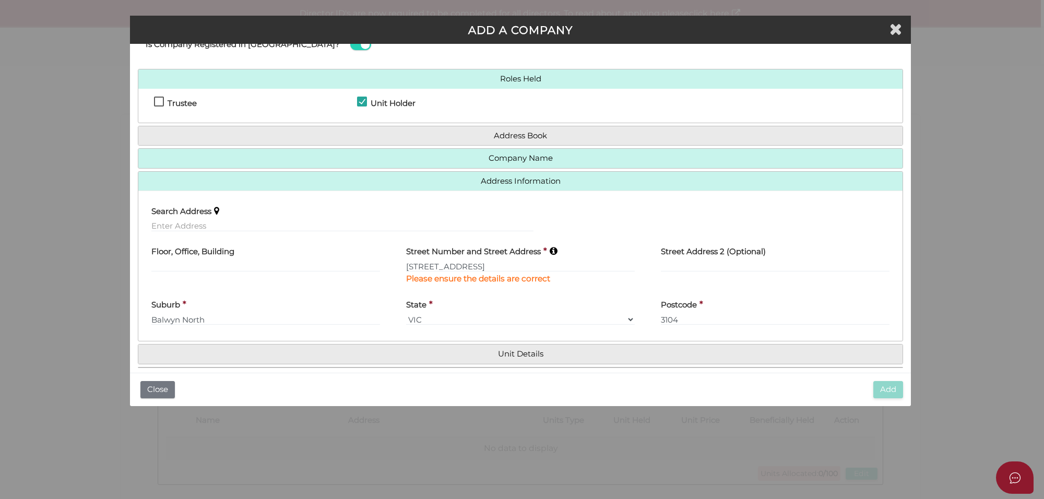
click at [526, 335] on div "Roles Held Trustee Unit Holder Address Book Search Company Company Name Company…" at bounding box center [521, 218] width 766 height 299
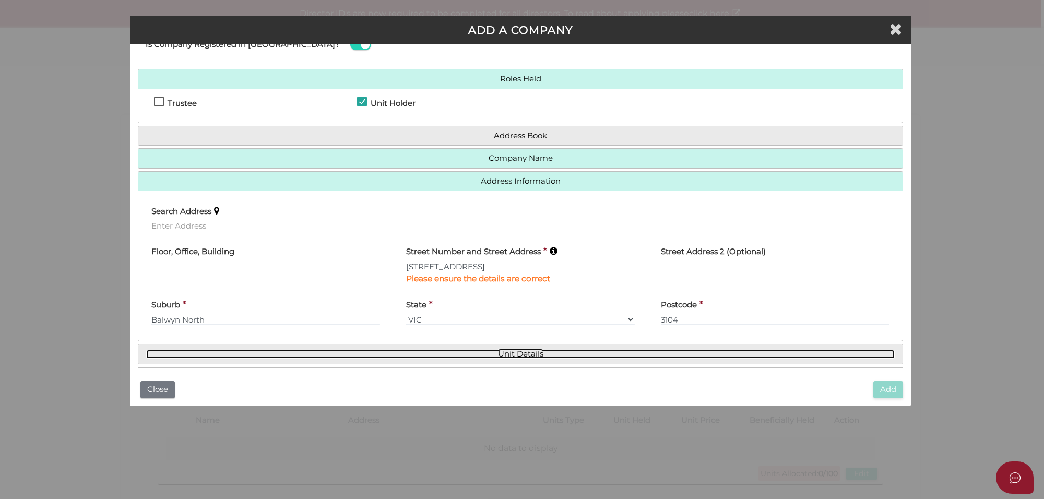
click at [523, 358] on link "Unit Details" at bounding box center [520, 354] width 749 height 9
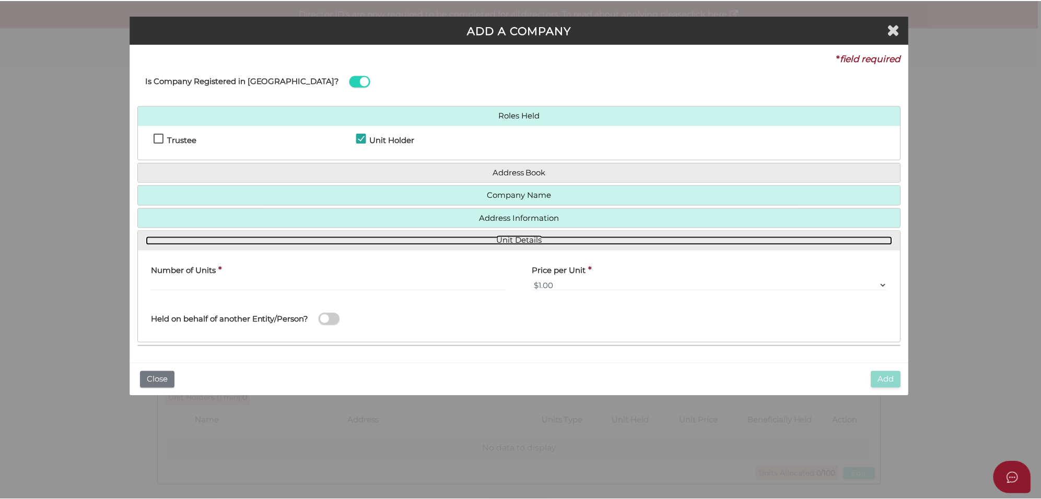
scroll to position [0, 0]
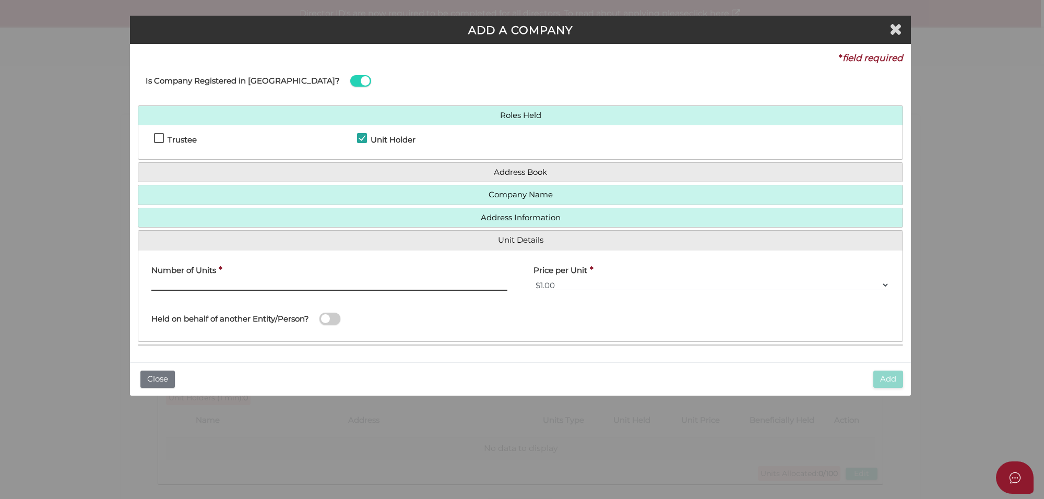
click at [207, 286] on input "text" at bounding box center [329, 284] width 356 height 11
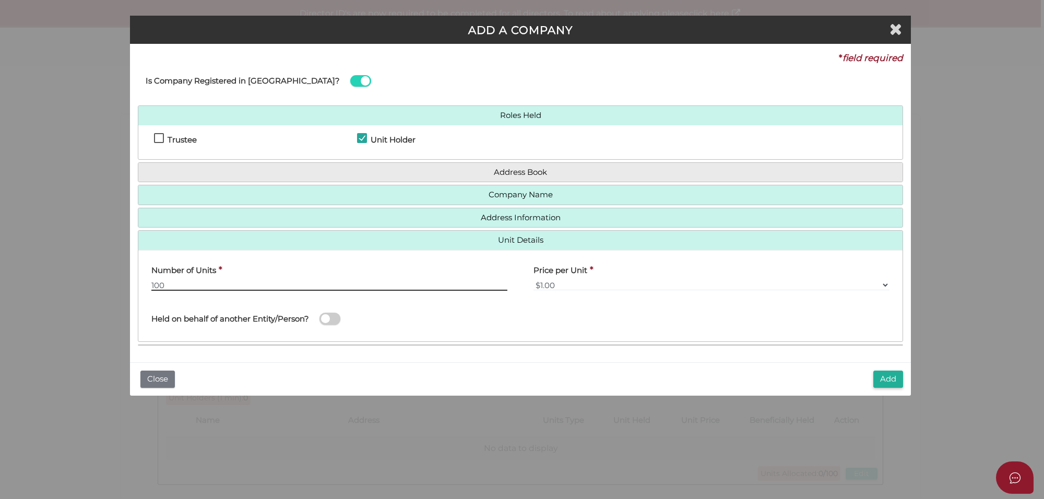
type input "100"
click at [334, 319] on span at bounding box center [330, 319] width 21 height 12
click at [0, 0] on input "checkbox" at bounding box center [0, 0] width 0 height 0
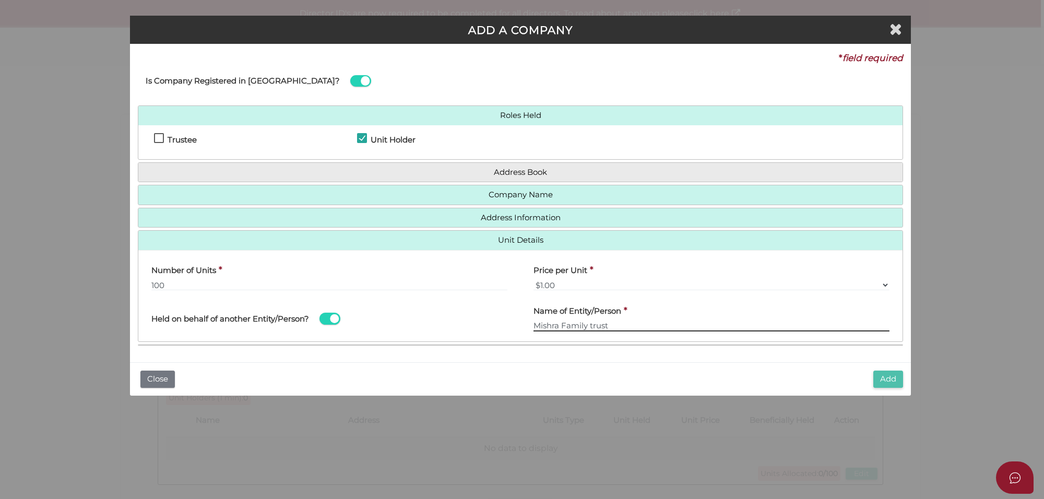
type input "Mishra Family trust"
click at [898, 377] on button "Add" at bounding box center [889, 379] width 30 height 17
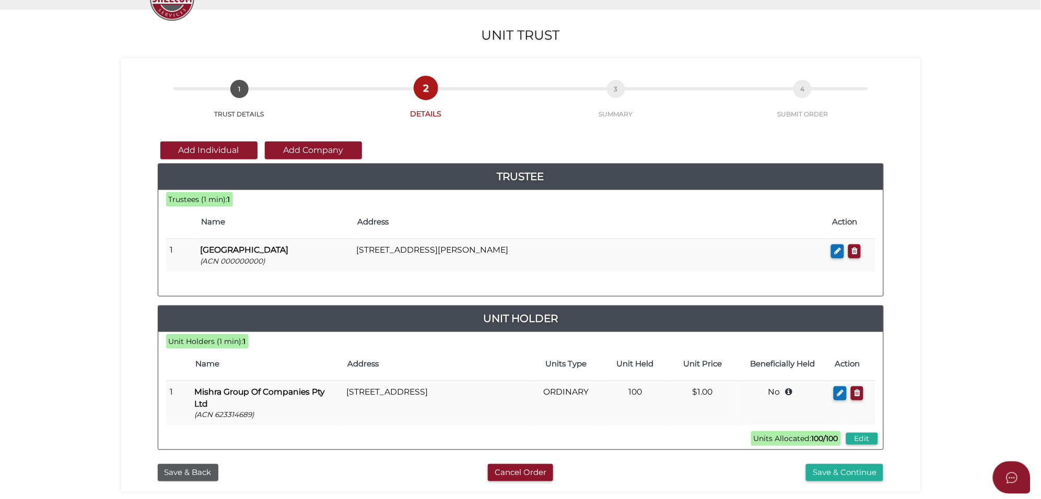
scroll to position [131, 0]
